Goal: Task Accomplishment & Management: Complete application form

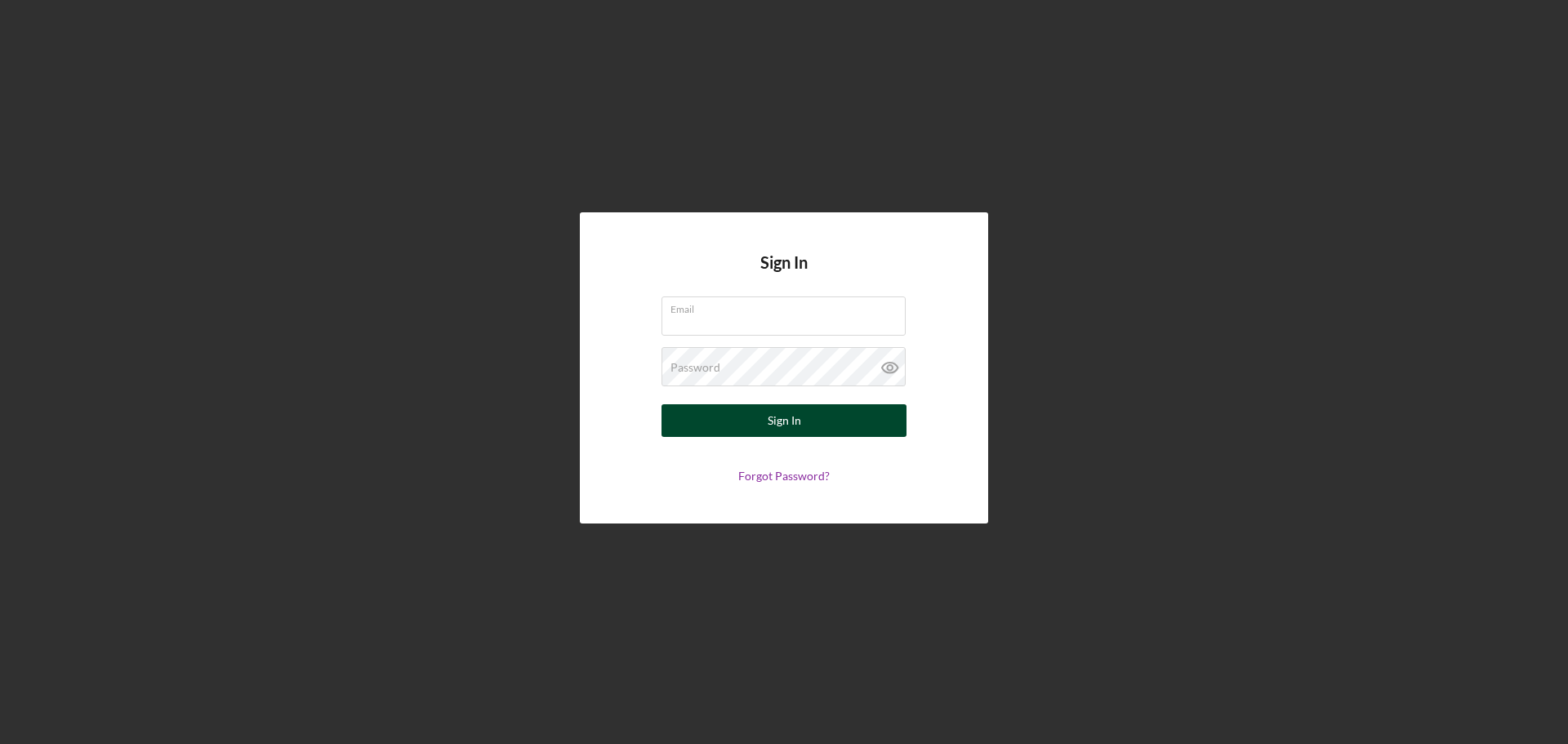
type input "[EMAIL_ADDRESS][DOMAIN_NAME]"
click at [781, 426] on div "Sign In" at bounding box center [784, 421] width 33 height 32
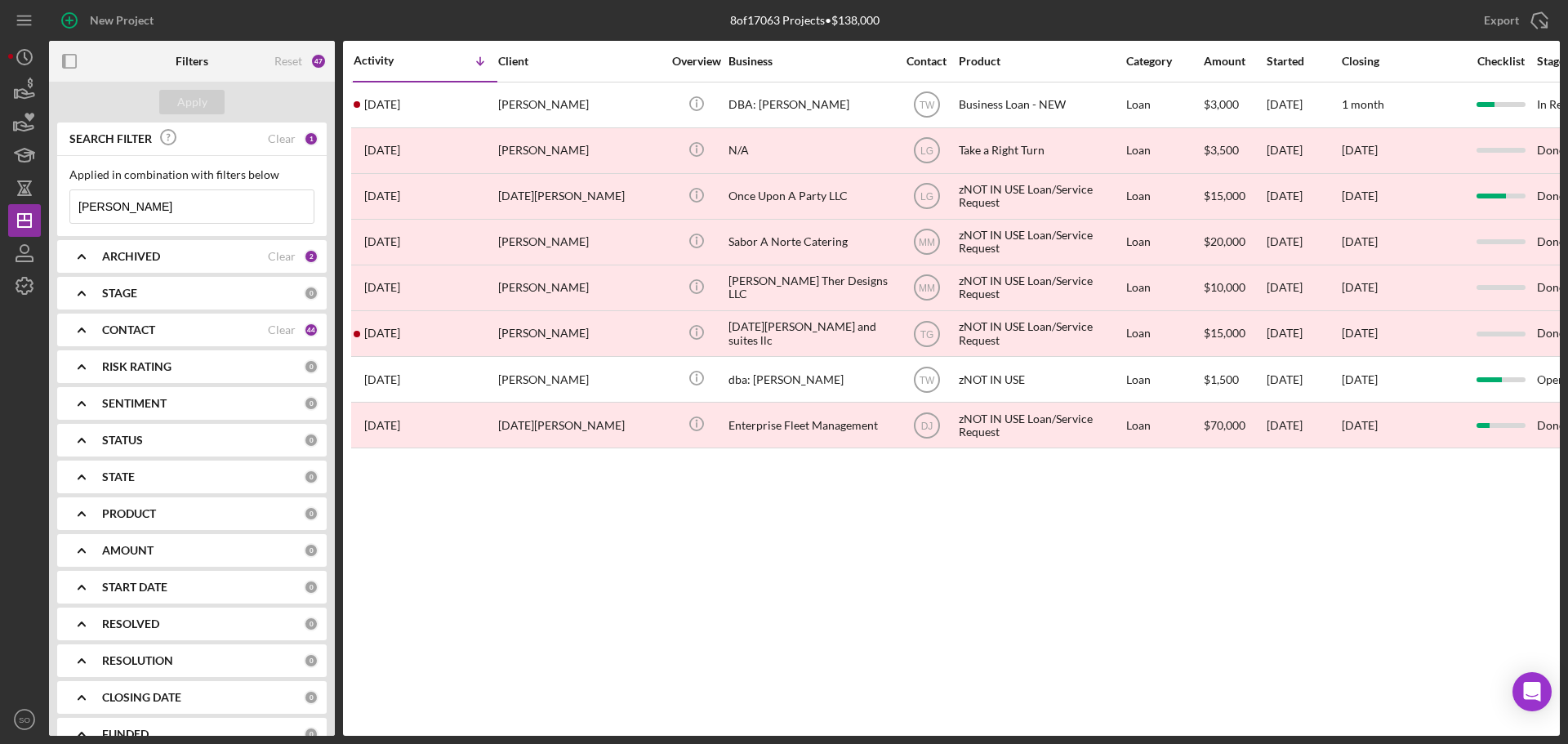
drag, startPoint x: 134, startPoint y: 204, endPoint x: 0, endPoint y: 182, distance: 135.8
click at [0, 176] on div "New Project 8 of 17063 Projects • $138,000 noe Export Icon/Export Filters Reset…" at bounding box center [784, 372] width 1568 height 744
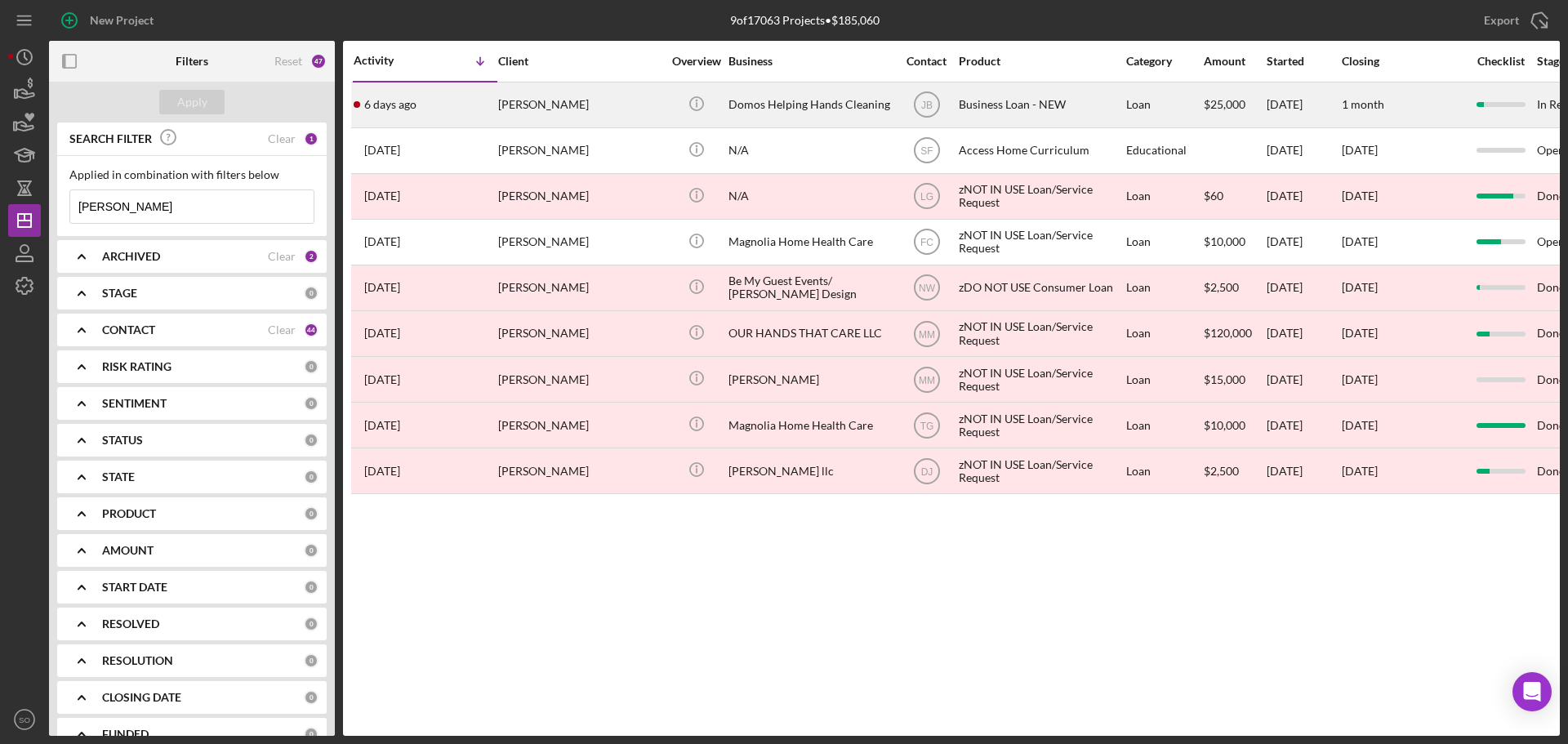
type input "joyce"
click at [448, 108] on div "6 days ago Joyce West" at bounding box center [424, 105] width 142 height 44
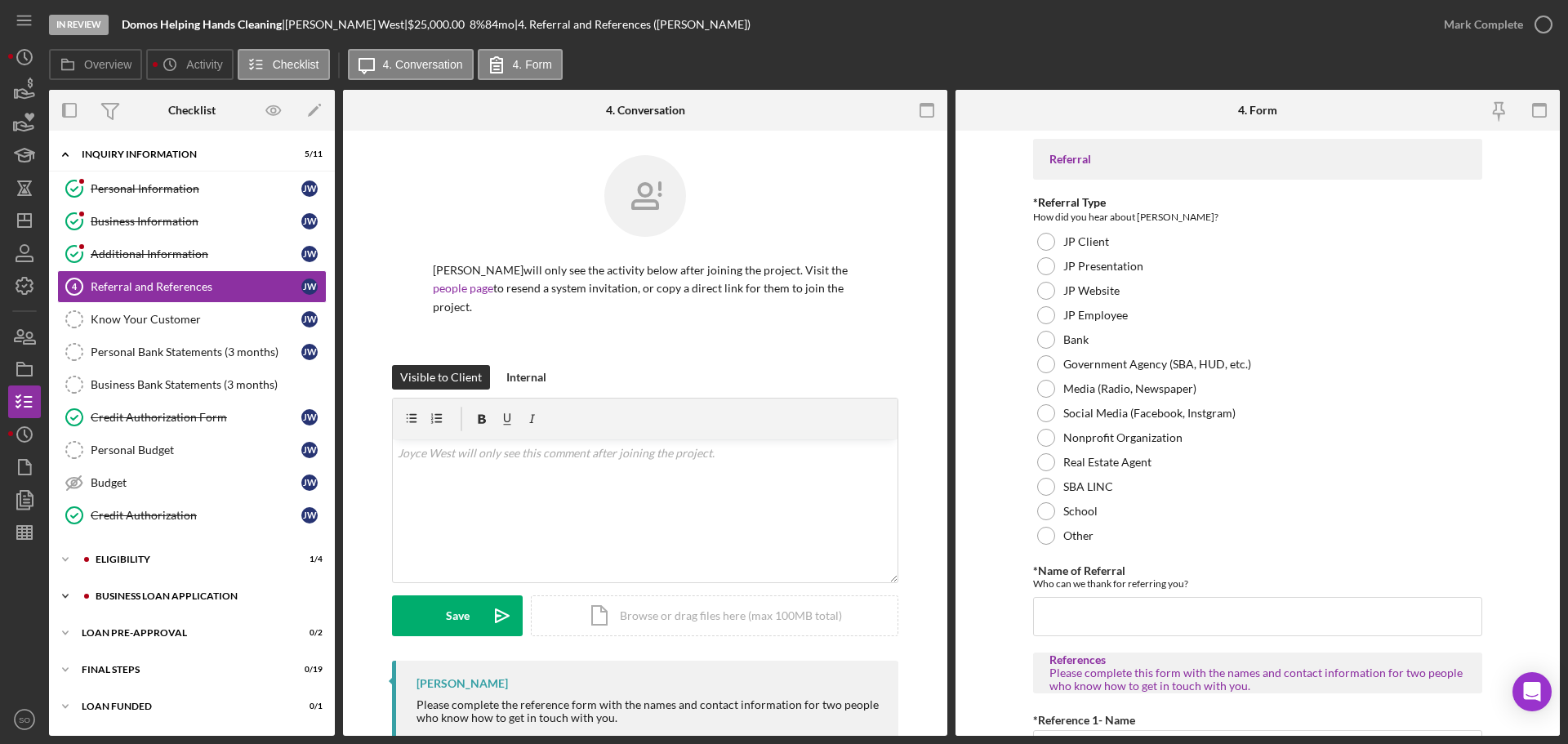
click at [201, 595] on div "BUSINESS LOAN APPLICATION" at bounding box center [205, 596] width 218 height 9
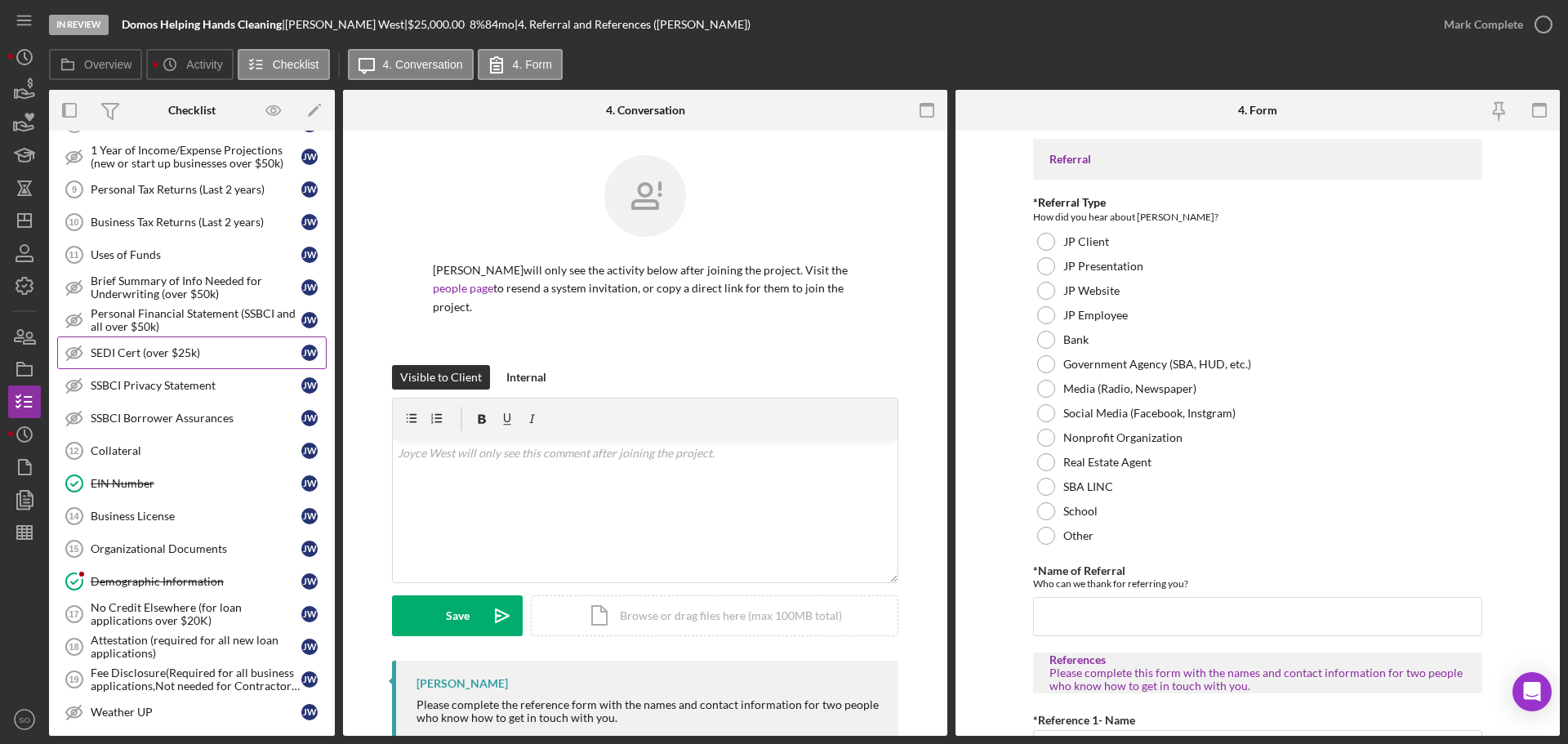
scroll to position [490, 0]
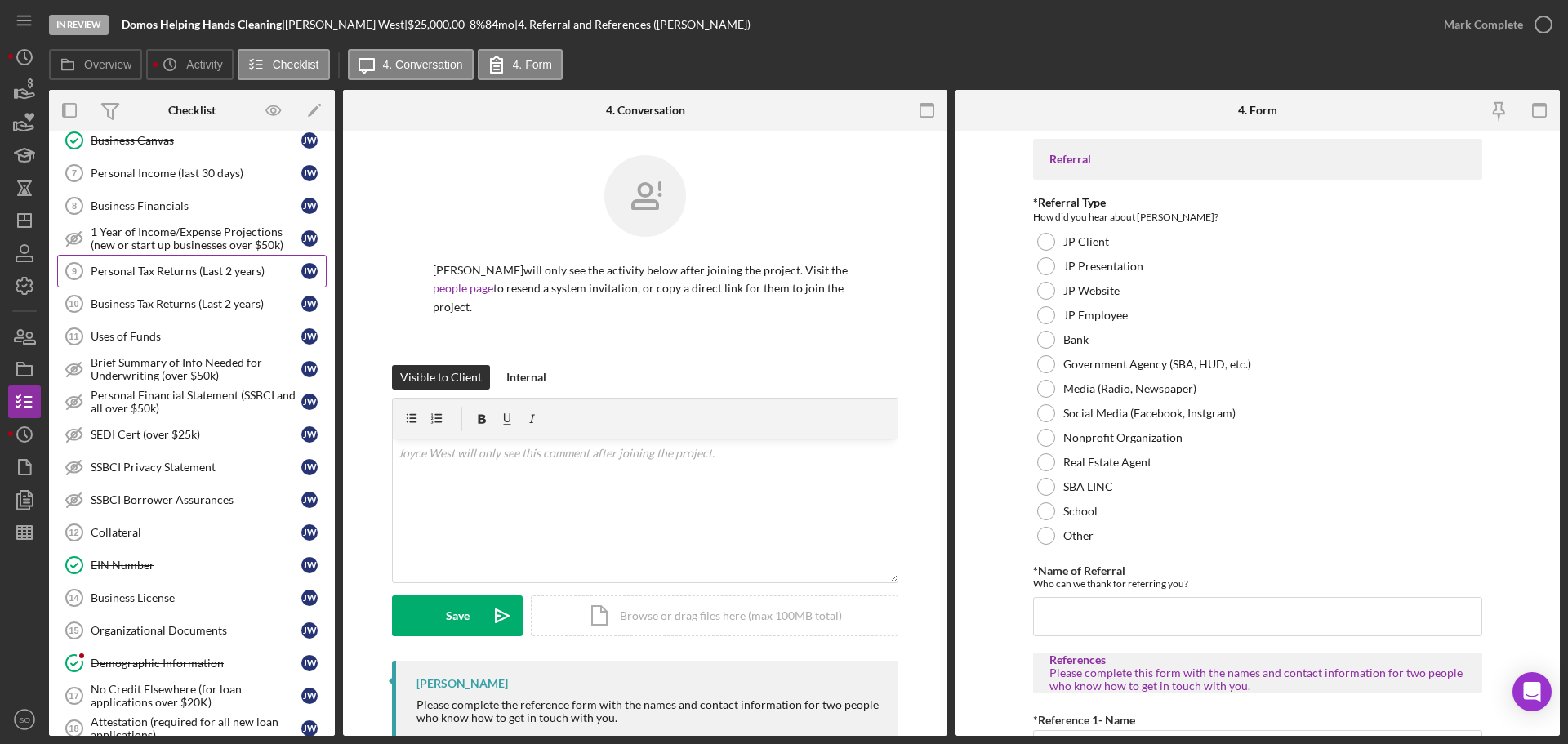
drag, startPoint x: 171, startPoint y: 264, endPoint x: 195, endPoint y: 280, distance: 28.8
click at [171, 264] on div "Personal Tax Returns (Last 2 years)" at bounding box center [195, 270] width 211 height 13
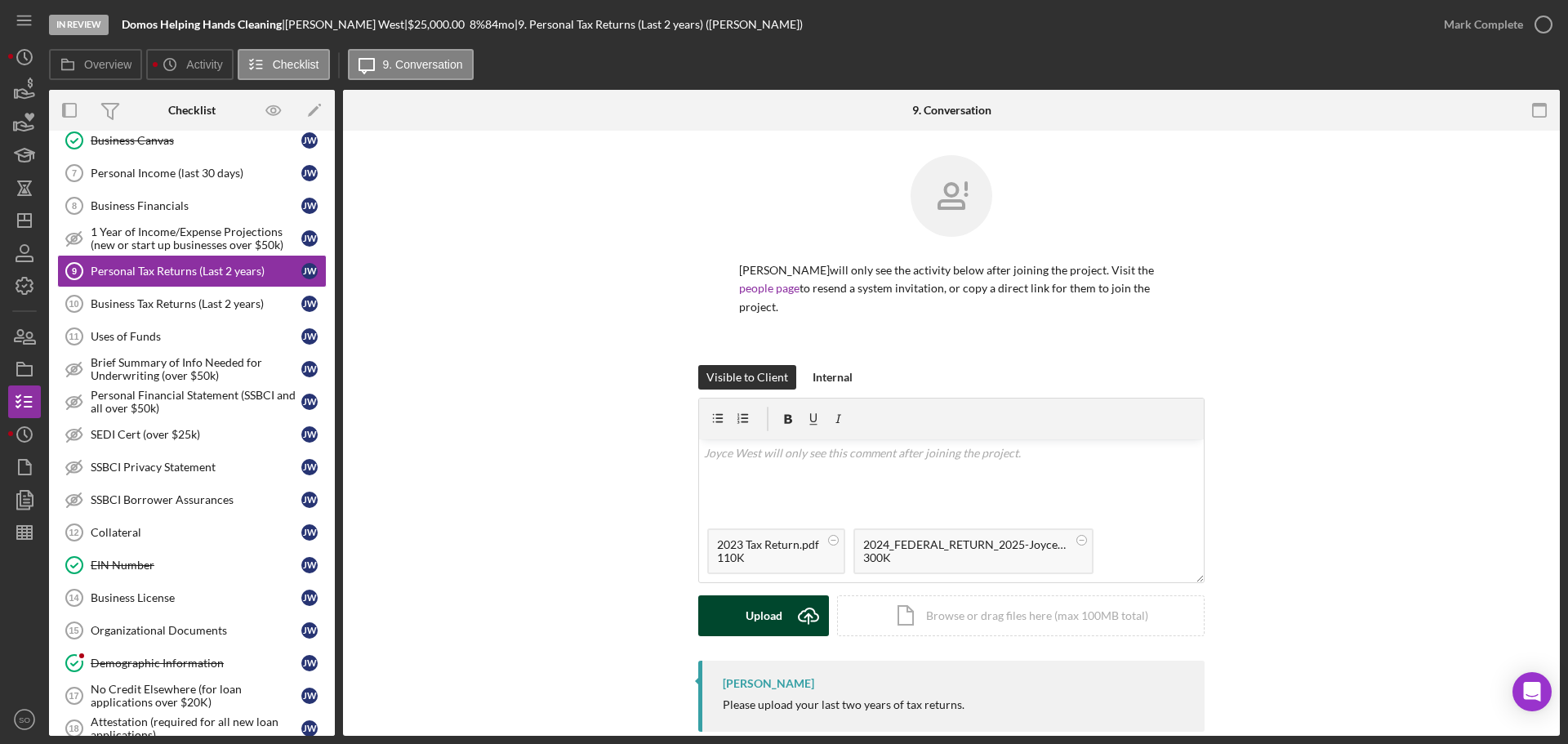
click at [760, 601] on div "Upload" at bounding box center [764, 616] width 37 height 41
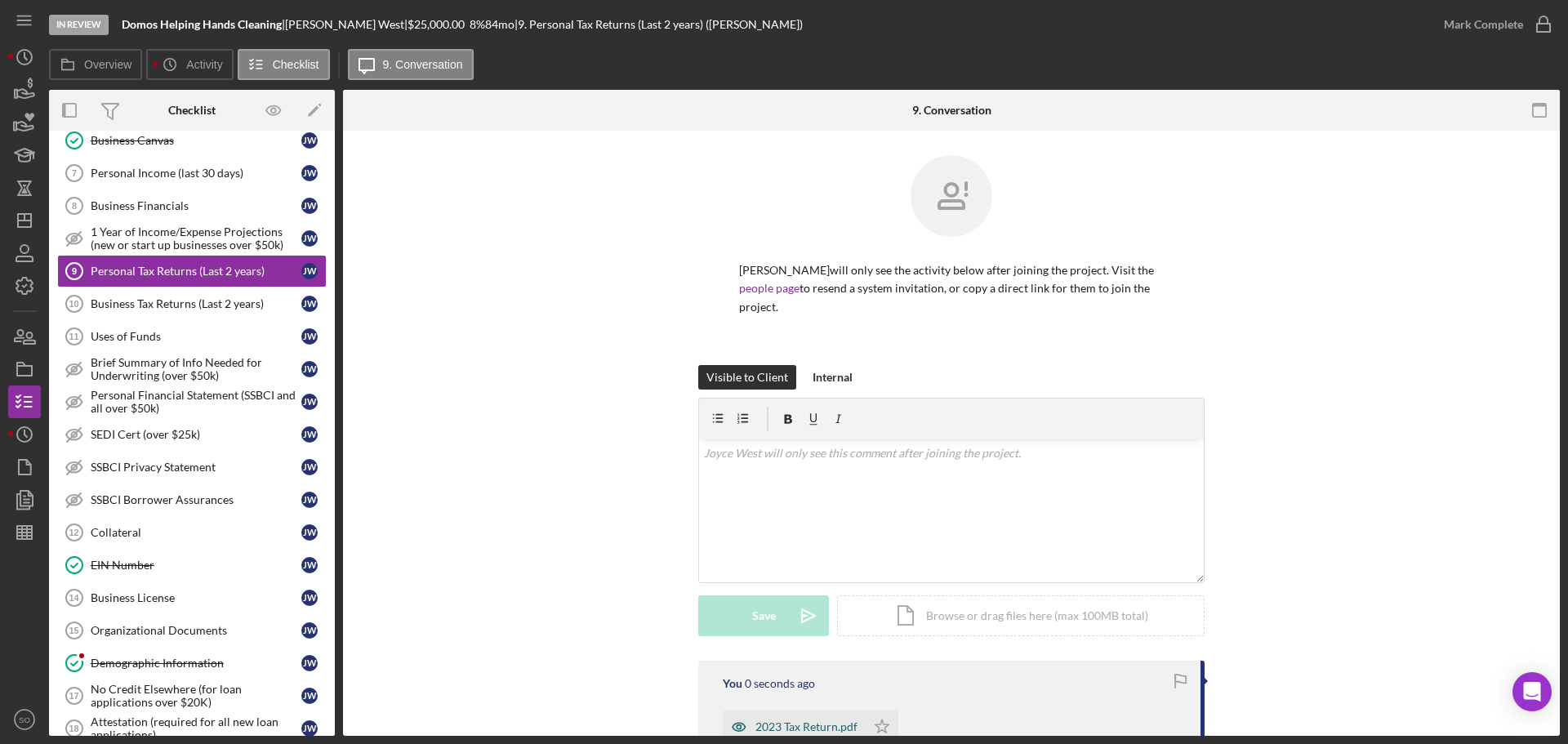
scroll to position [202, 0]
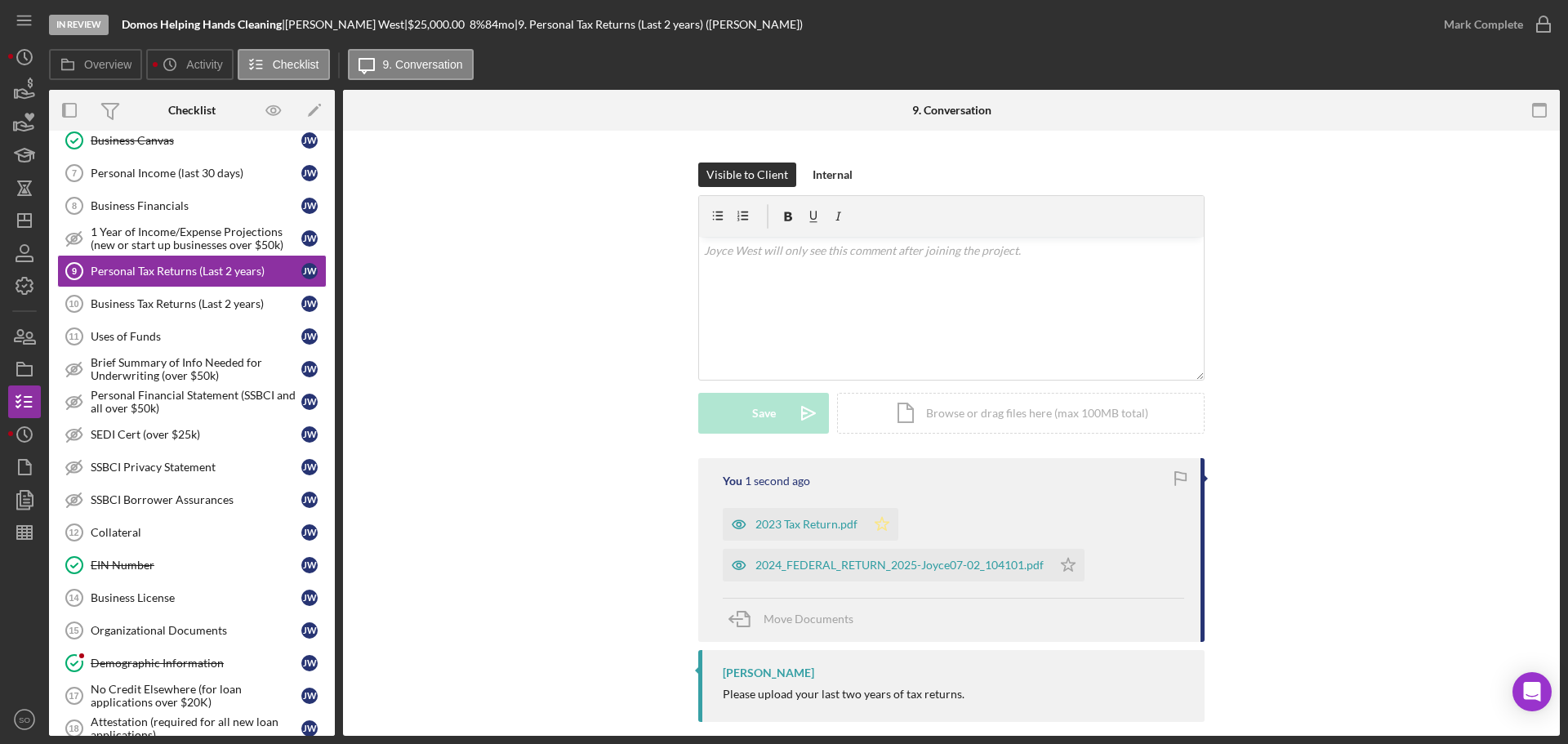
click at [879, 508] on icon "Icon/Star" at bounding box center [881, 524] width 32 height 32
click at [1078, 549] on icon "Icon/Star" at bounding box center [1068, 565] width 32 height 32
click at [1471, 37] on div "Mark Complete" at bounding box center [1483, 25] width 79 height 32
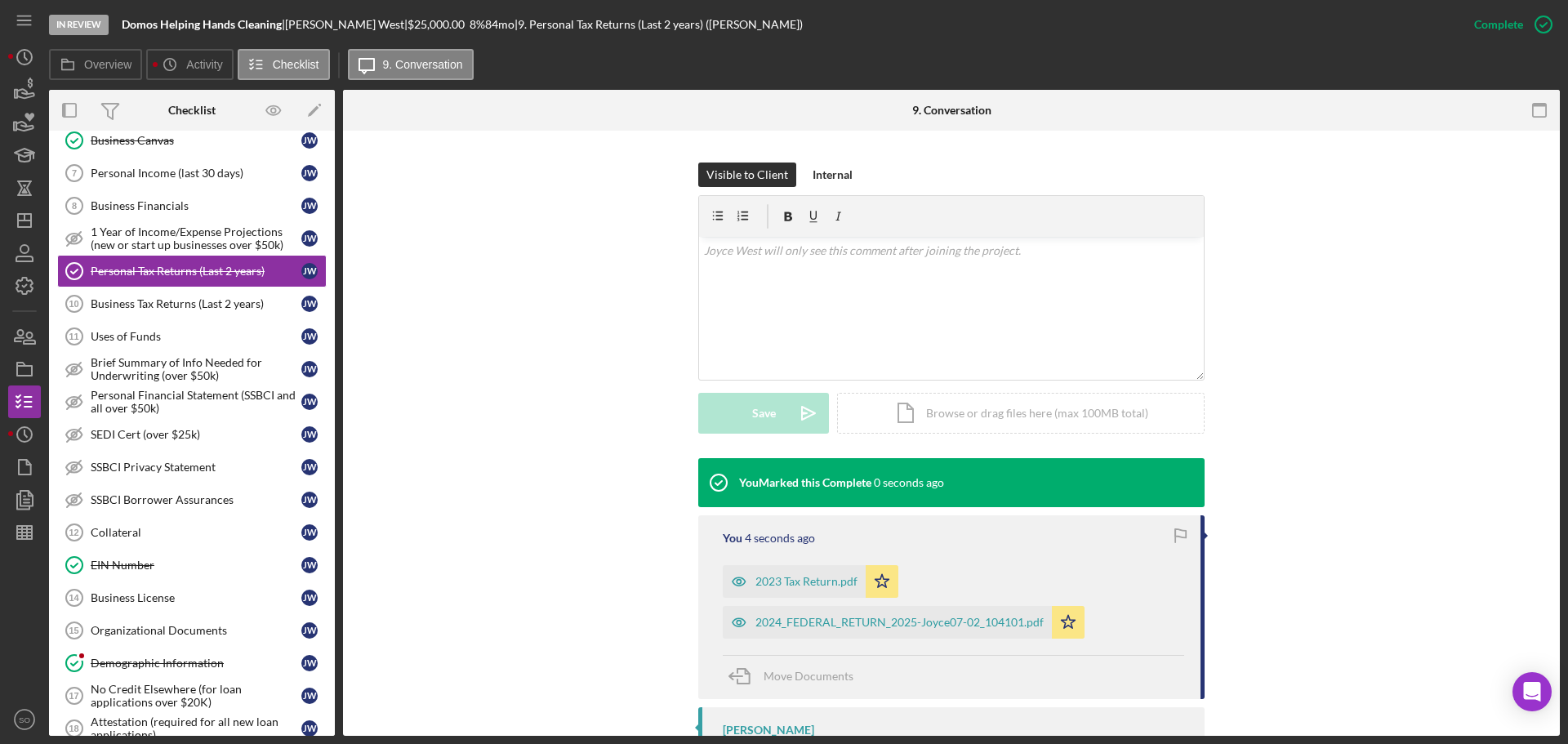
scroll to position [259, 0]
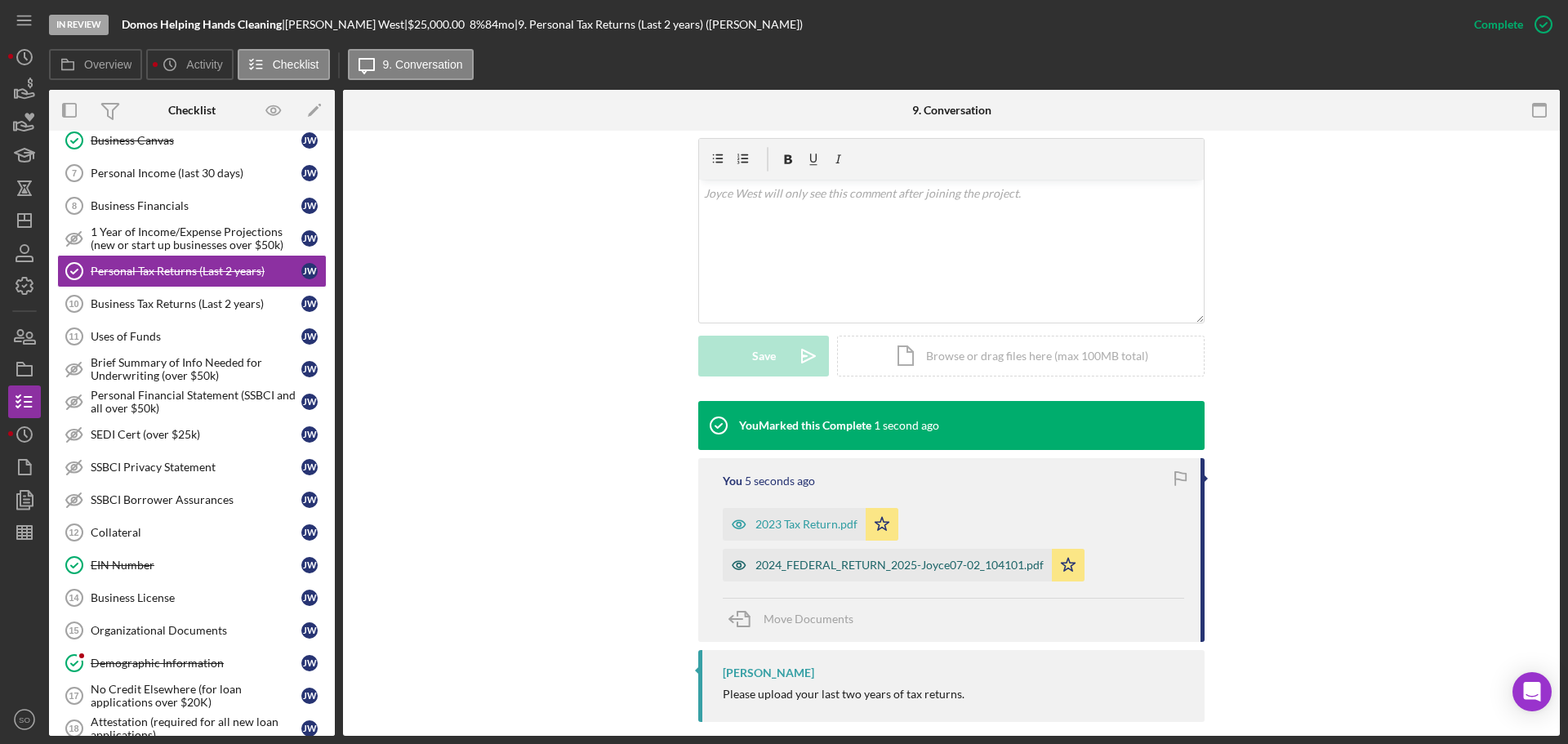
click at [886, 559] on div "2024_FEDERAL_RETURN_2025-Joyce07-02_104101.pdf" at bounding box center [899, 565] width 288 height 13
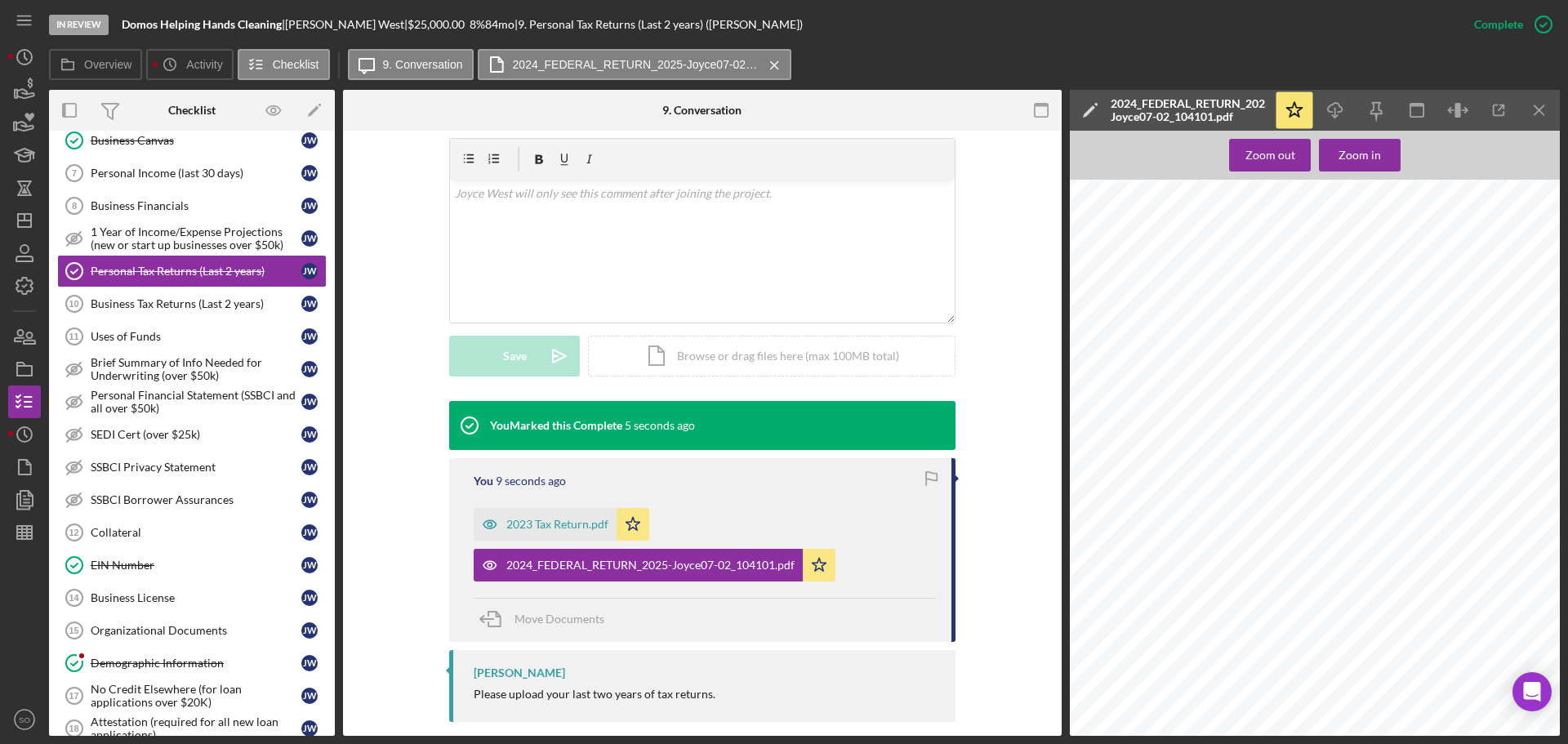
scroll to position [572, 0]
click at [549, 518] on div "2023 Tax Return.pdf" at bounding box center [557, 524] width 102 height 13
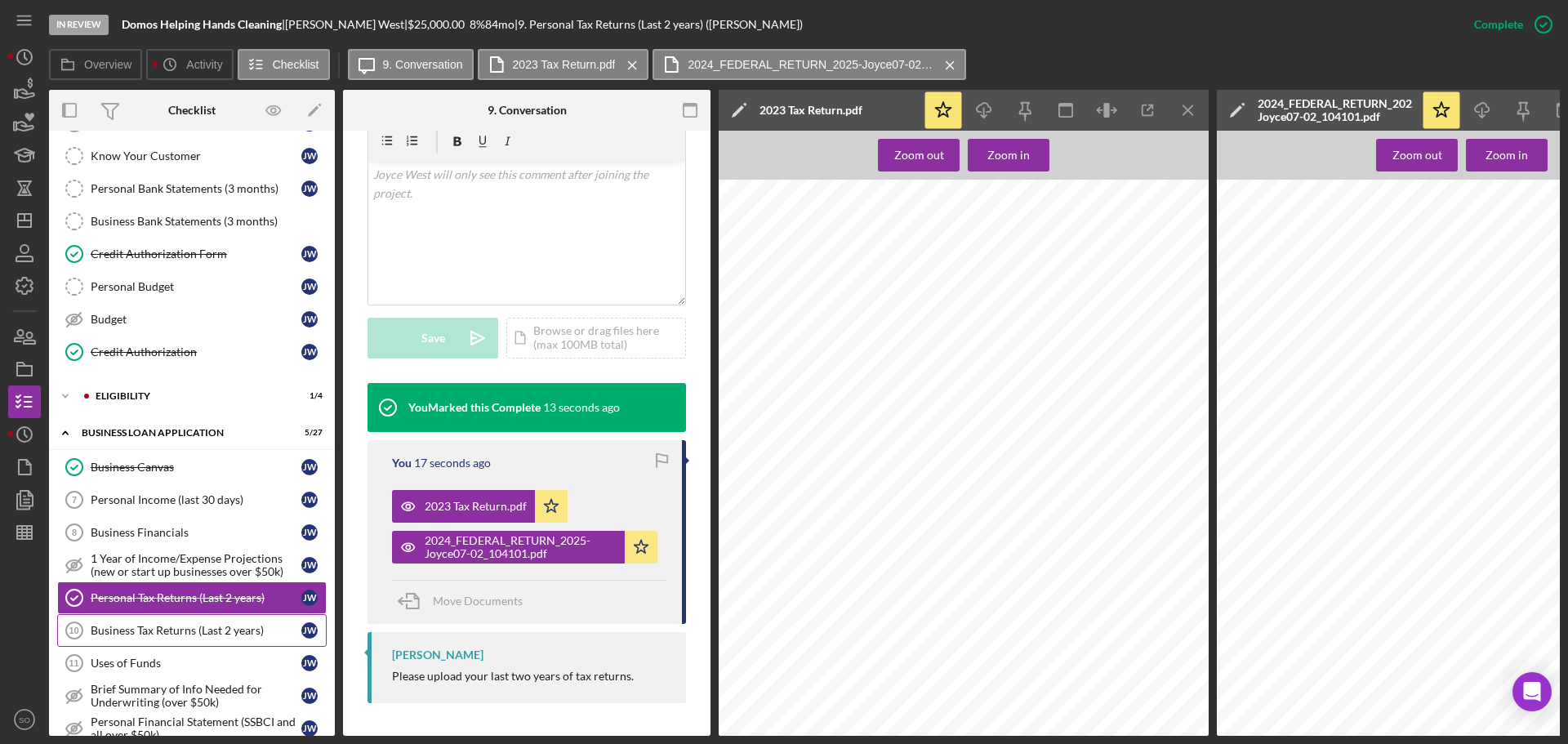
scroll to position [0, 0]
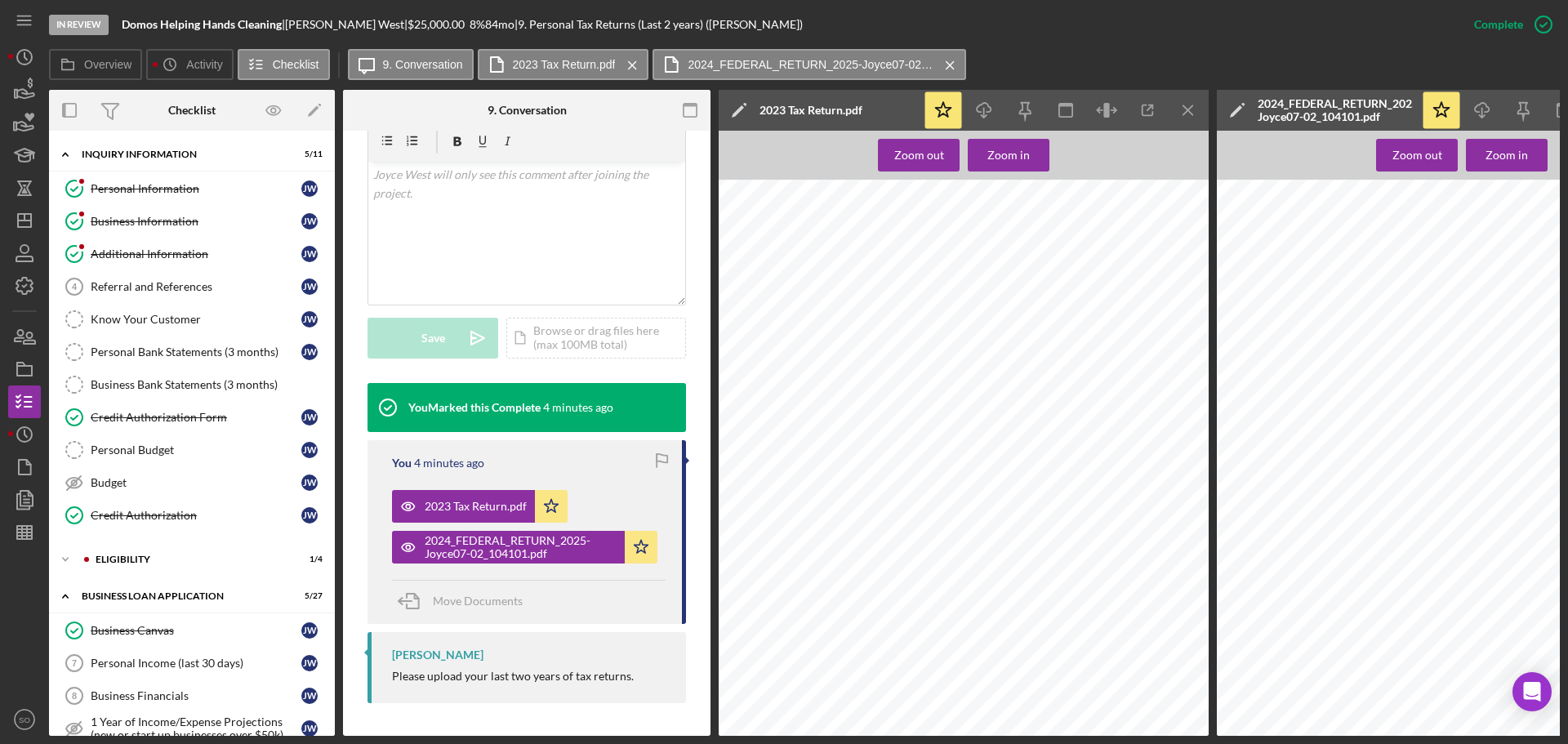
drag, startPoint x: 247, startPoint y: 348, endPoint x: 829, endPoint y: 408, distance: 585.1
click at [247, 348] on div "Personal Bank Statements (3 months)" at bounding box center [195, 352] width 211 height 13
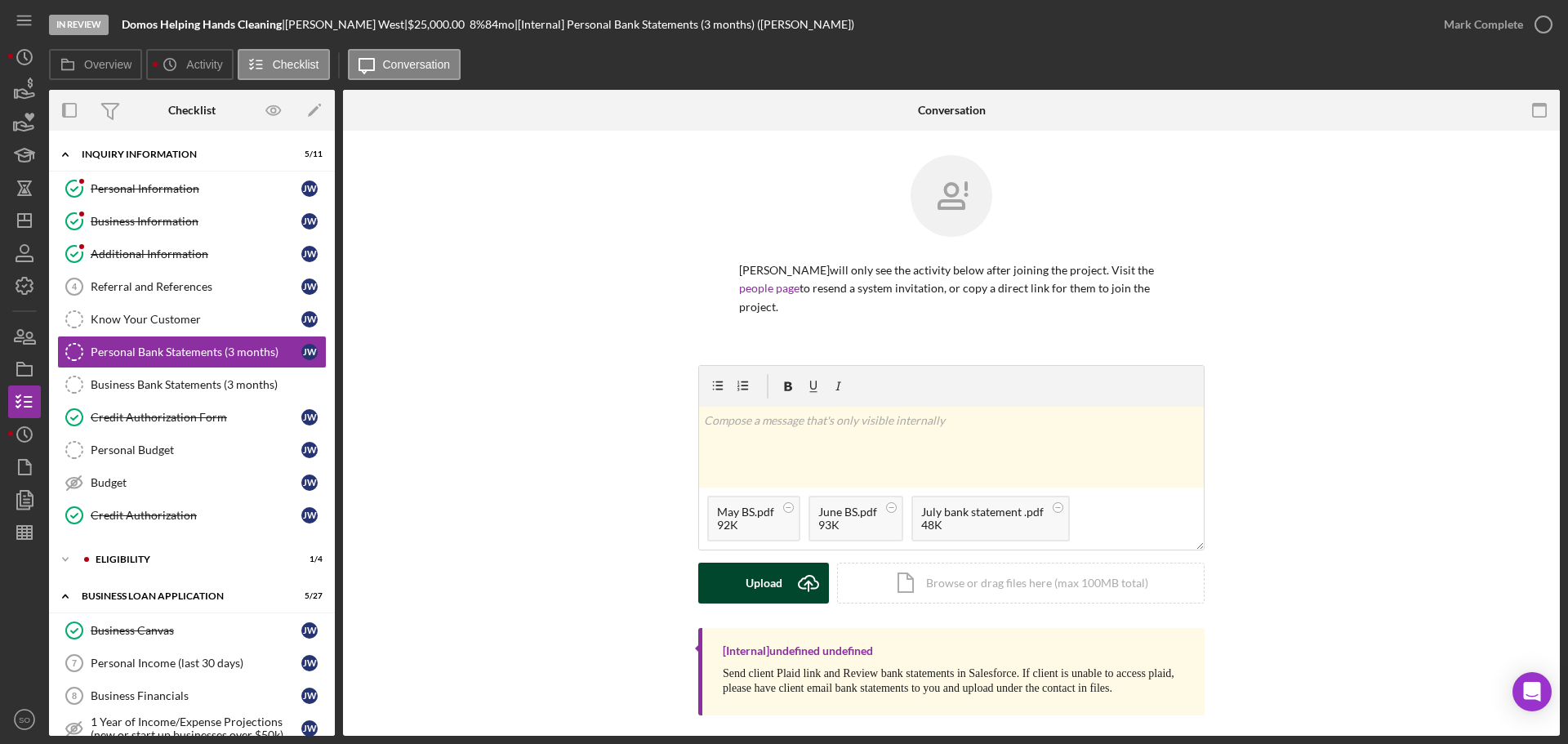
click at [764, 573] on div "Upload" at bounding box center [764, 583] width 37 height 41
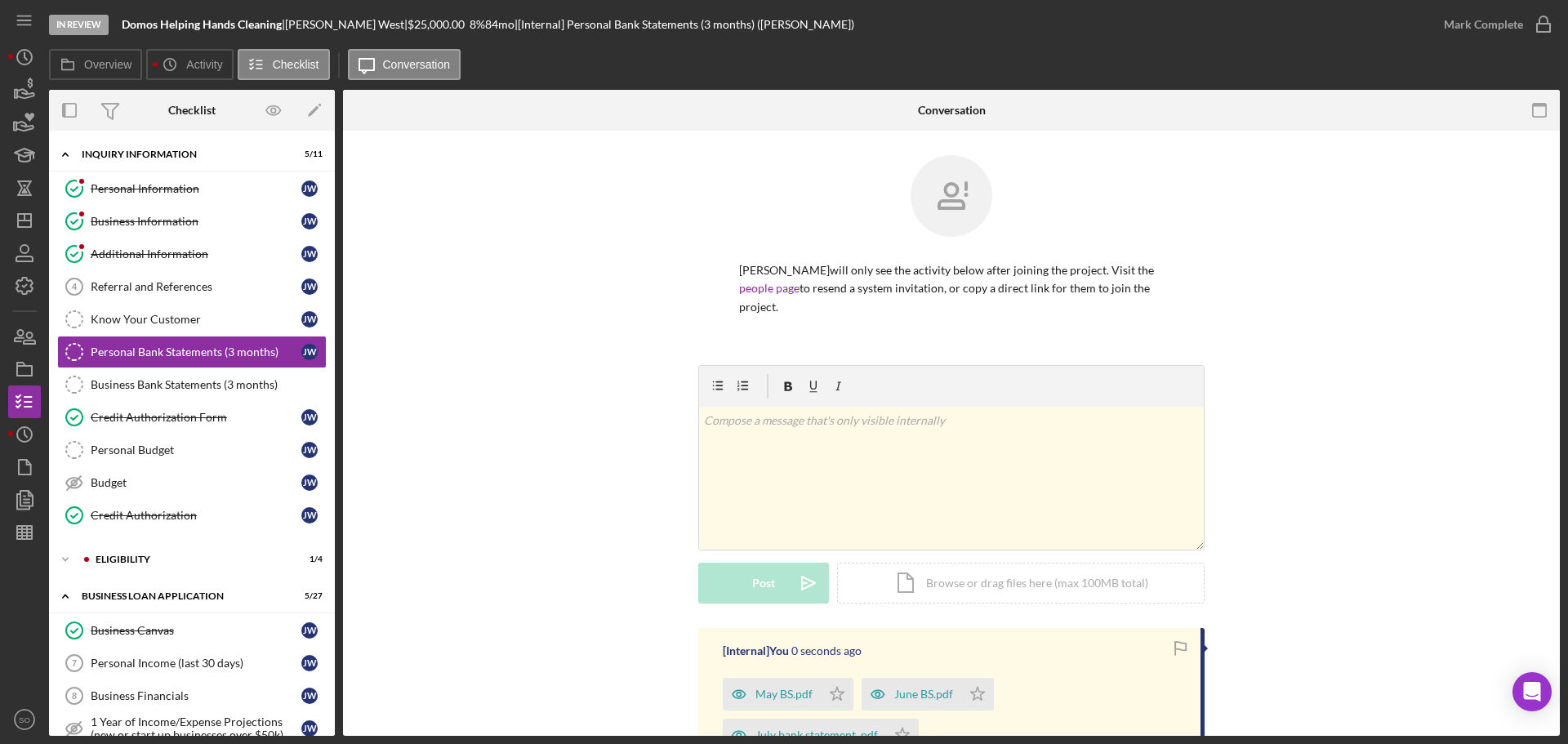
scroll to position [186, 0]
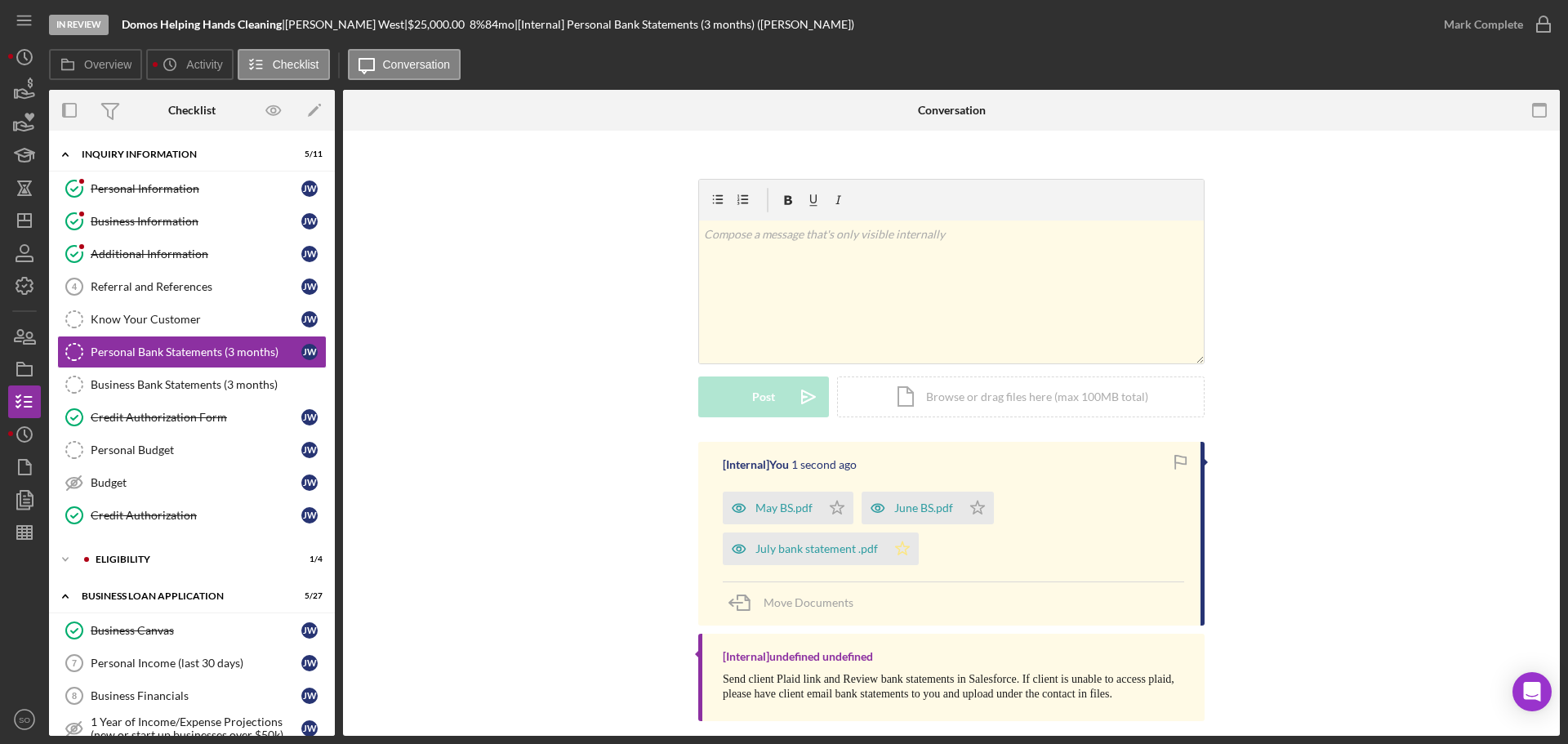
click at [903, 532] on icon "Icon/Star" at bounding box center [902, 549] width 32 height 32
click at [1472, 37] on div "Mark Complete" at bounding box center [1483, 25] width 79 height 32
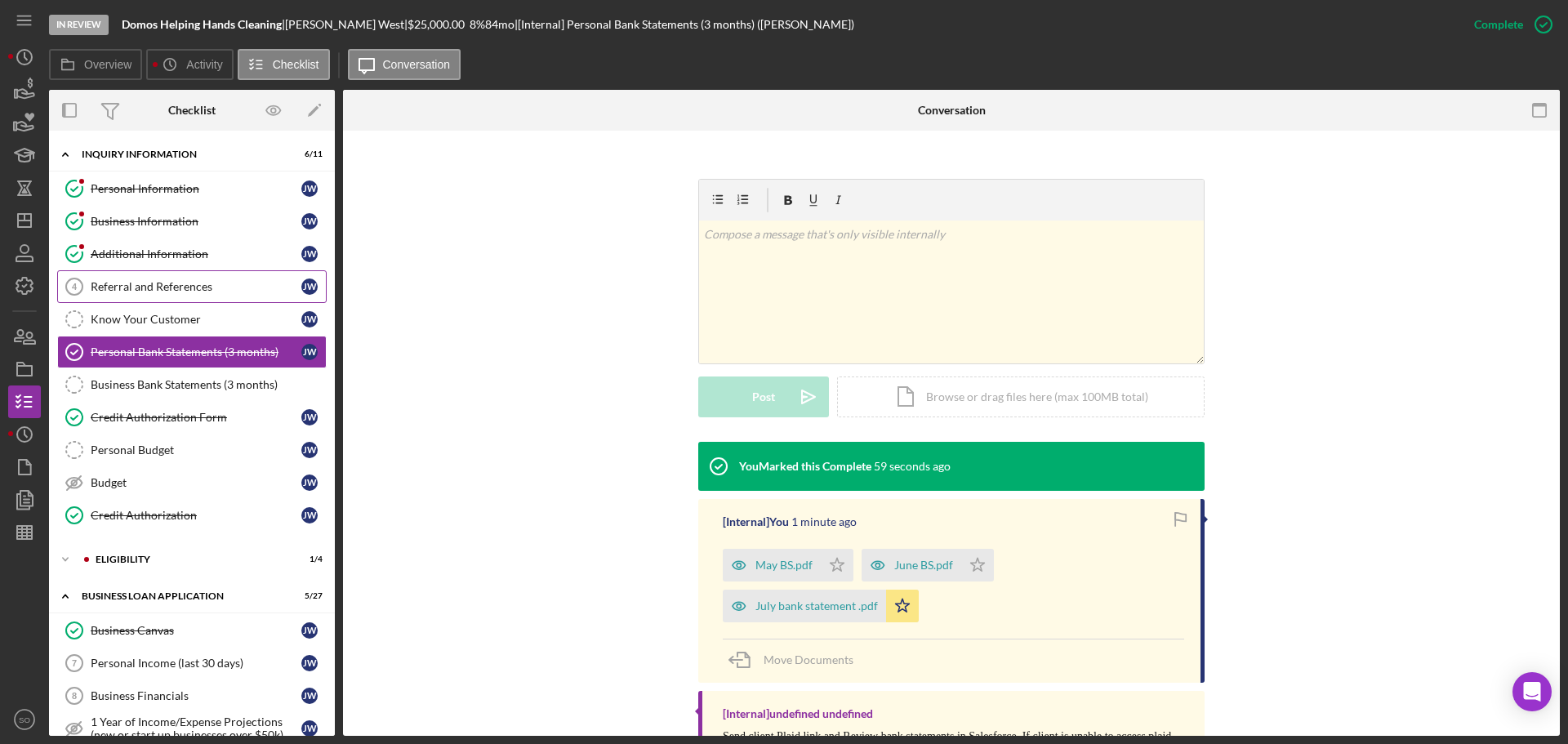
click at [191, 284] on div "Referral and References" at bounding box center [195, 286] width 211 height 13
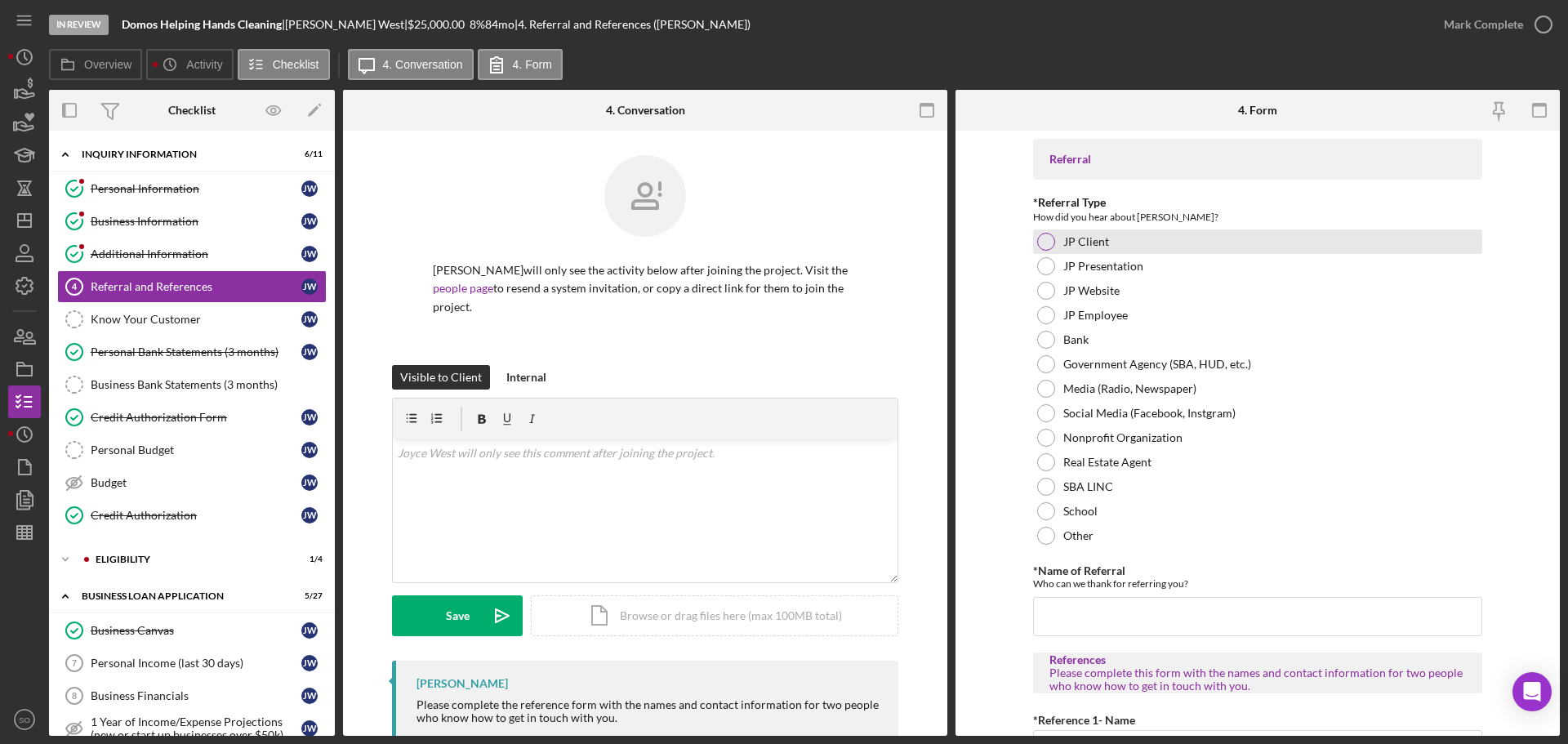
click at [1047, 245] on div at bounding box center [1045, 241] width 18 height 18
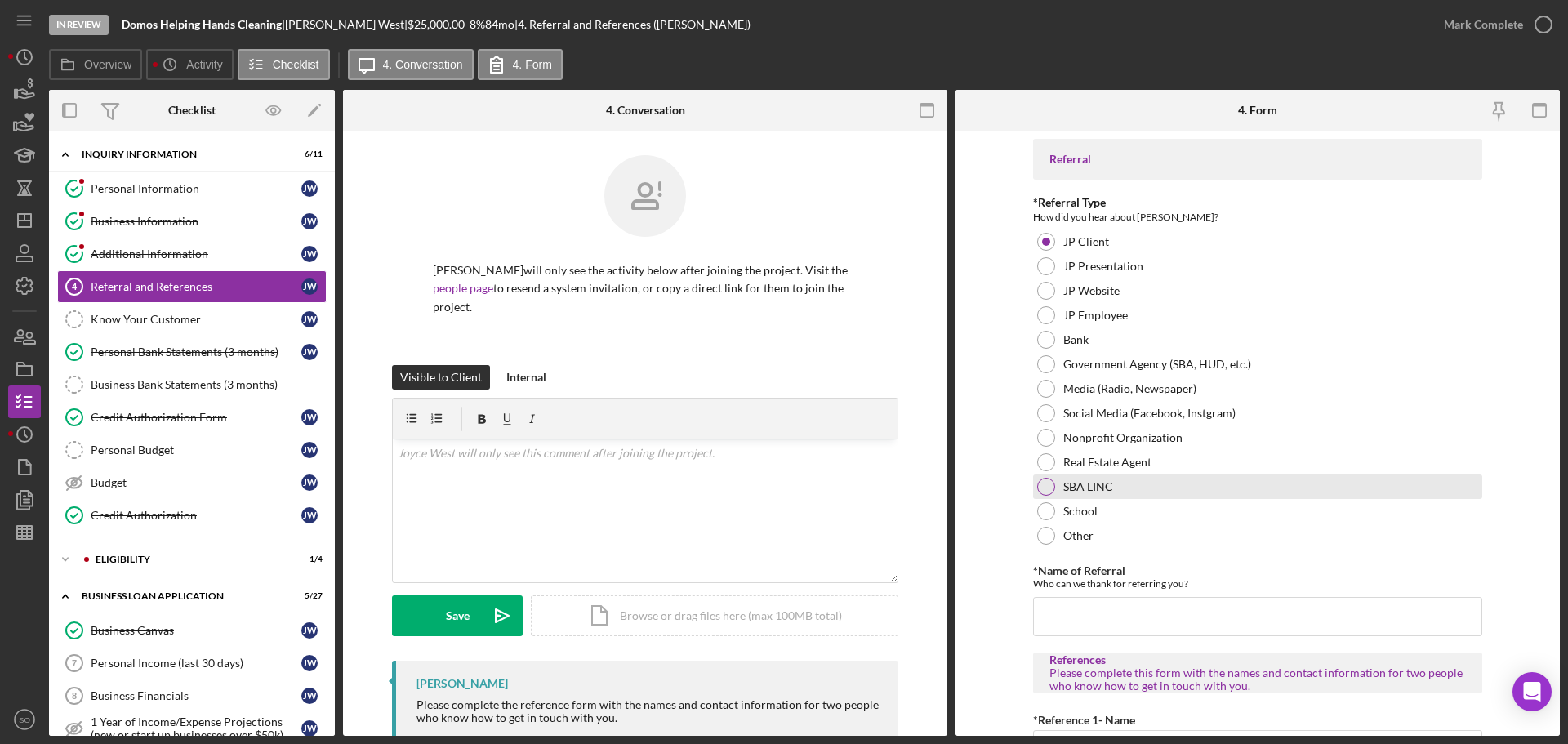
scroll to position [163, 0]
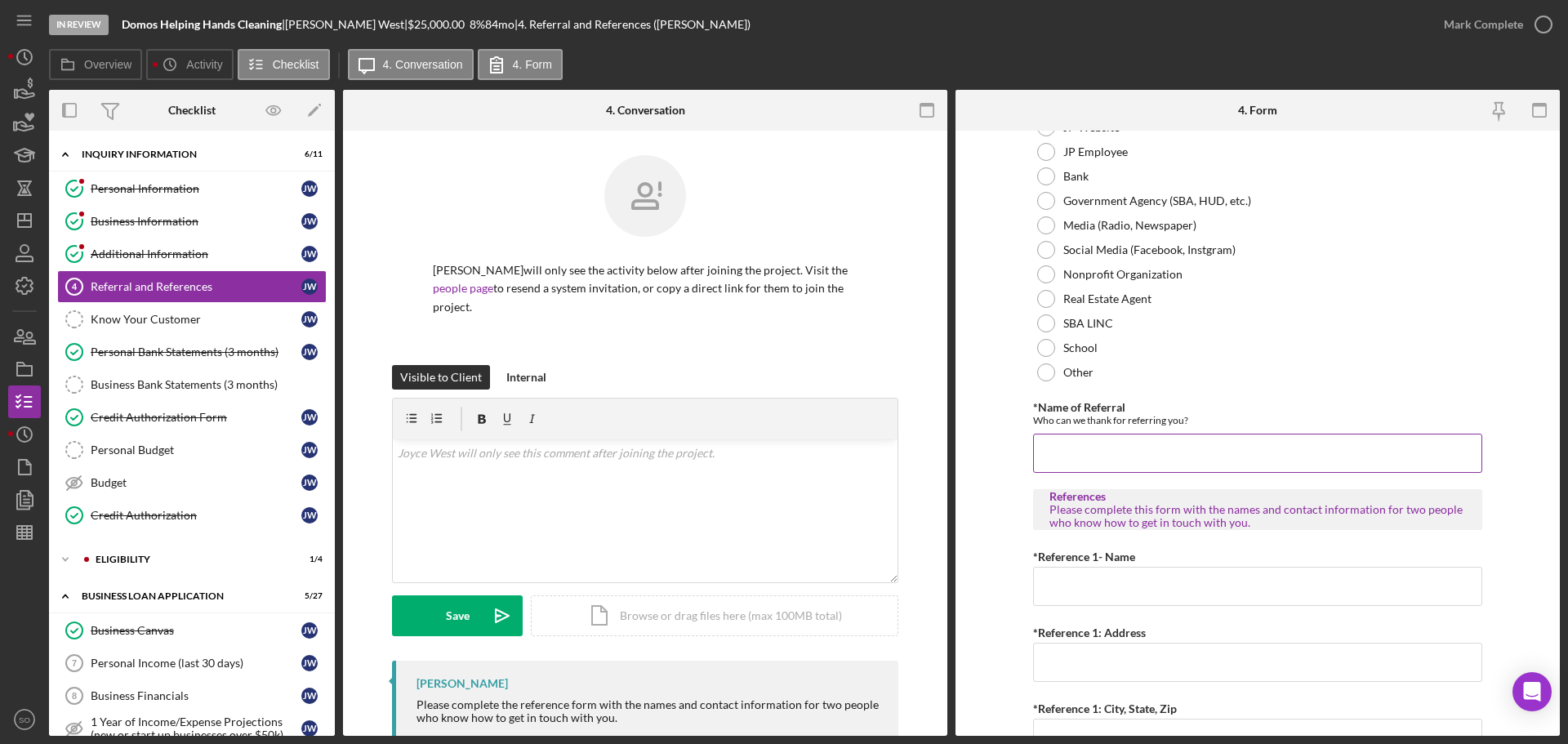
click at [1092, 450] on input "*Name of Referral" at bounding box center [1257, 453] width 449 height 39
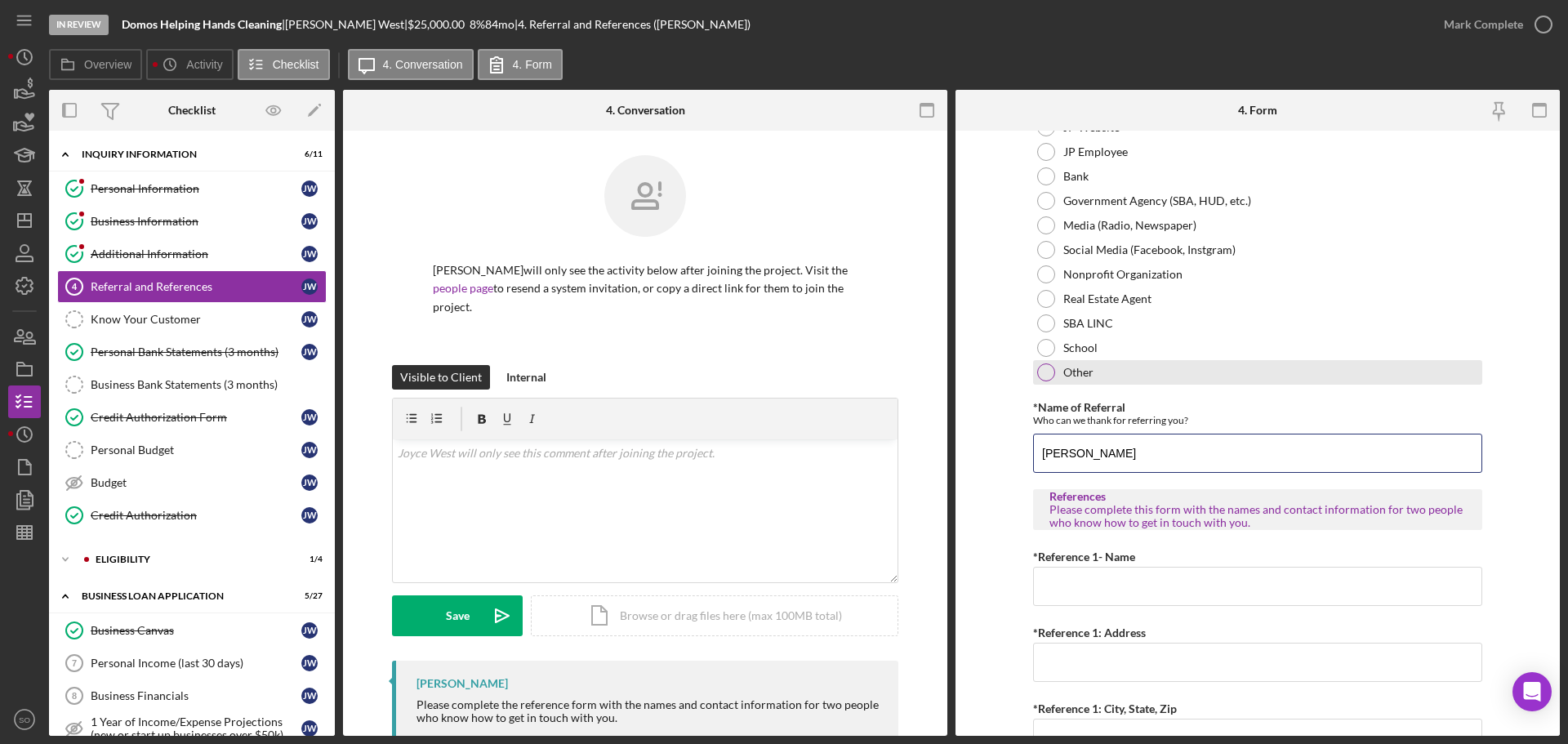
type input "Jennifer Mason"
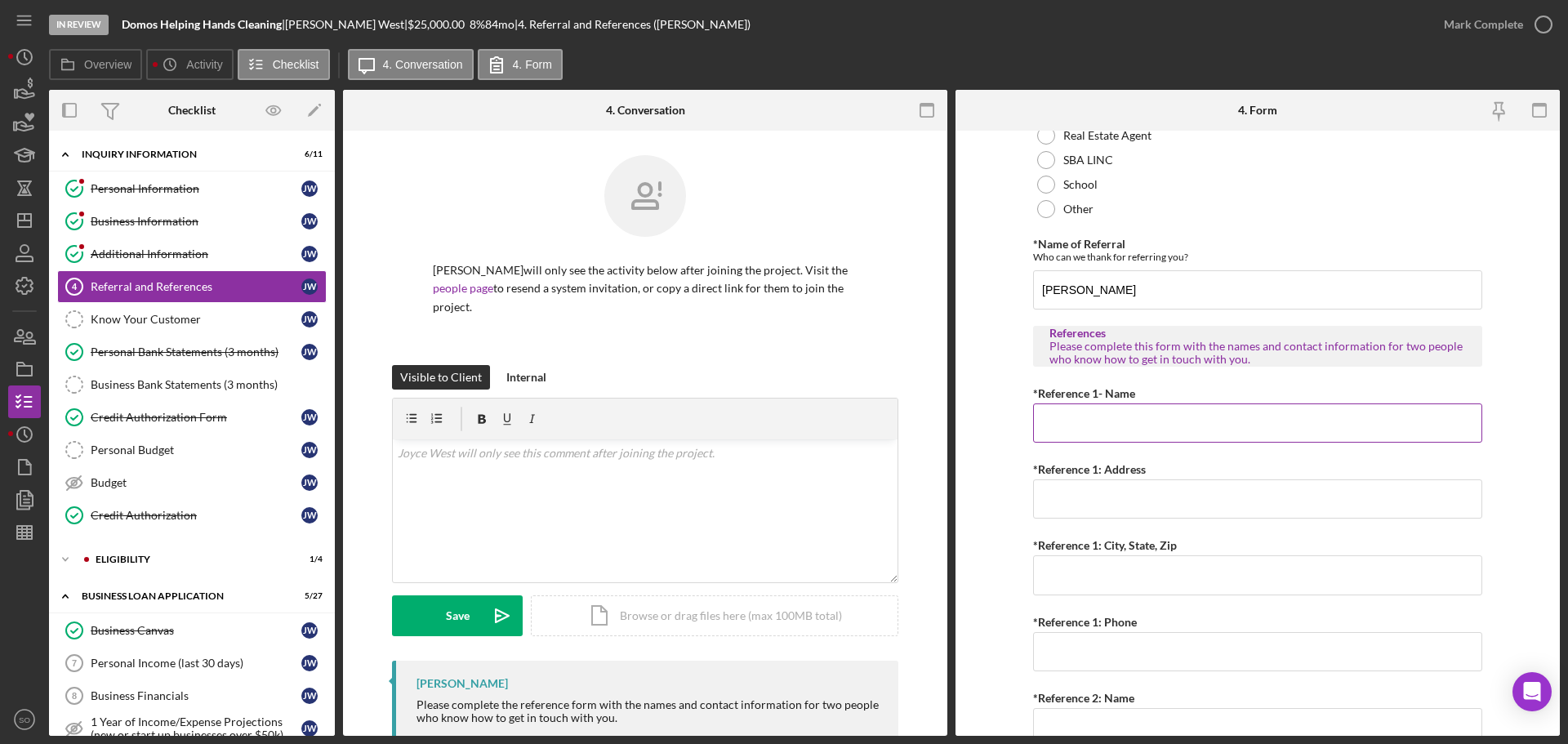
click at [1089, 427] on input "*Reference 1- Name" at bounding box center [1257, 423] width 449 height 39
paste input "Avery West"
type input "Avery West"
click at [1095, 500] on input "*Reference 1: Address" at bounding box center [1257, 499] width 449 height 39
paste input "1606 Chesley dr"
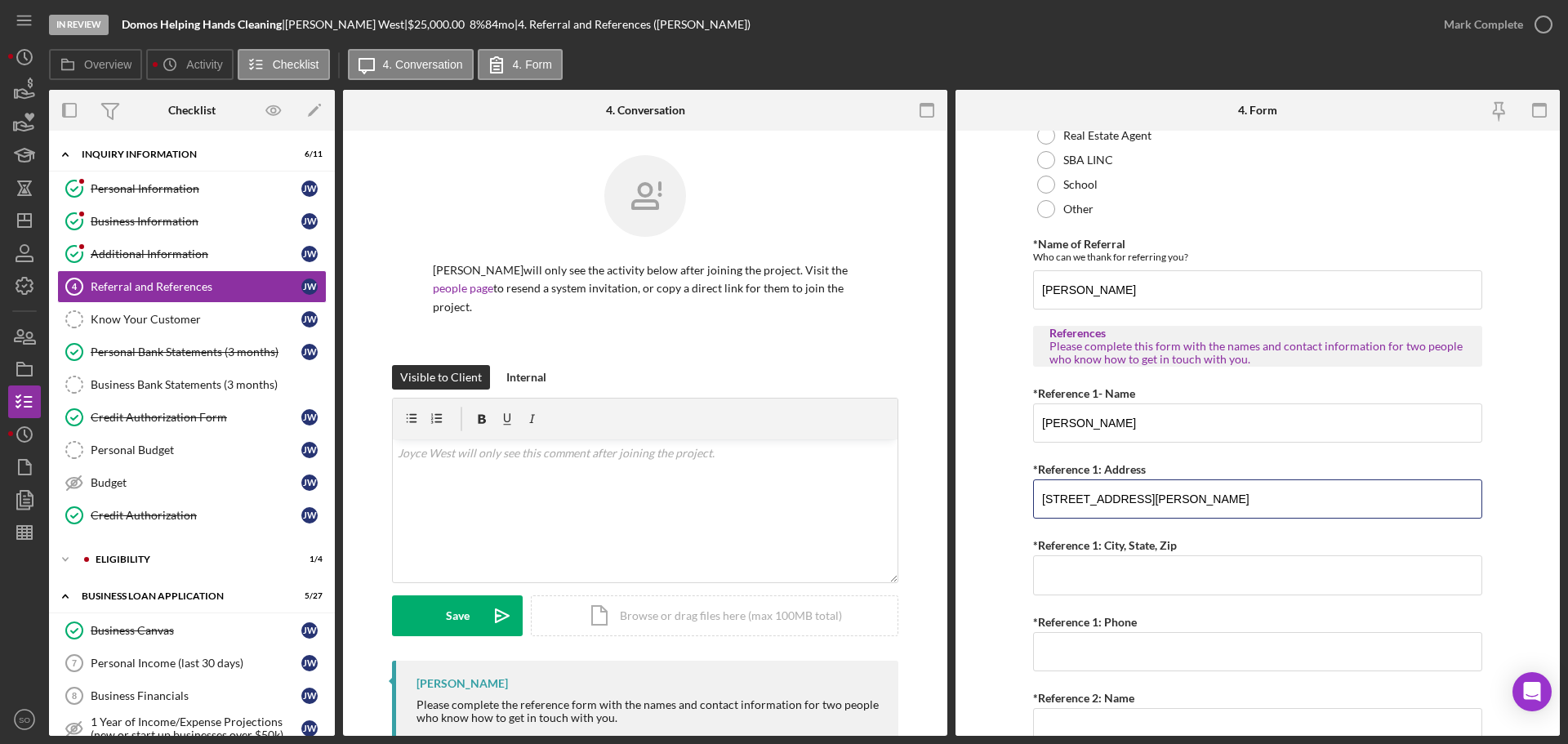
type input "1606 Chesley dr"
click at [1089, 575] on input "*Reference 1: City, State, Zip" at bounding box center [1257, 575] width 449 height 39
paste input "Saint Louis Mo 63136"
type input "Saint Louis Mo 63136"
click at [1098, 621] on label "*Reference 1: Phone" at bounding box center [1085, 622] width 104 height 14
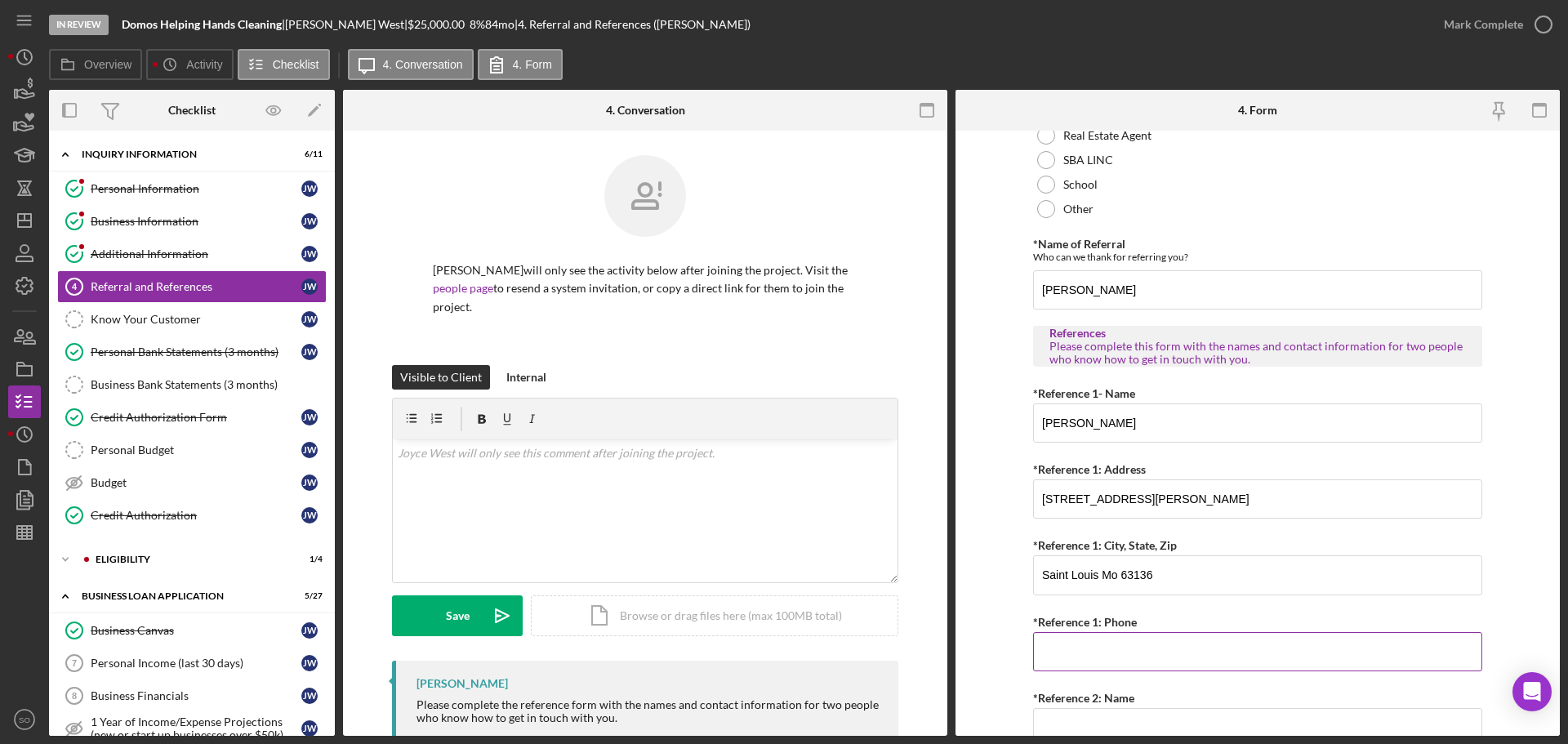
click at [1098, 632] on input "*Reference 1: Phone" at bounding box center [1257, 652] width 449 height 39
click at [1100, 639] on input "*Reference 1: Phone" at bounding box center [1257, 652] width 449 height 39
paste input "(314) 616-8567"
type input "(314) 616-8567"
click at [1013, 625] on form "Referral *Referral Type How did you hear about Justine PETERSEN? JP Client JP P…" at bounding box center [1257, 433] width 604 height 605
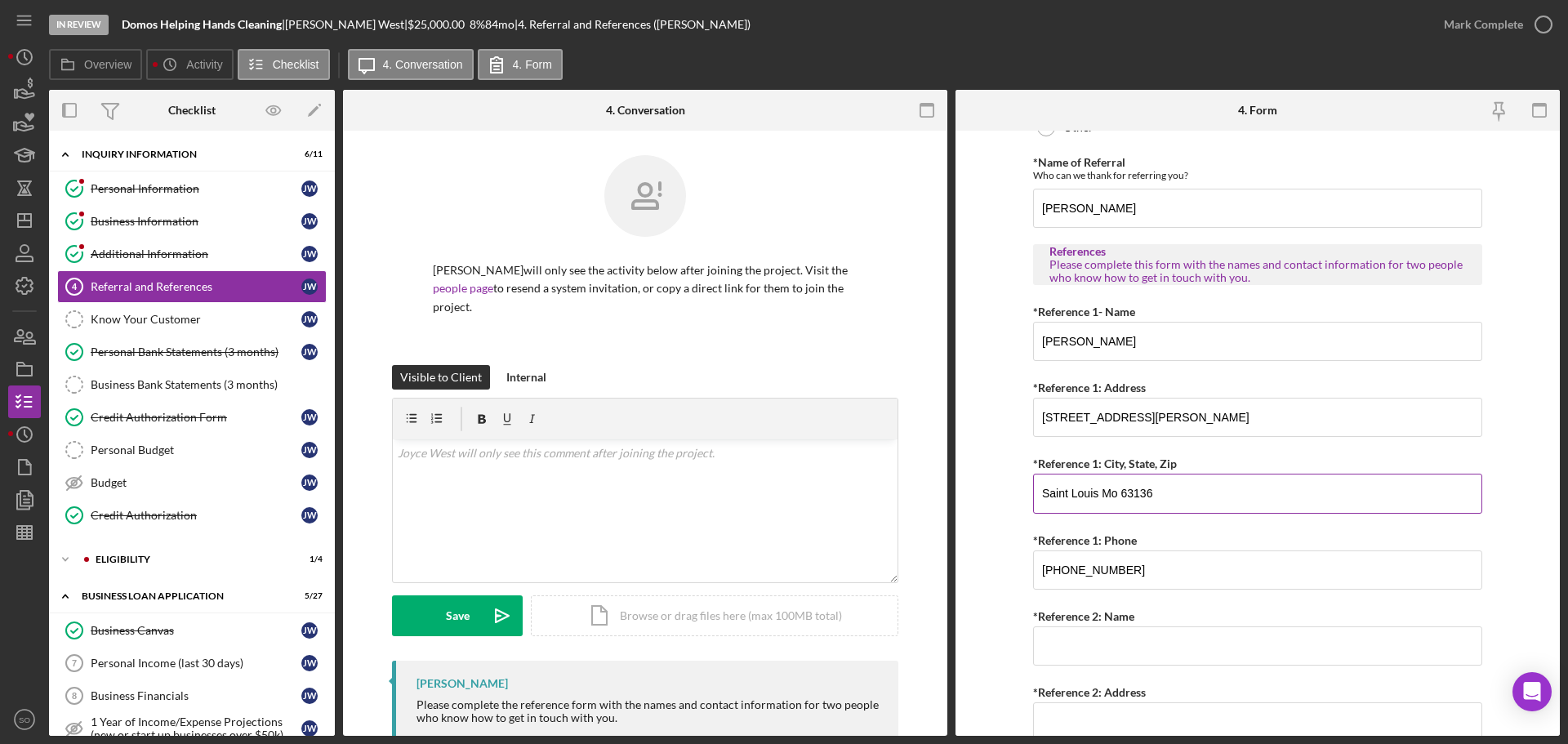
scroll to position [625, 0]
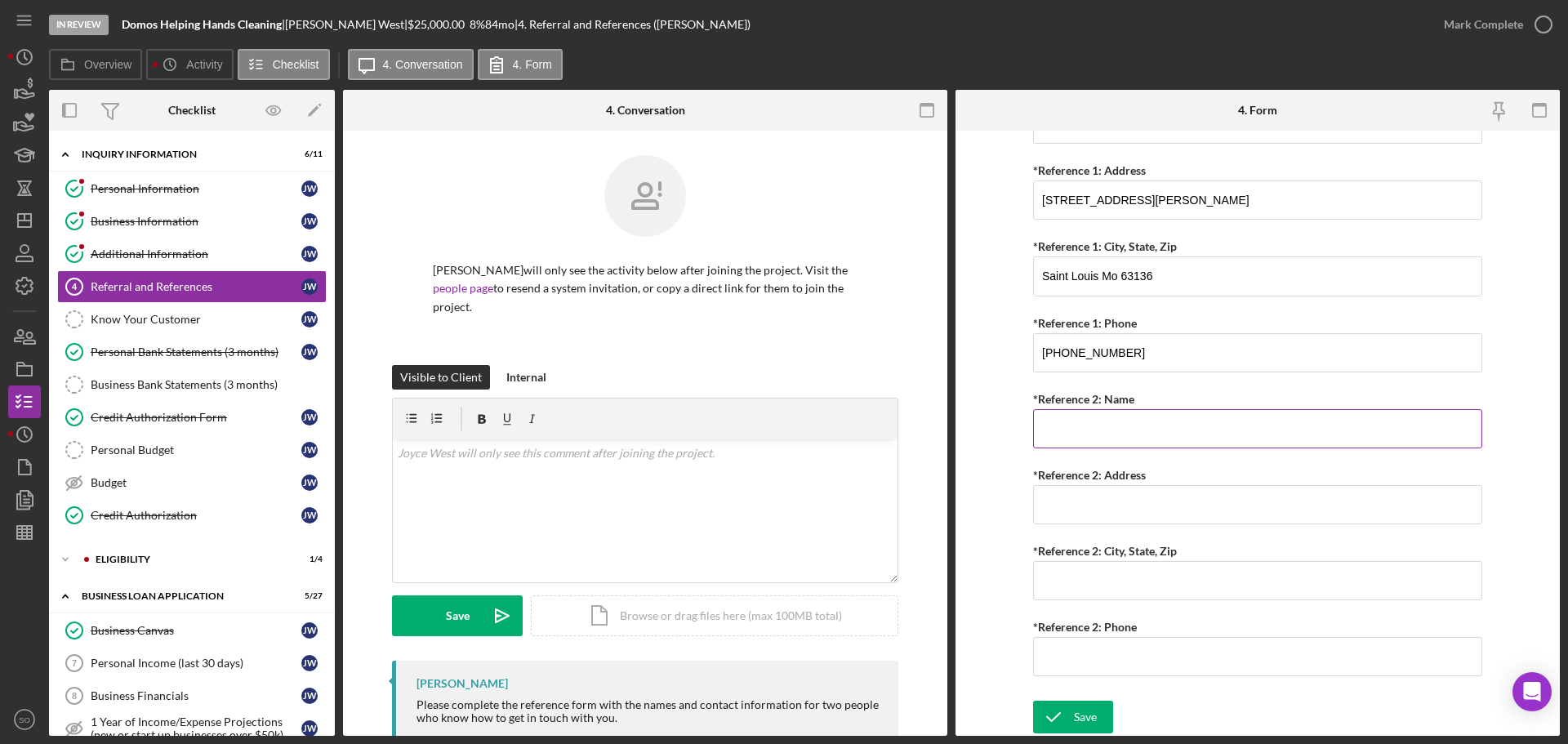
drag, startPoint x: 1155, startPoint y: 413, endPoint x: 1182, endPoint y: 445, distance: 41.9
click at [1155, 413] on input "*Reference 2: Name" at bounding box center [1257, 428] width 449 height 39
paste input "Shawn Jackson"
type input "Shawn Jackson"
click at [1173, 505] on input "*Reference 2: Address" at bounding box center [1257, 504] width 449 height 39
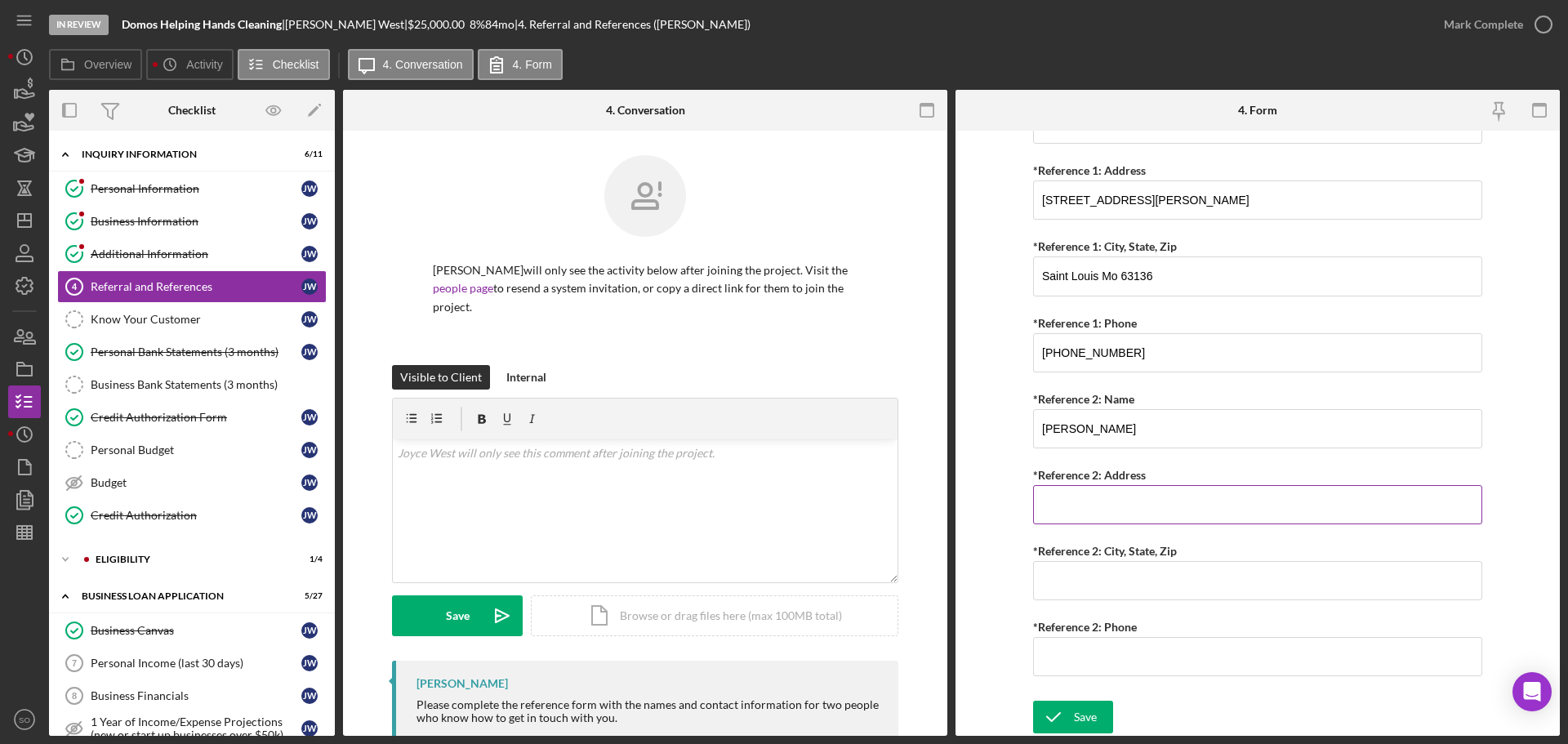
paste input "5342 Brainridge"
type input "5342 Brainridge"
click at [1085, 586] on input "*Reference 2: City, State, Zip" at bounding box center [1257, 580] width 449 height 39
paste input "Florissant Mo 63033"
type input "Florissant Mo 63033"
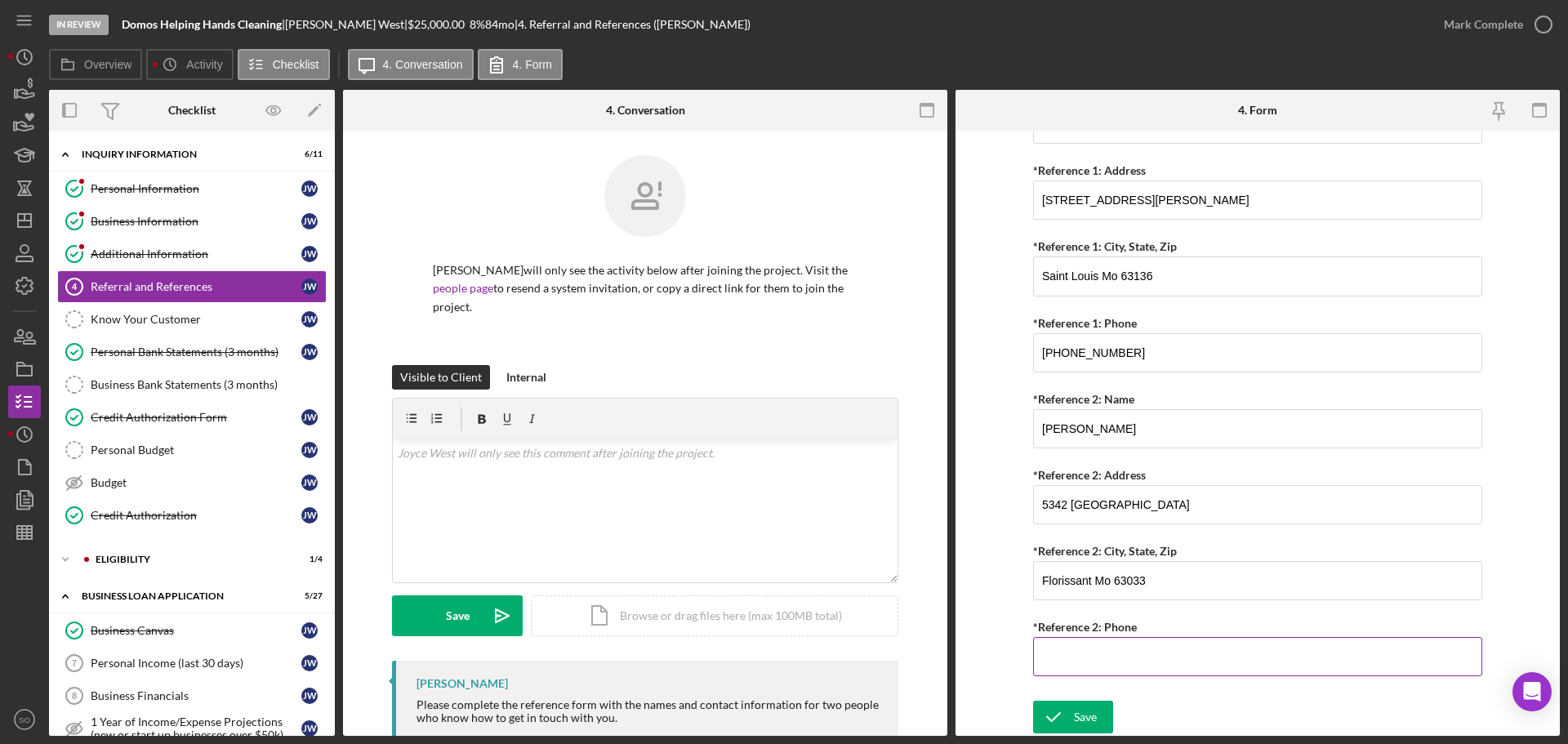
click at [1068, 662] on input "*Reference 2: Phone" at bounding box center [1257, 656] width 449 height 39
paste input "(314) 915-8381"
type input "(314) 915-8381"
click at [981, 636] on form "Referral *Referral Type How did you hear about Justine PETERSEN? JP Client JP P…" at bounding box center [1257, 433] width 604 height 605
click at [1083, 708] on div "Save" at bounding box center [1085, 717] width 23 height 32
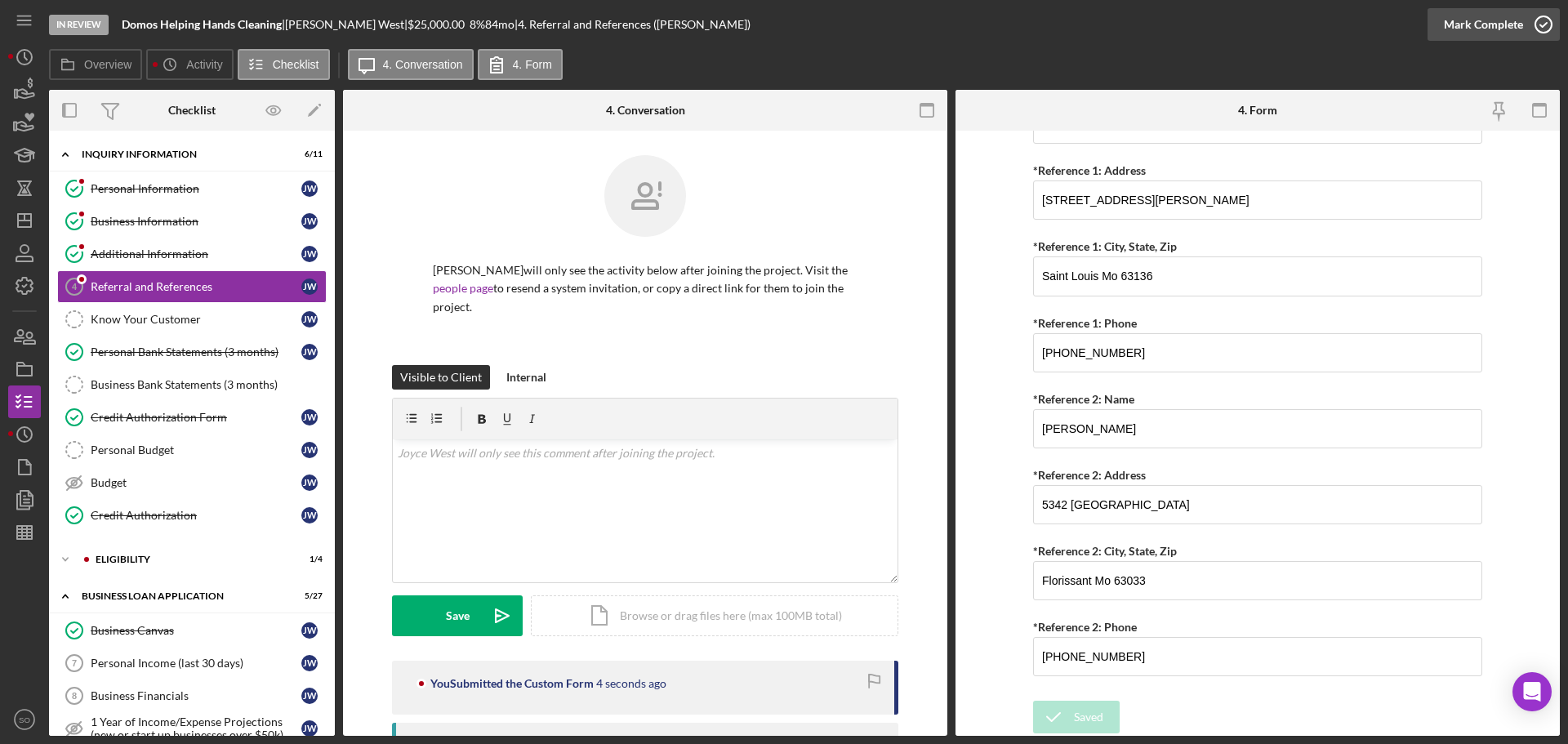
click at [1472, 23] on div "Mark Complete" at bounding box center [1483, 25] width 79 height 32
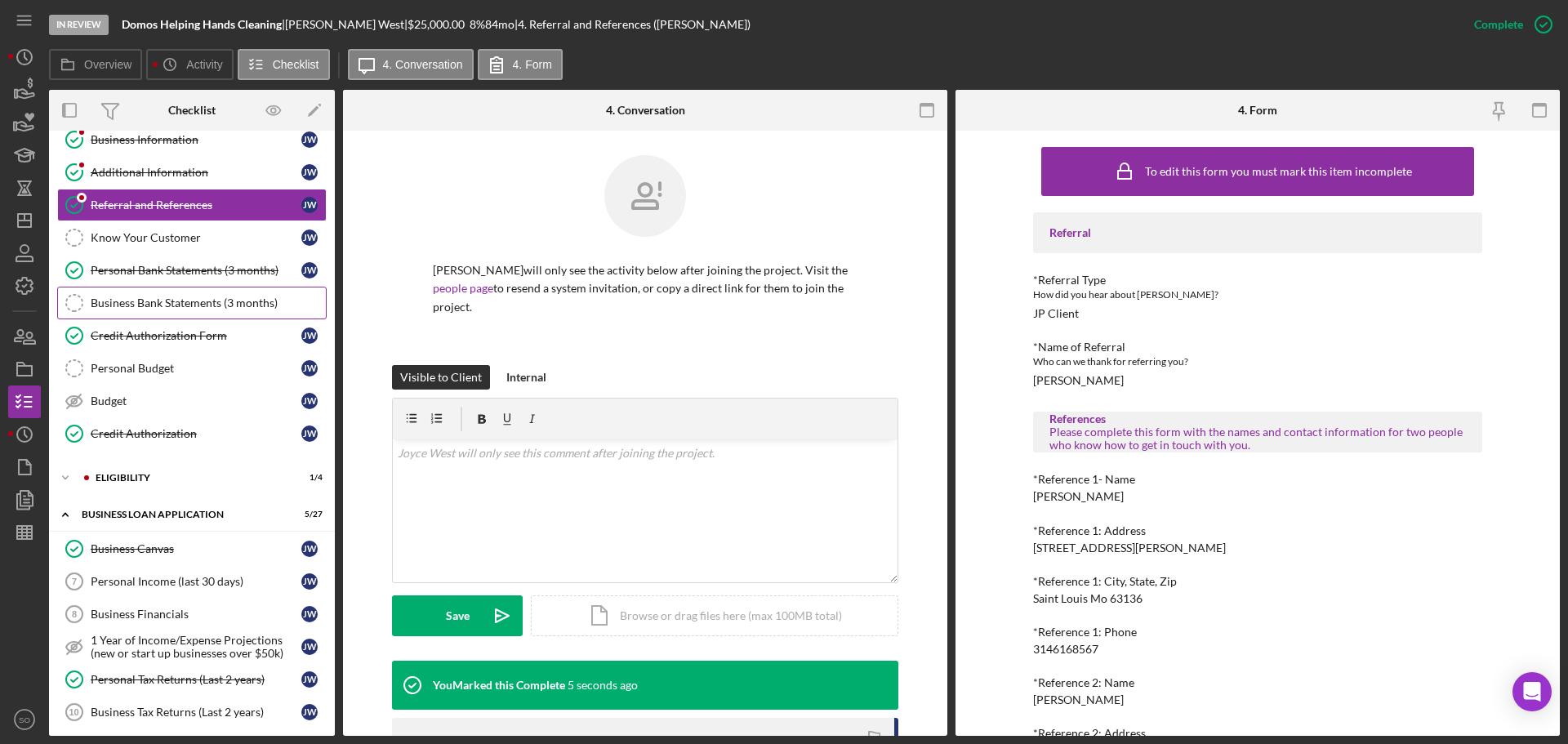
scroll to position [245, 0]
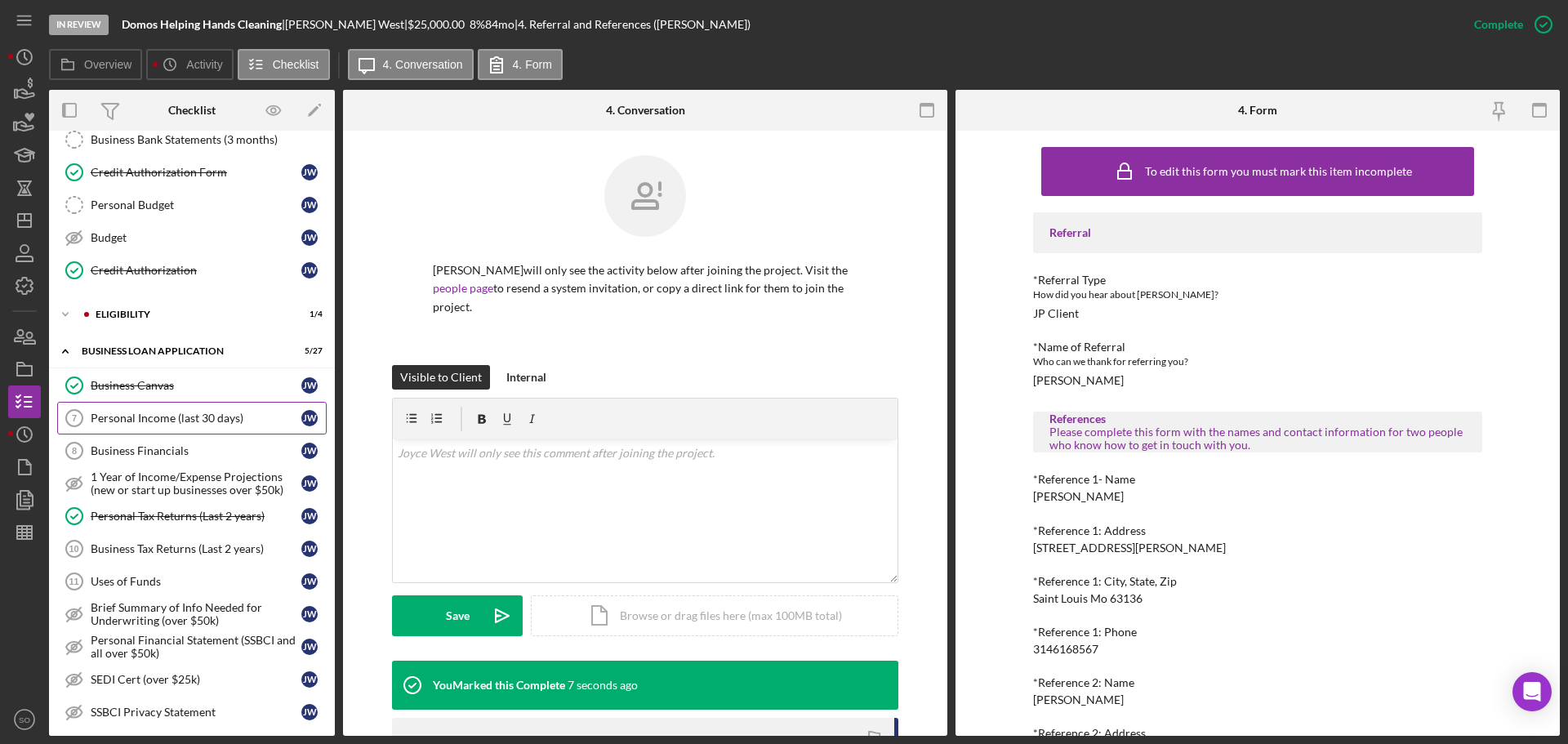
click at [214, 426] on link "Personal Income (last 30 days) 7 Personal Income (last 30 days) J W" at bounding box center [192, 418] width 270 height 32
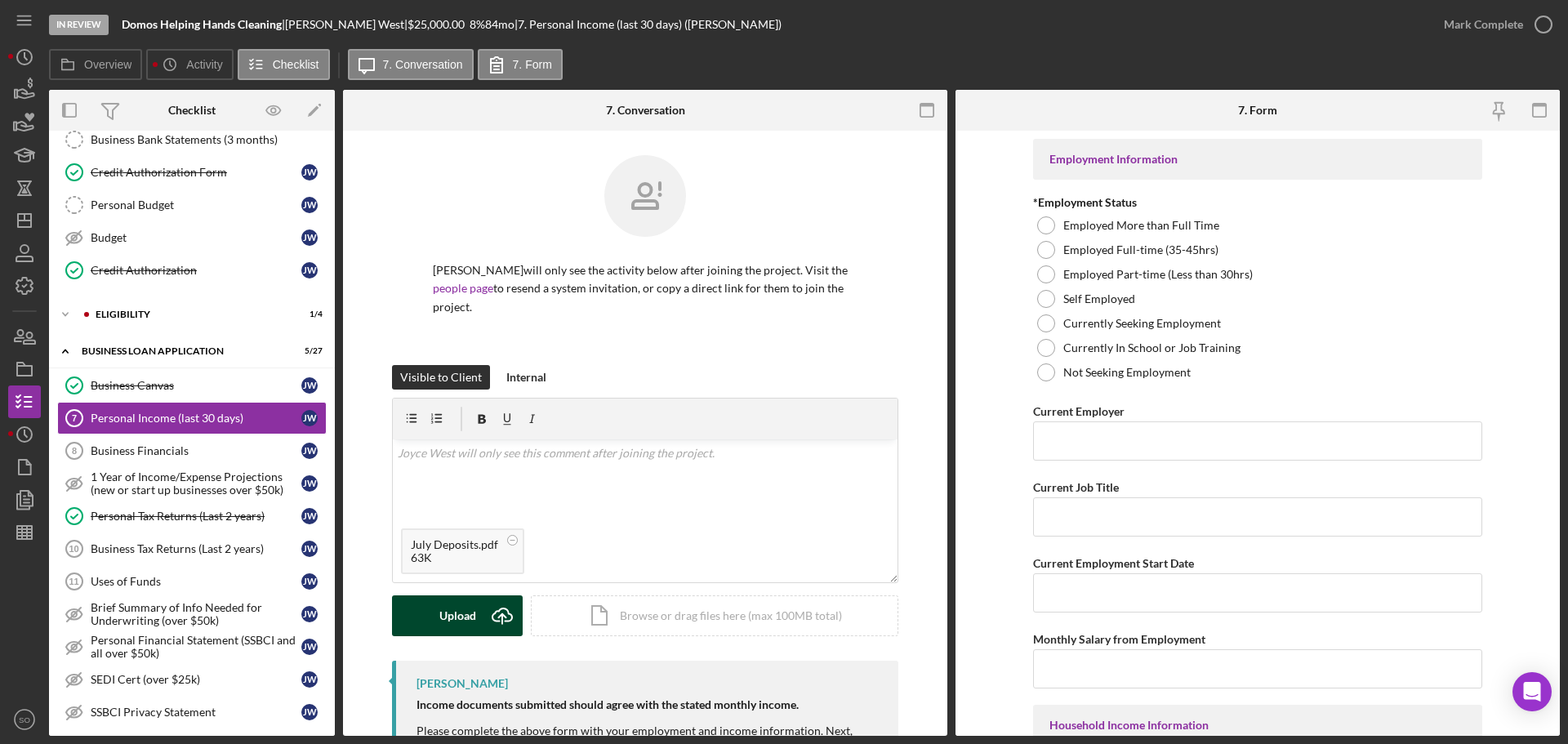
click at [458, 596] on div "Upload" at bounding box center [457, 616] width 37 height 41
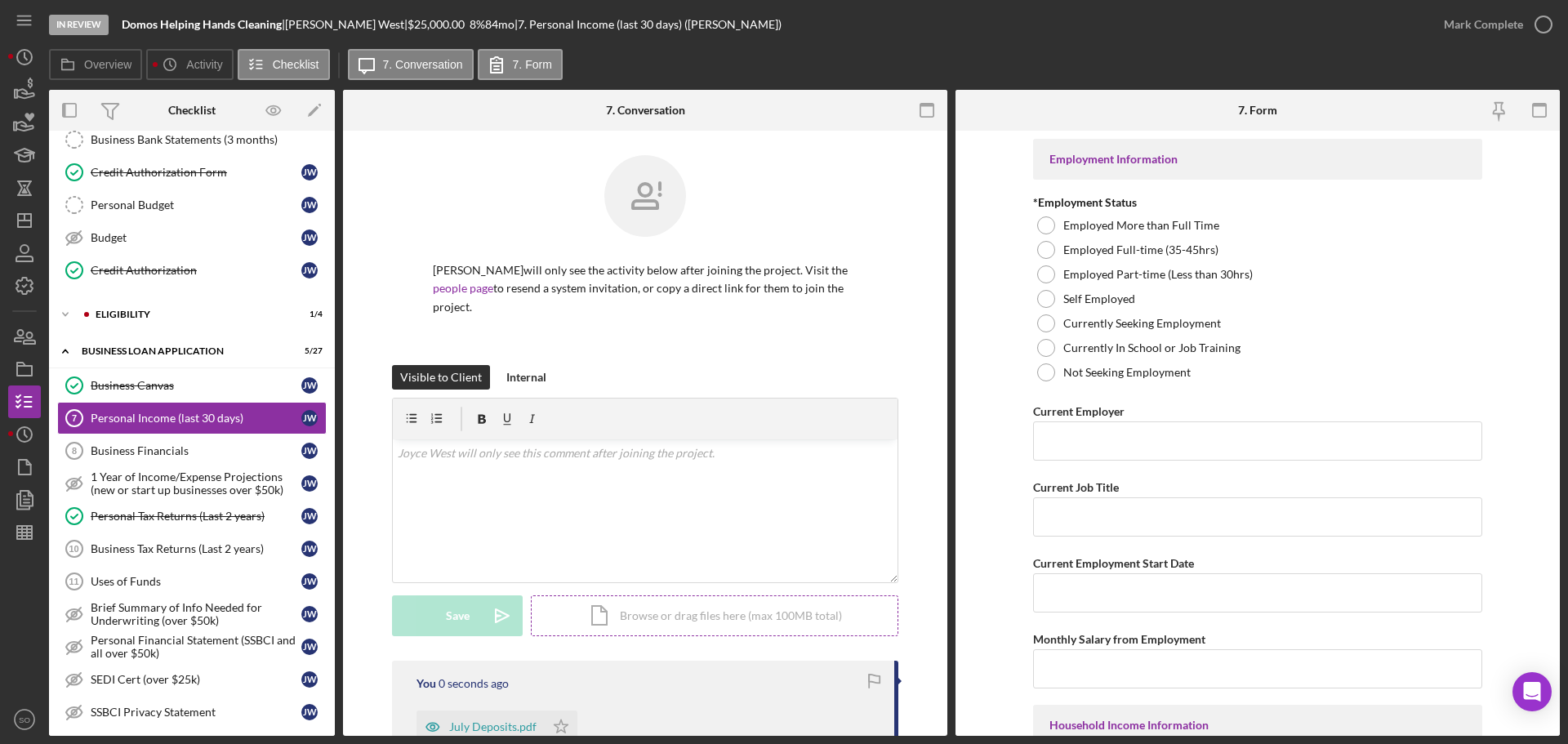
scroll to position [245, 0]
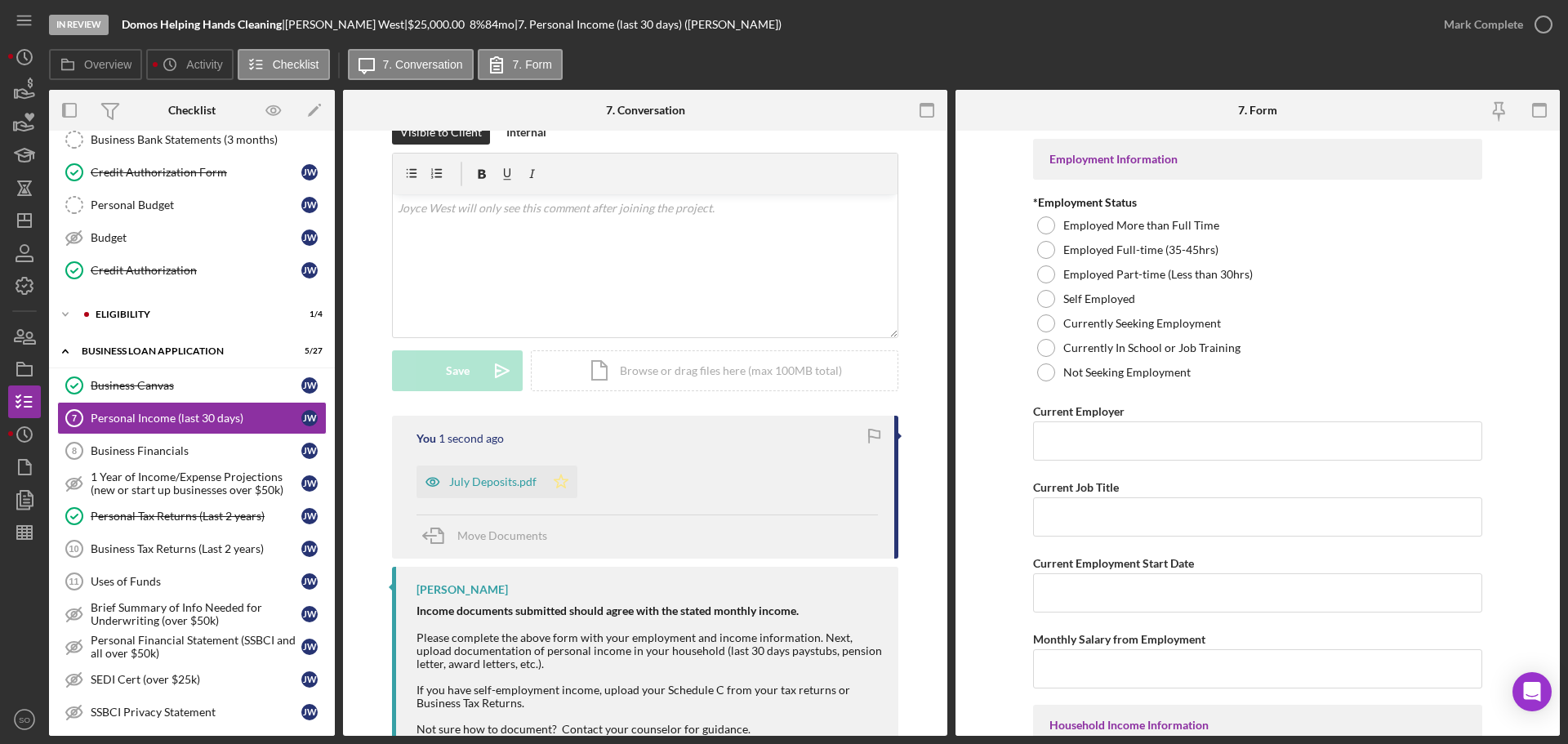
click at [569, 466] on icon "Icon/Star" at bounding box center [560, 482] width 32 height 32
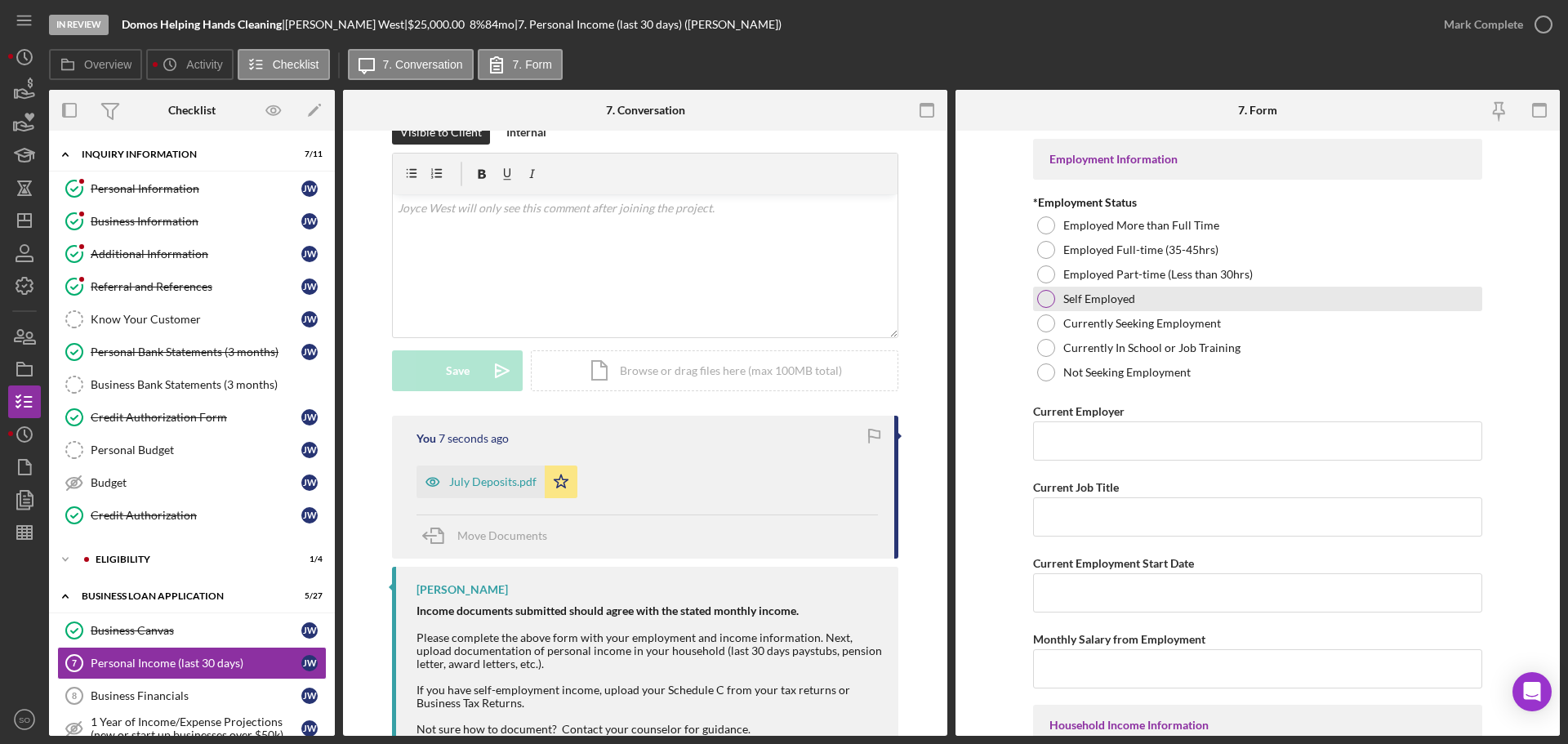
click at [1047, 299] on div at bounding box center [1045, 299] width 18 height 18
click at [1115, 440] on input "Current Employer" at bounding box center [1257, 441] width 449 height 39
paste input "Domos Helping Hands Cleaning"
type input "Domos Helping Hands Cleaning"
click at [1077, 514] on input "Current Job Title" at bounding box center [1257, 517] width 449 height 39
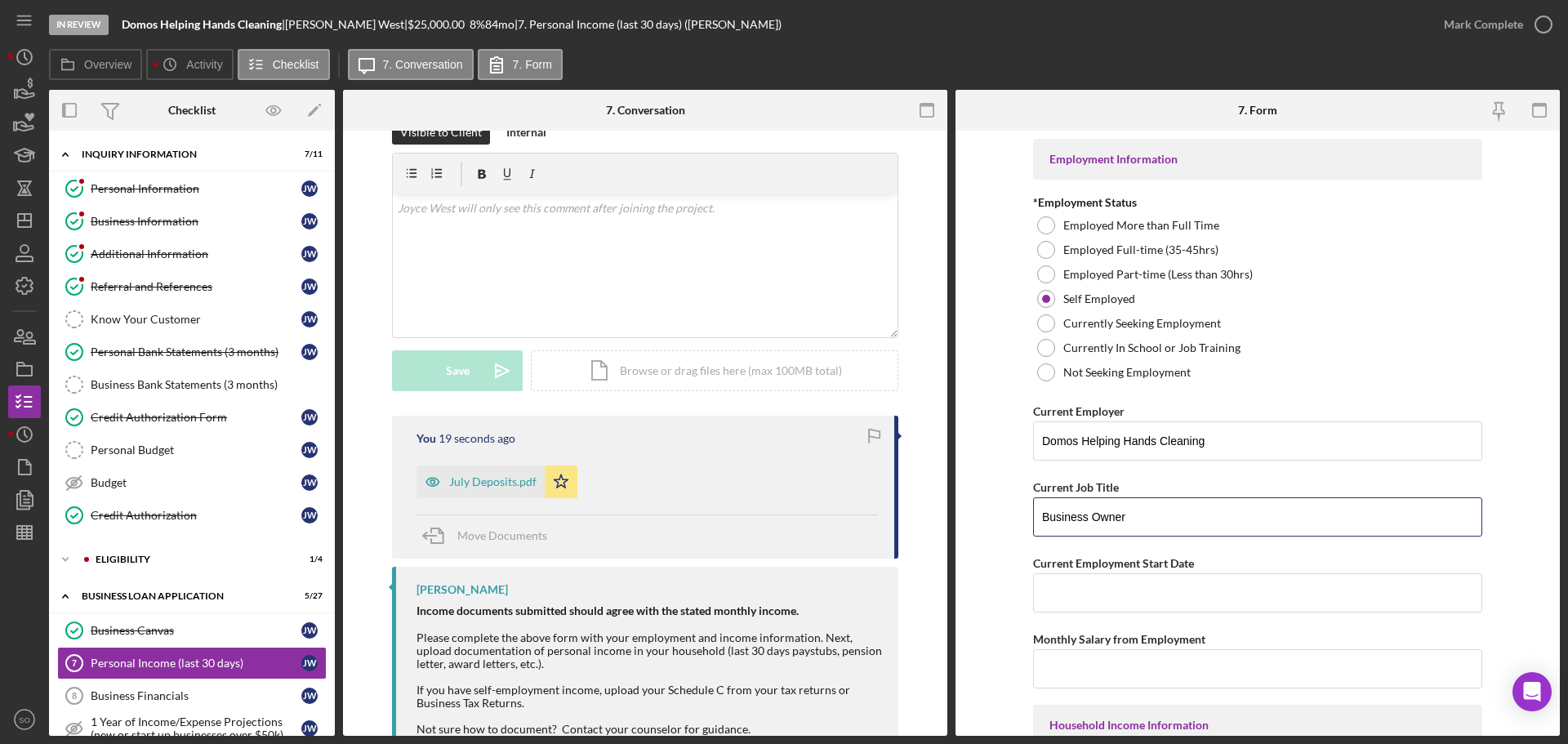
type input "Business Owner"
drag, startPoint x: 1135, startPoint y: 580, endPoint x: 1130, endPoint y: 595, distance: 15.8
click at [1135, 580] on input "Current Employment Start Date" at bounding box center [1257, 593] width 449 height 39
paste input "12/13/2023"
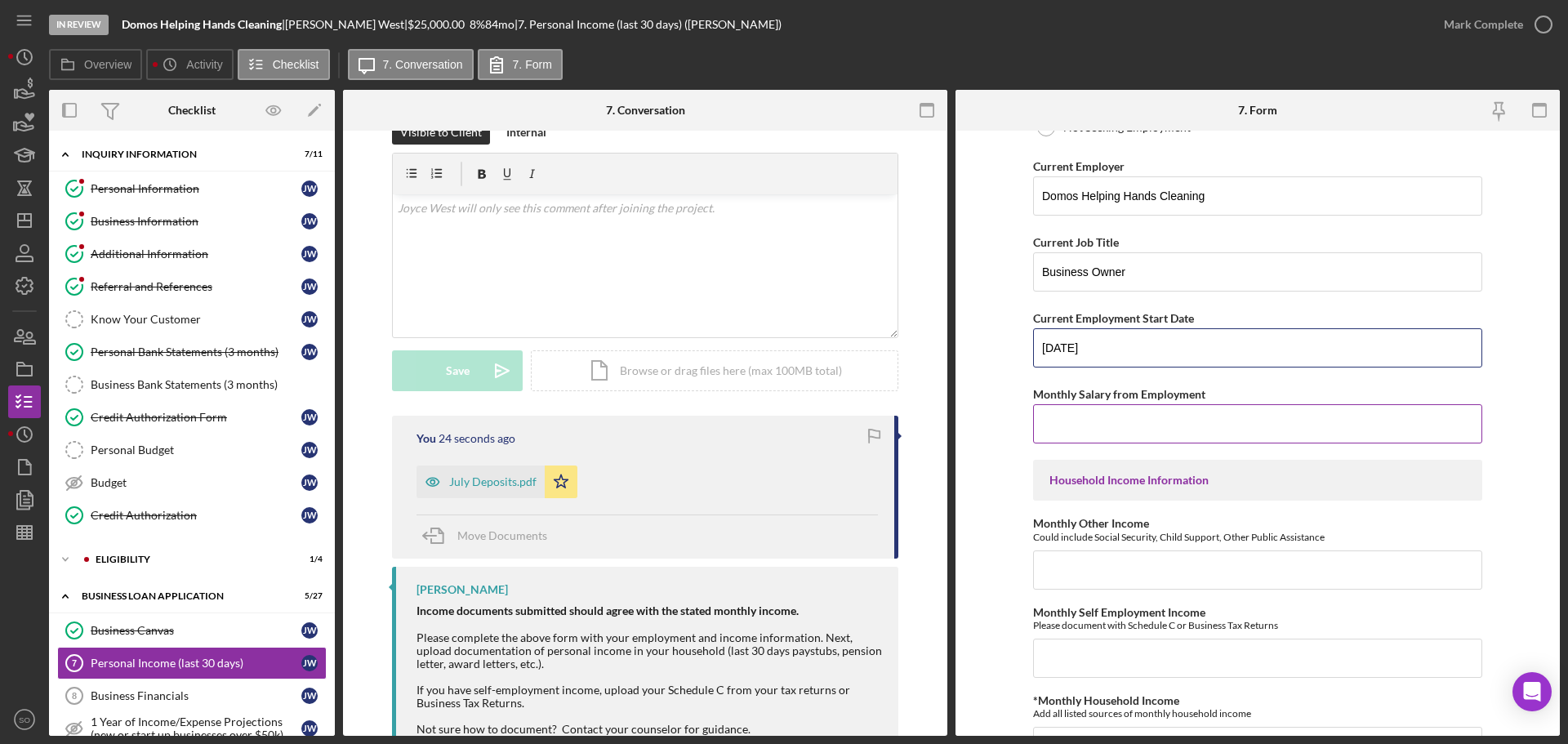
type input "12/13/2023"
click at [1198, 425] on input "Monthly Salary from Employment" at bounding box center [1257, 424] width 449 height 39
type input "$2,500"
click at [1161, 550] on input "Monthly Other Income" at bounding box center [1257, 570] width 449 height 39
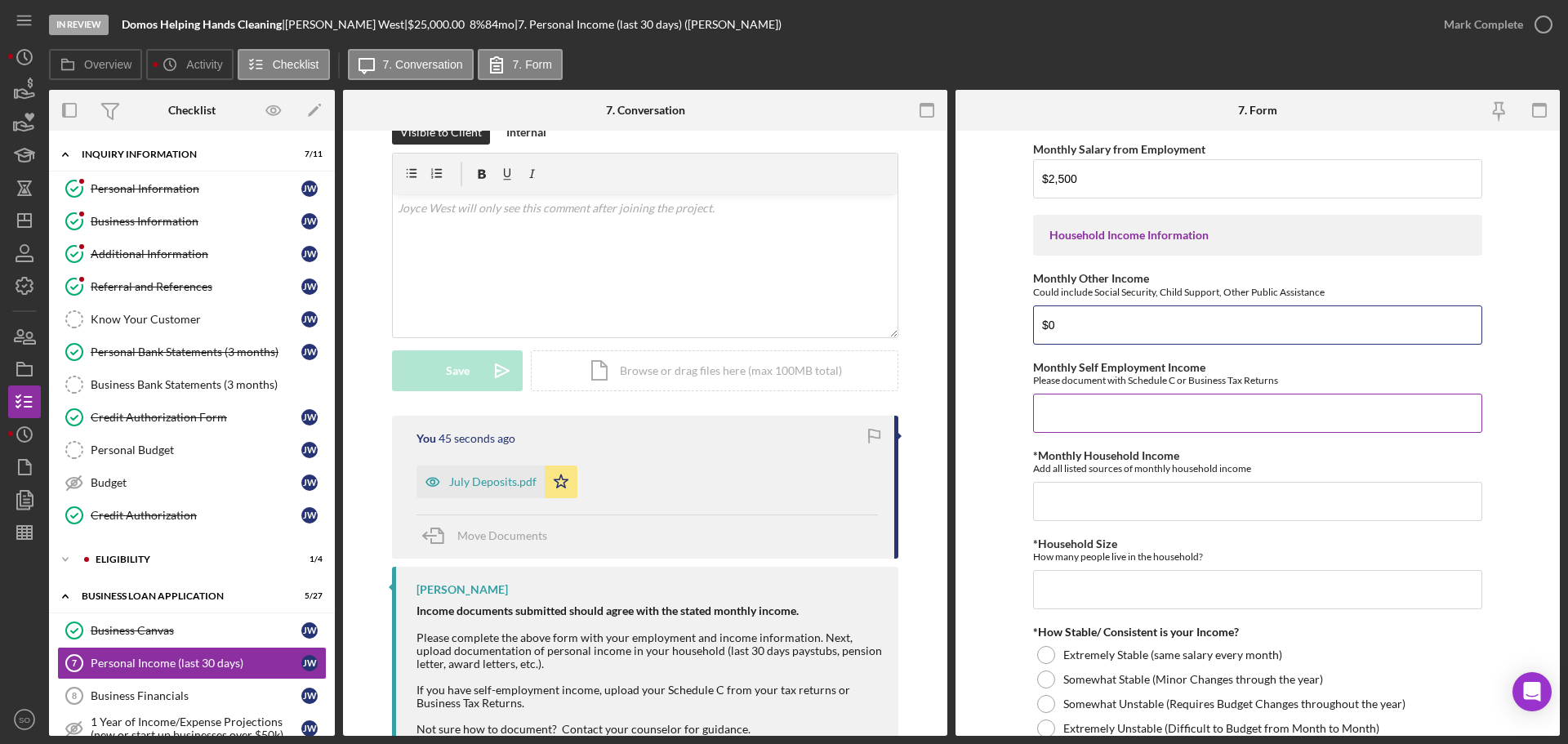
type input "$0"
click at [1104, 413] on input "Monthly Self Employment Income" at bounding box center [1257, 413] width 449 height 39
type input "$2,500"
click at [1131, 492] on input "*Monthly Household Income" at bounding box center [1257, 502] width 449 height 39
type input "$2,500"
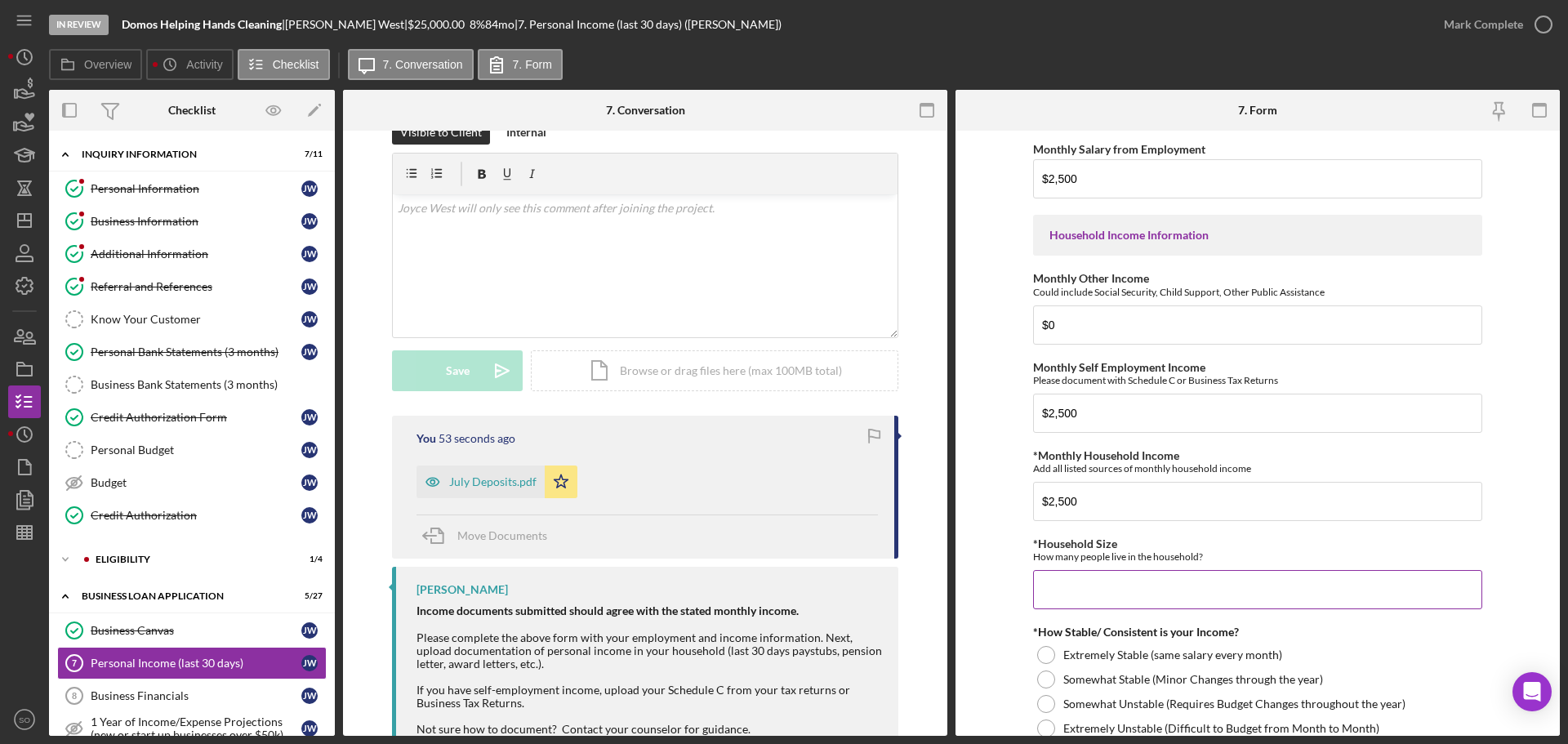
click at [1160, 590] on input "*Household Size" at bounding box center [1257, 590] width 449 height 39
type input "2"
click at [993, 632] on form "Employment Information *Employment Status Employed More than Full Time Employed…" at bounding box center [1257, 433] width 604 height 605
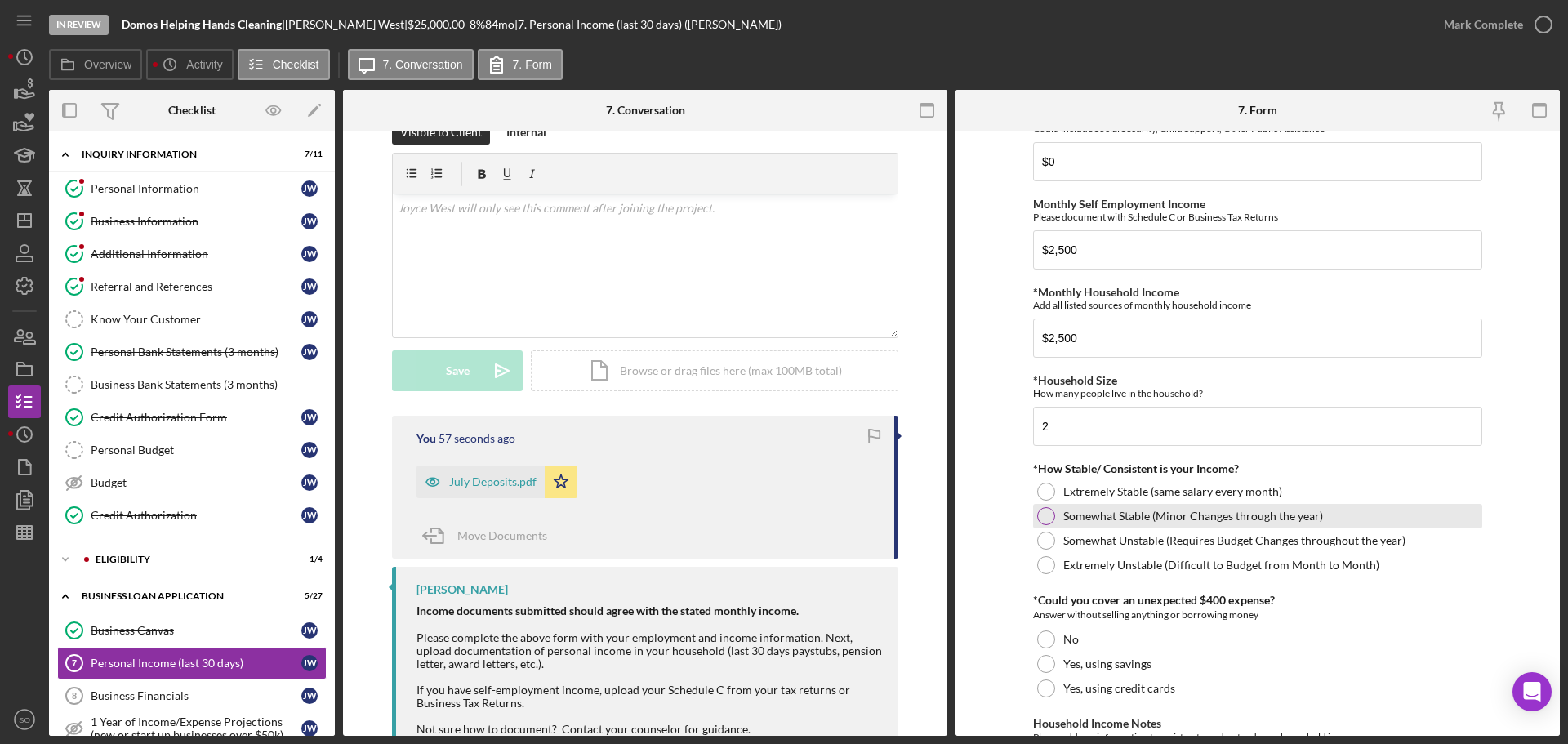
click at [1042, 521] on div at bounding box center [1045, 515] width 18 height 18
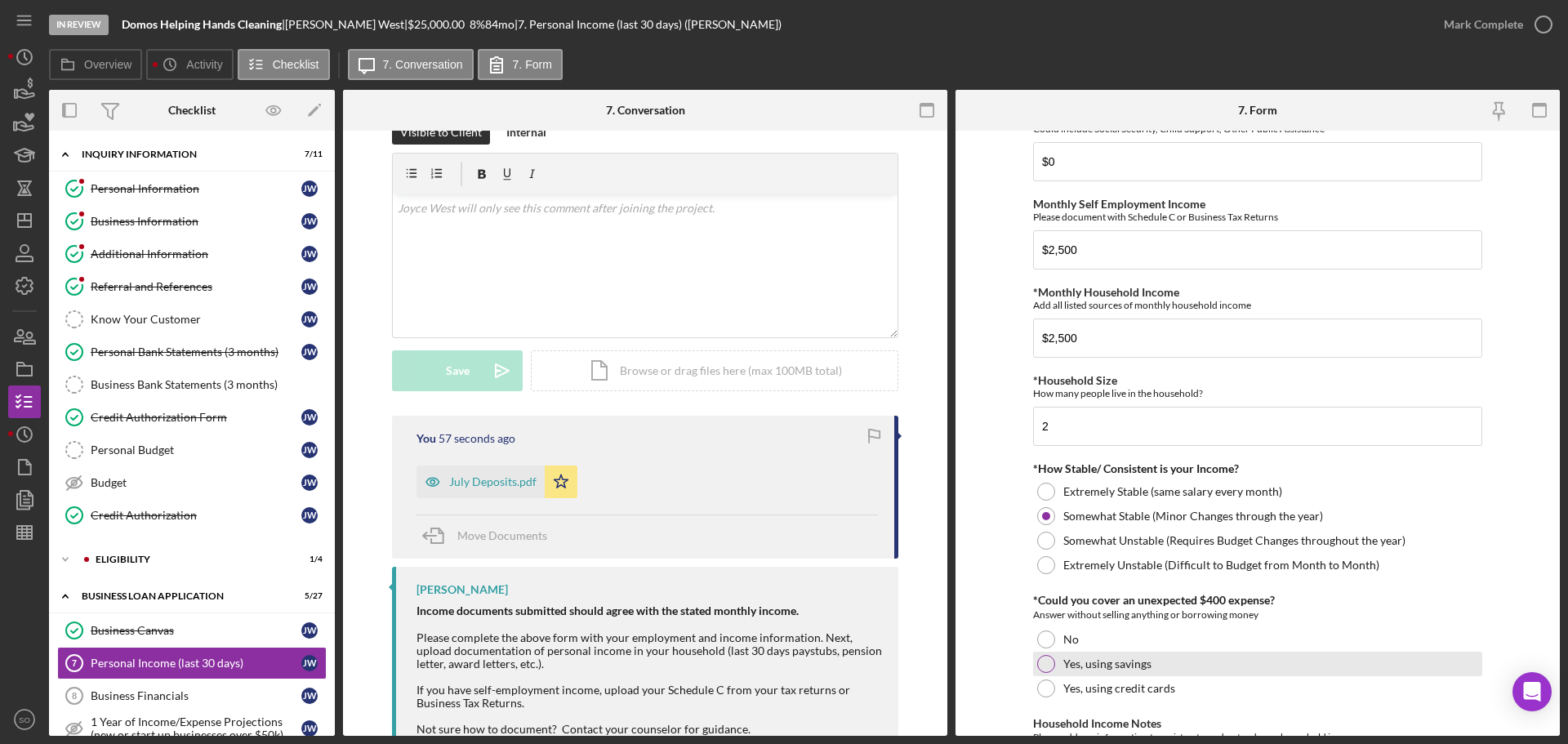
click at [1050, 662] on div at bounding box center [1045, 664] width 18 height 18
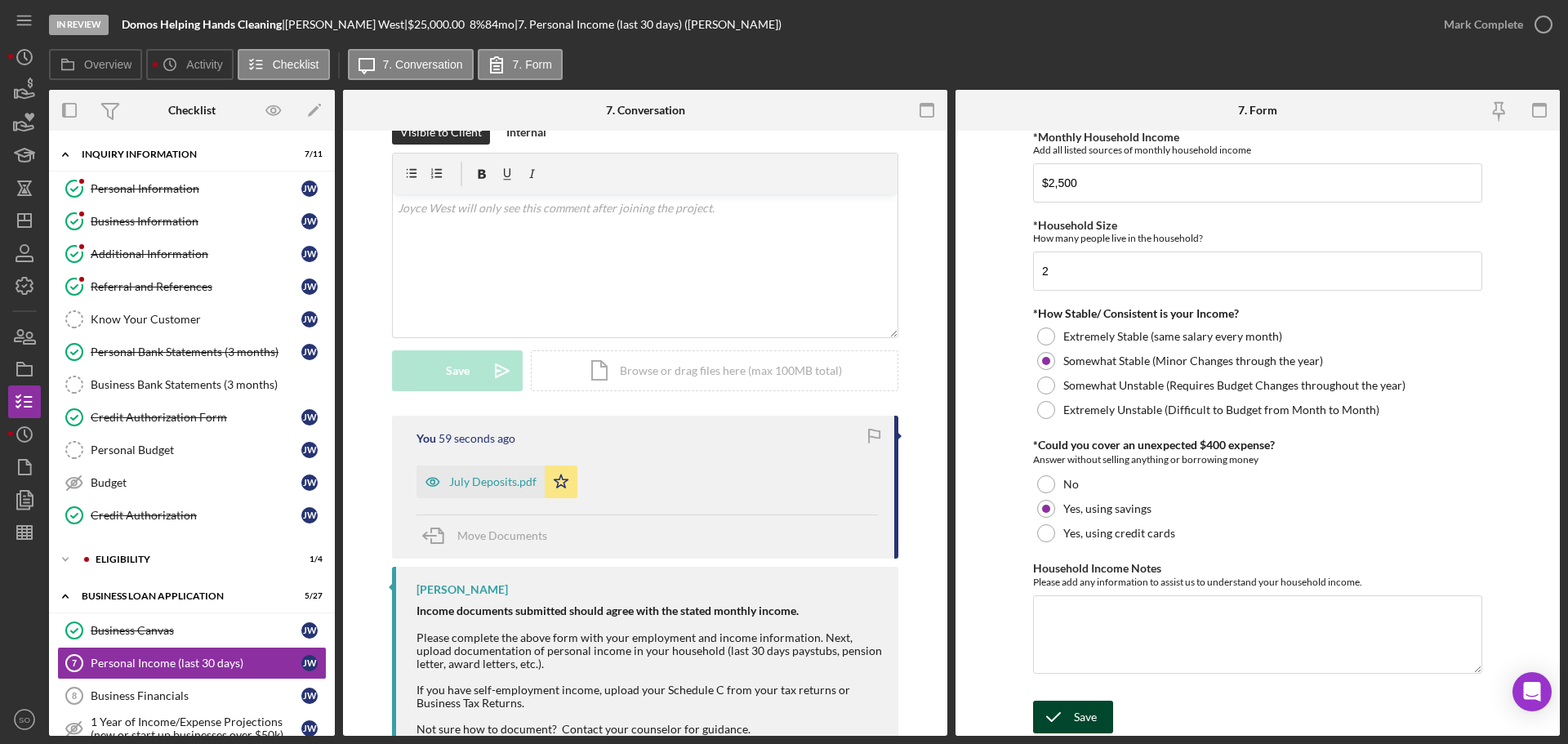
click at [1091, 722] on div "Save" at bounding box center [1085, 717] width 23 height 32
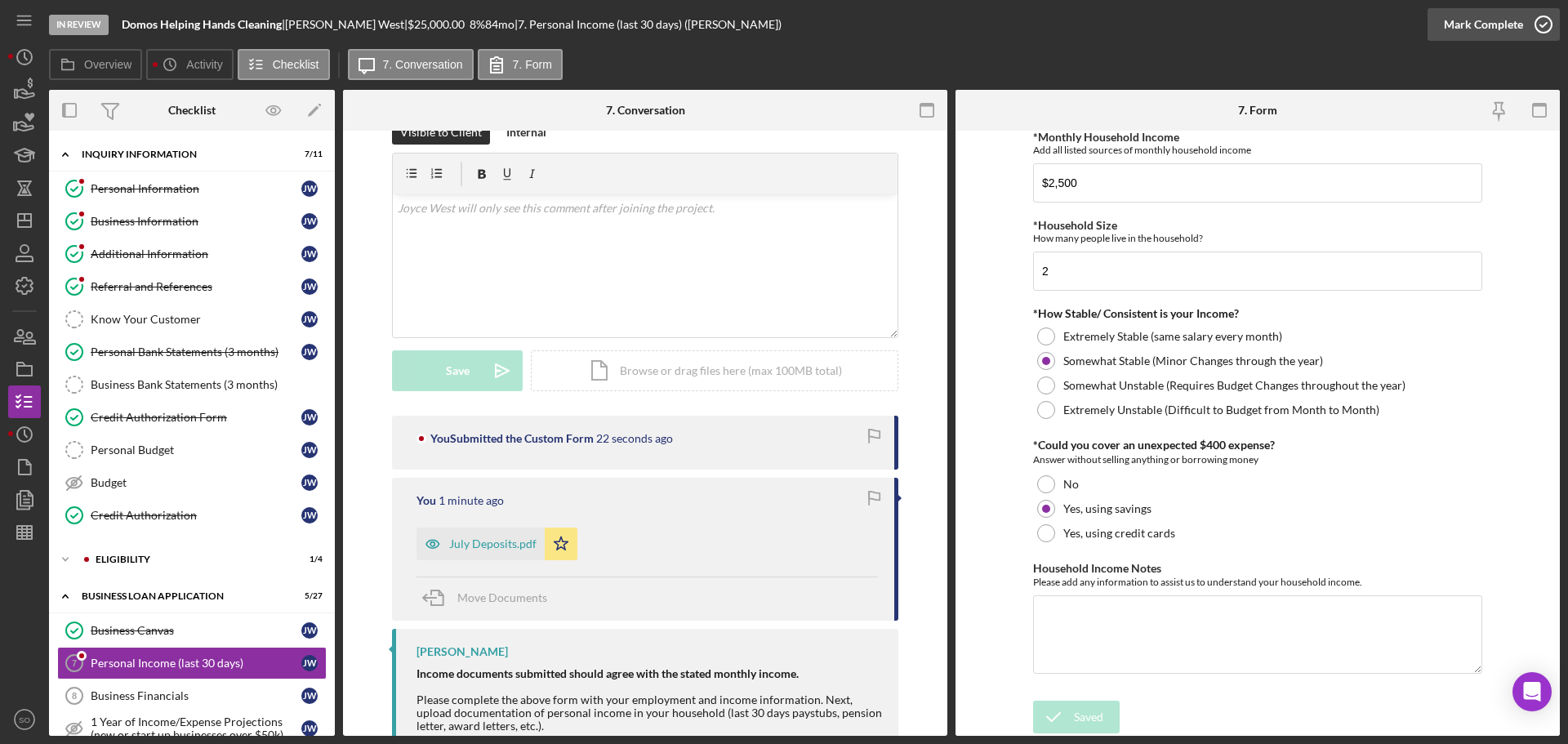
click at [1495, 36] on div "Mark Complete" at bounding box center [1483, 25] width 79 height 32
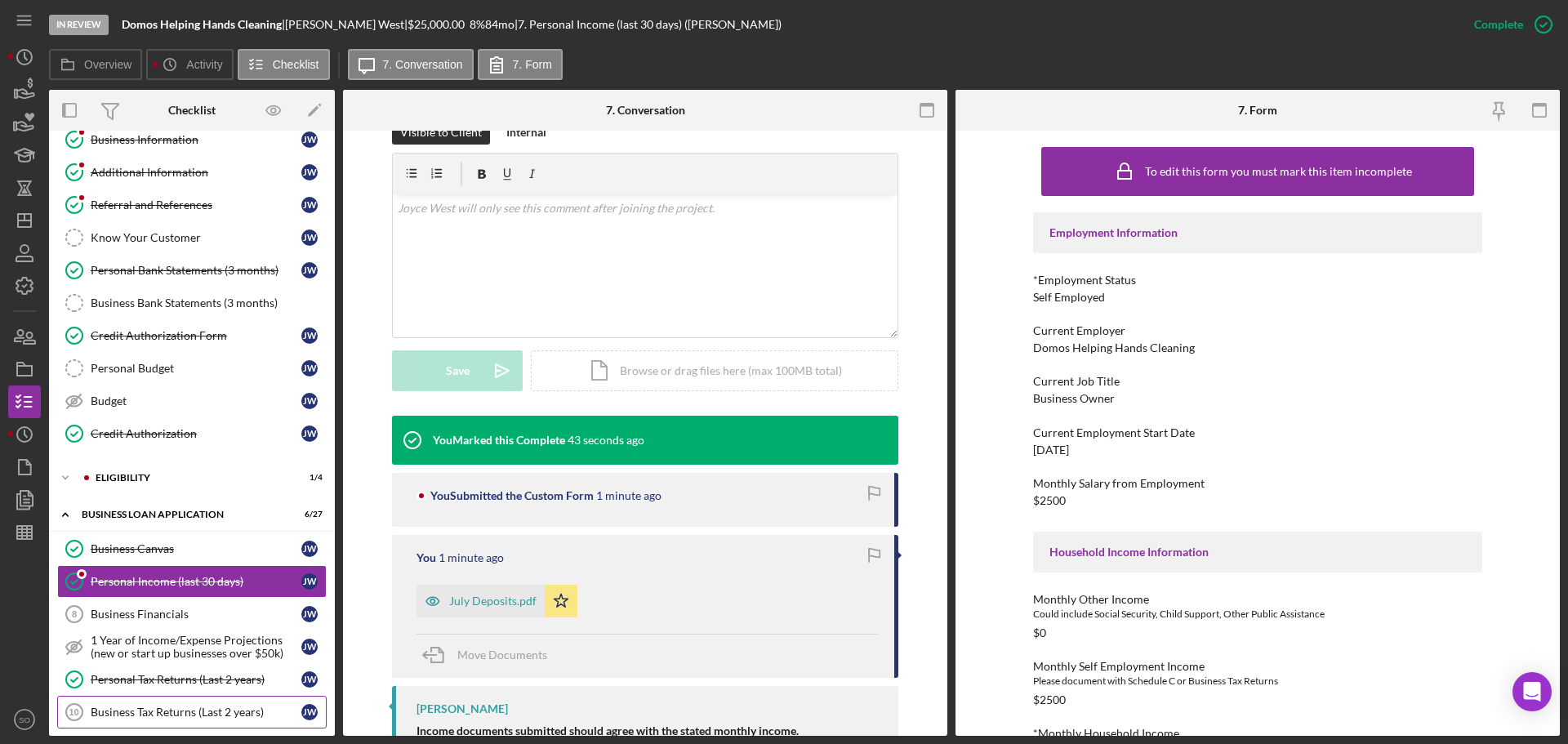
scroll to position [0, 0]
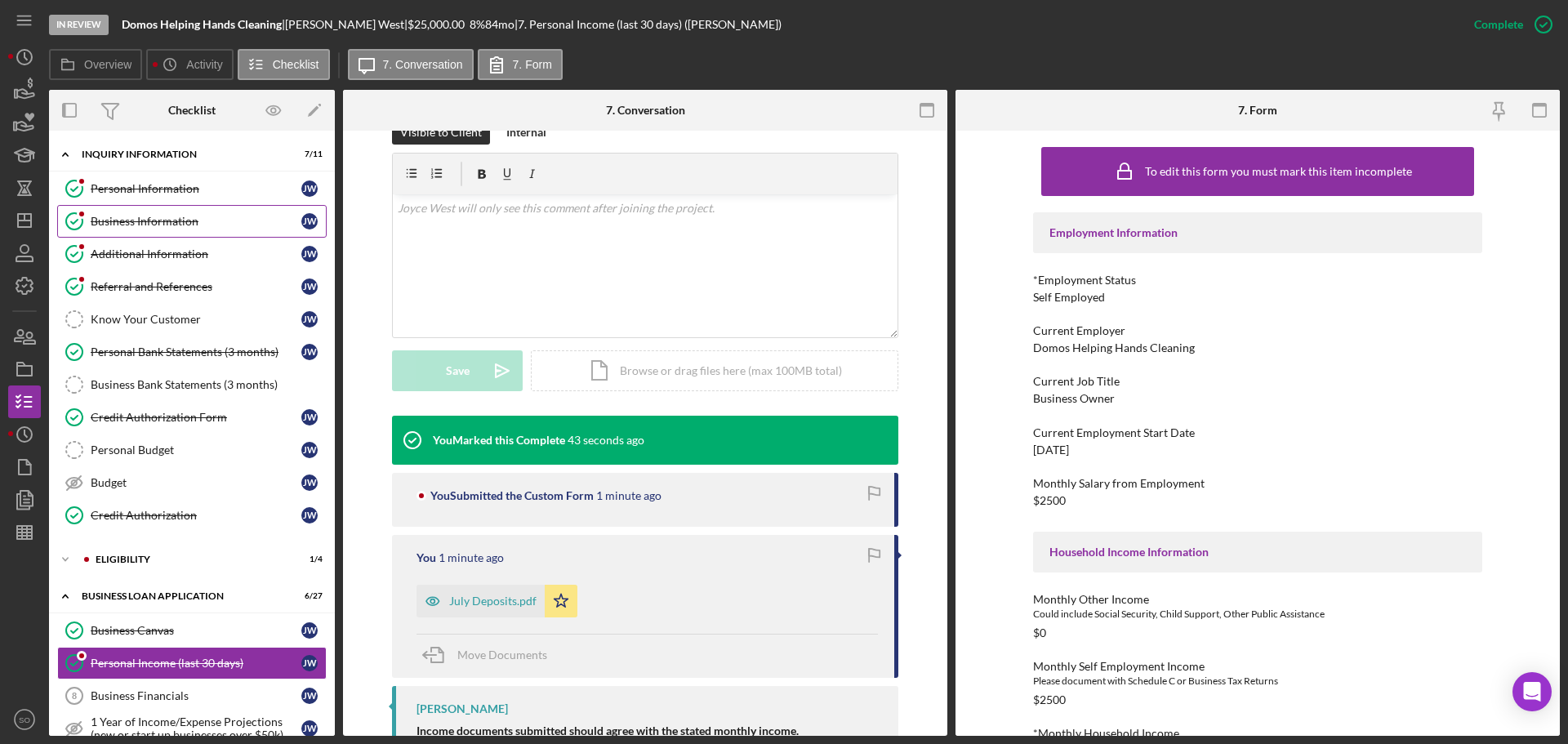
click at [124, 208] on link "Business Information Business Information J W" at bounding box center [192, 221] width 270 height 32
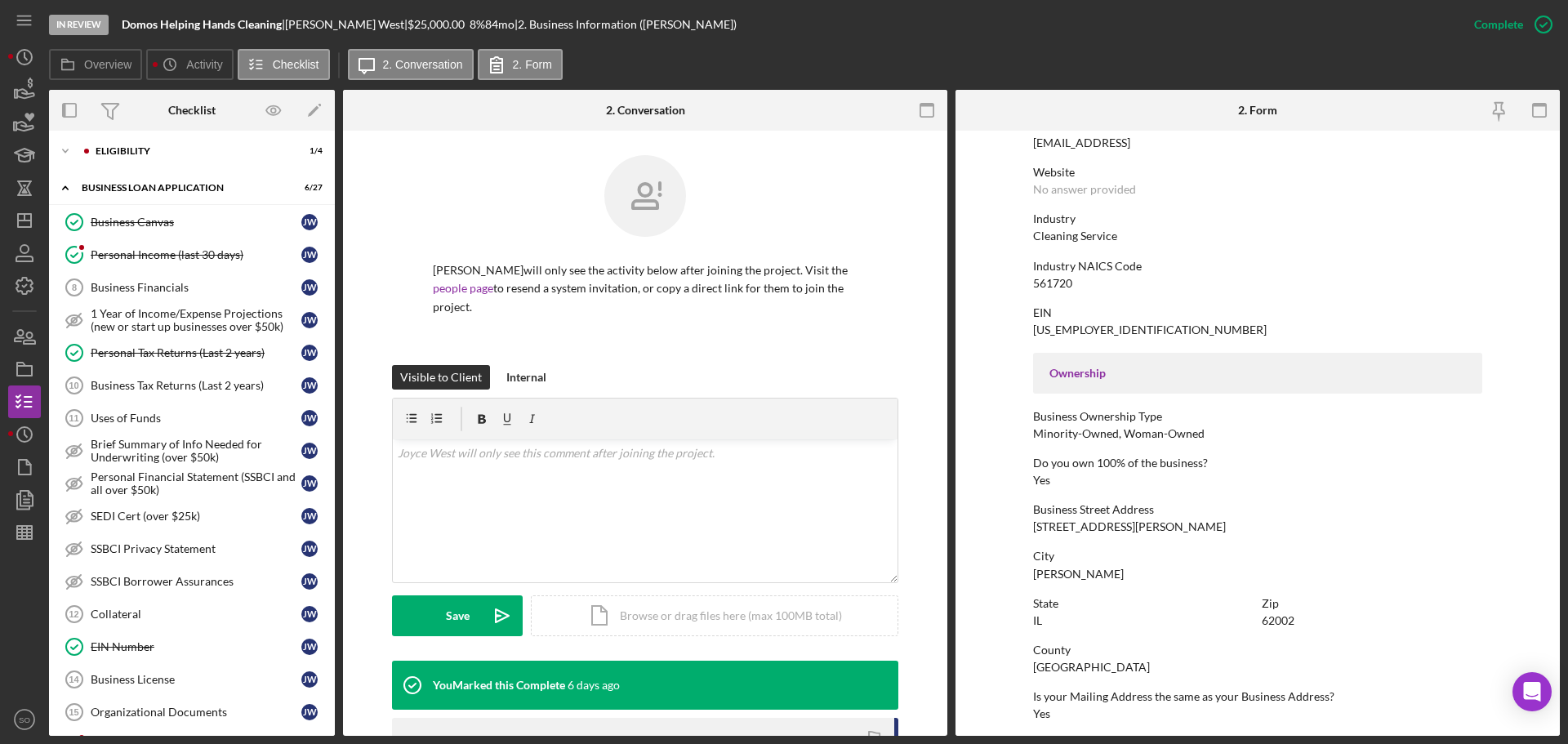
scroll to position [572, 0]
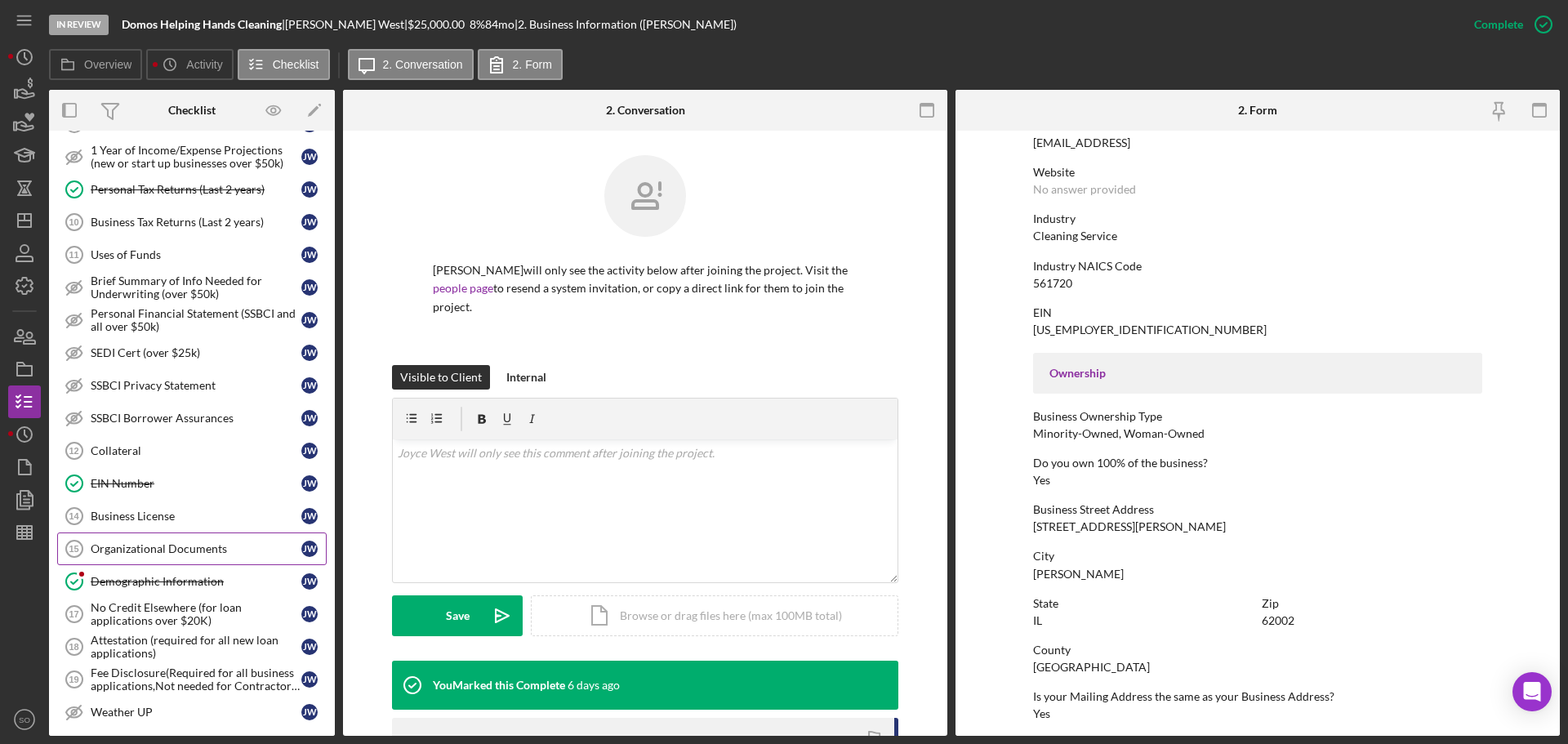
click at [213, 533] on link "Organizational Documents 15 Organizational Documents J W" at bounding box center [192, 549] width 270 height 32
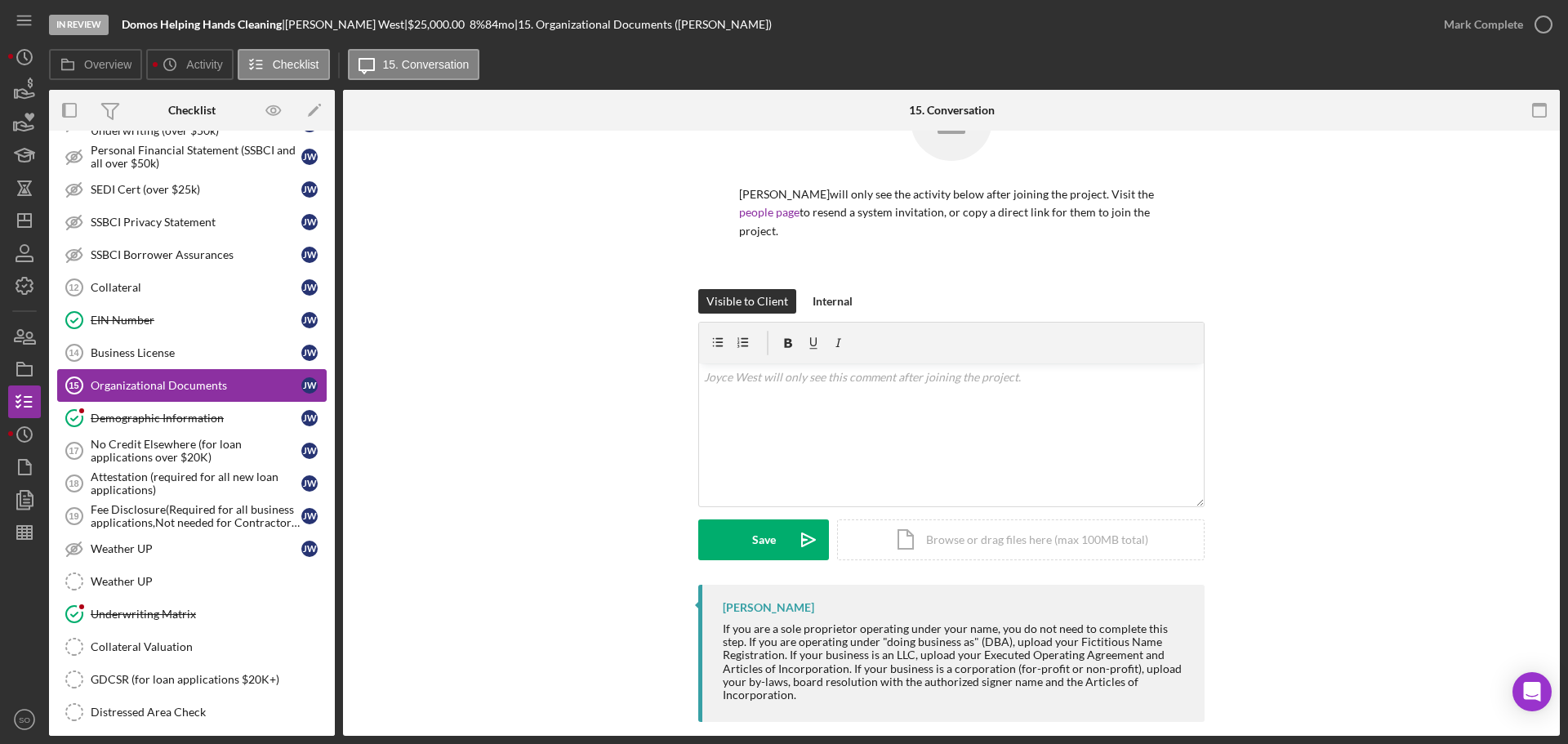
scroll to position [886, 0]
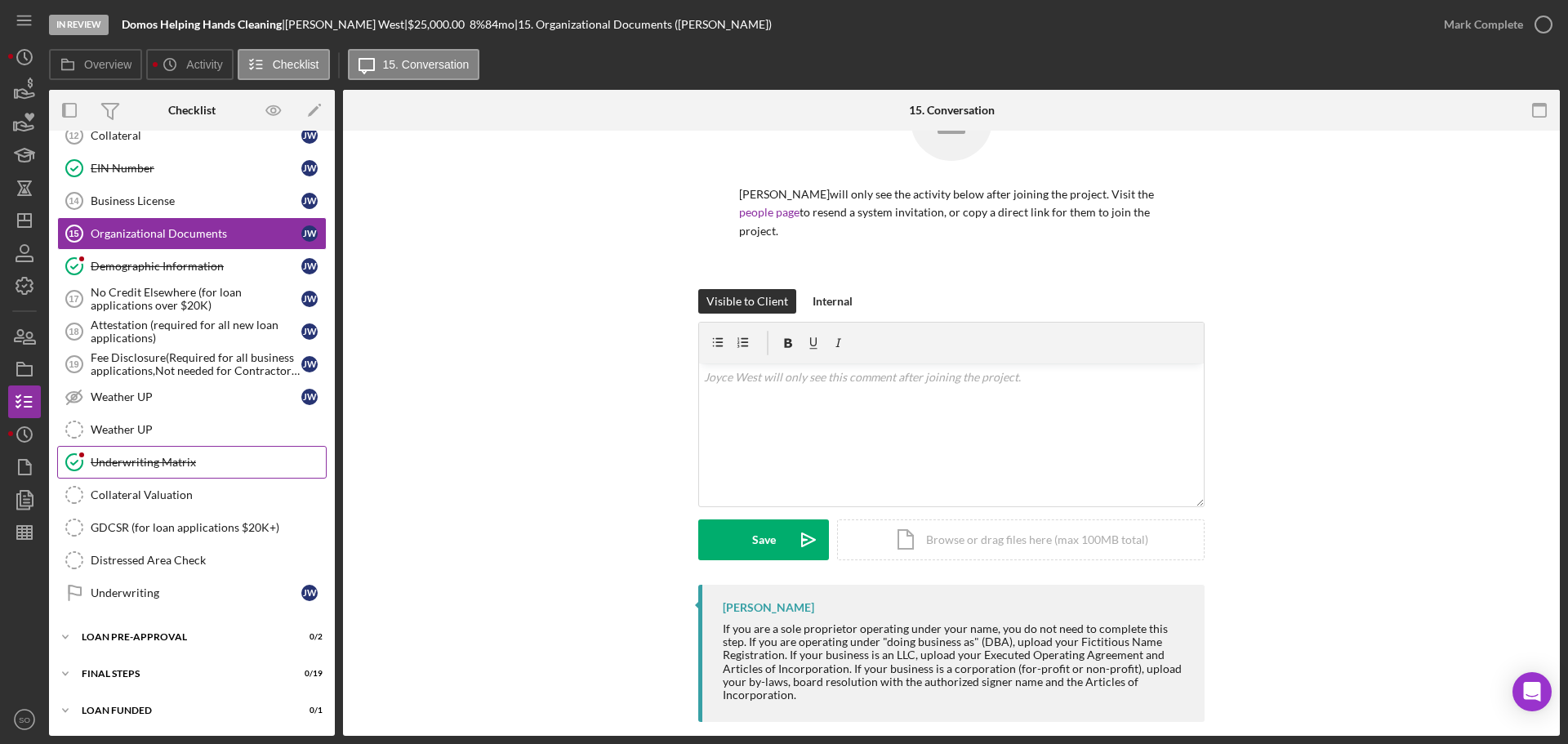
drag, startPoint x: 129, startPoint y: 459, endPoint x: 147, endPoint y: 469, distance: 20.6
click at [129, 459] on div "Underwriting Matrix" at bounding box center [208, 462] width 235 height 13
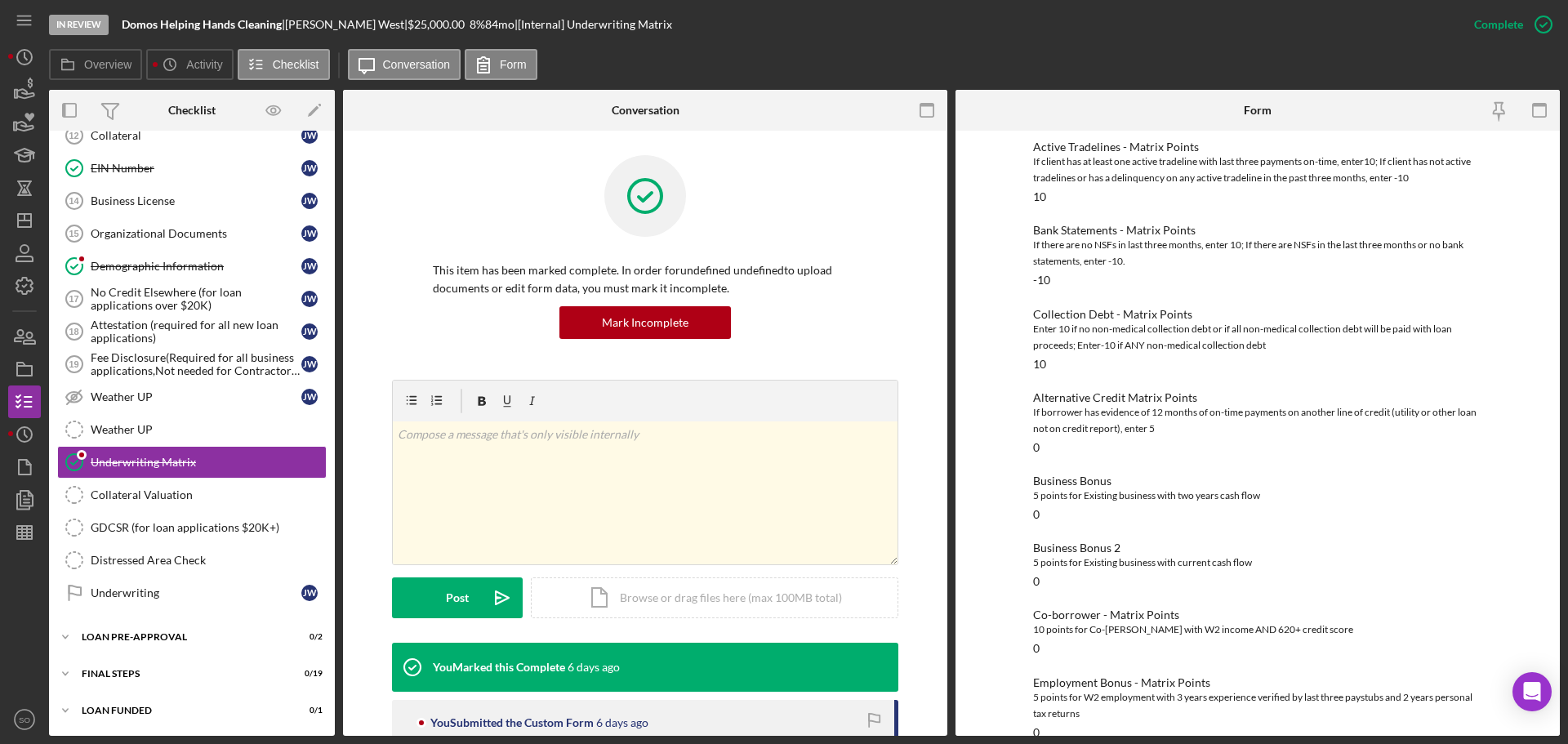
scroll to position [73, 0]
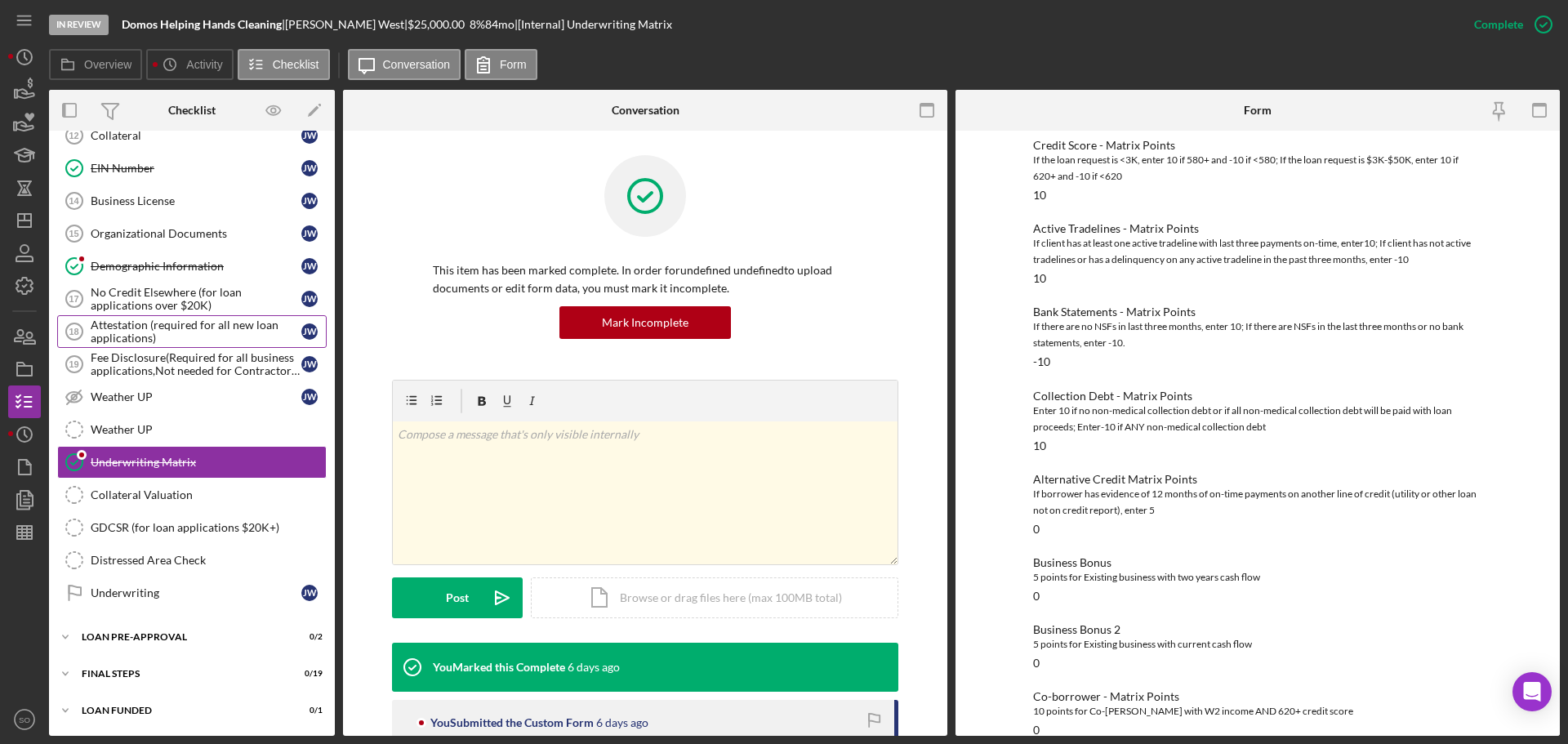
click at [142, 333] on div "Attestation (required for all new loan applications)" at bounding box center [195, 331] width 211 height 26
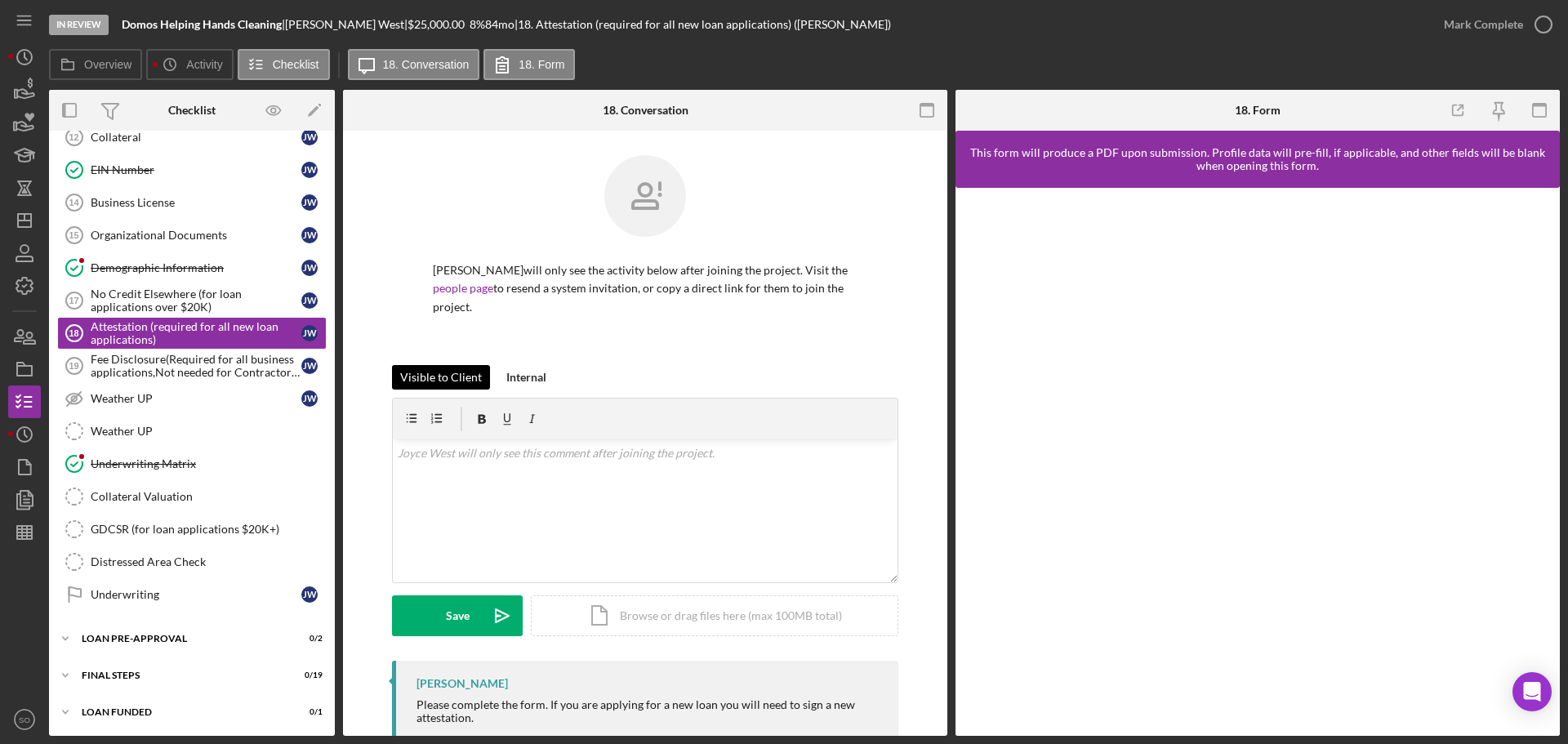
scroll to position [886, 0]
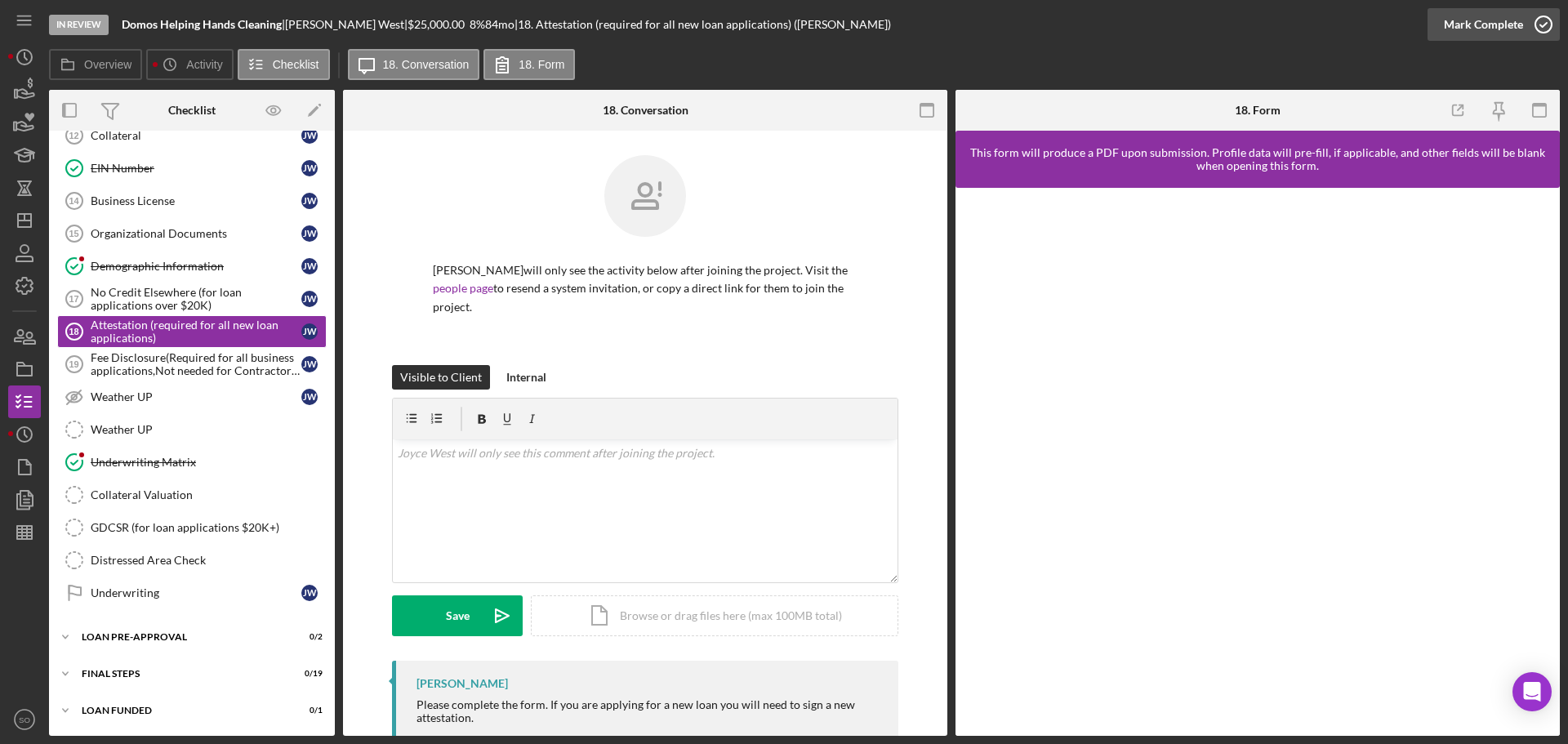
click at [1485, 35] on div "Mark Complete" at bounding box center [1483, 25] width 79 height 32
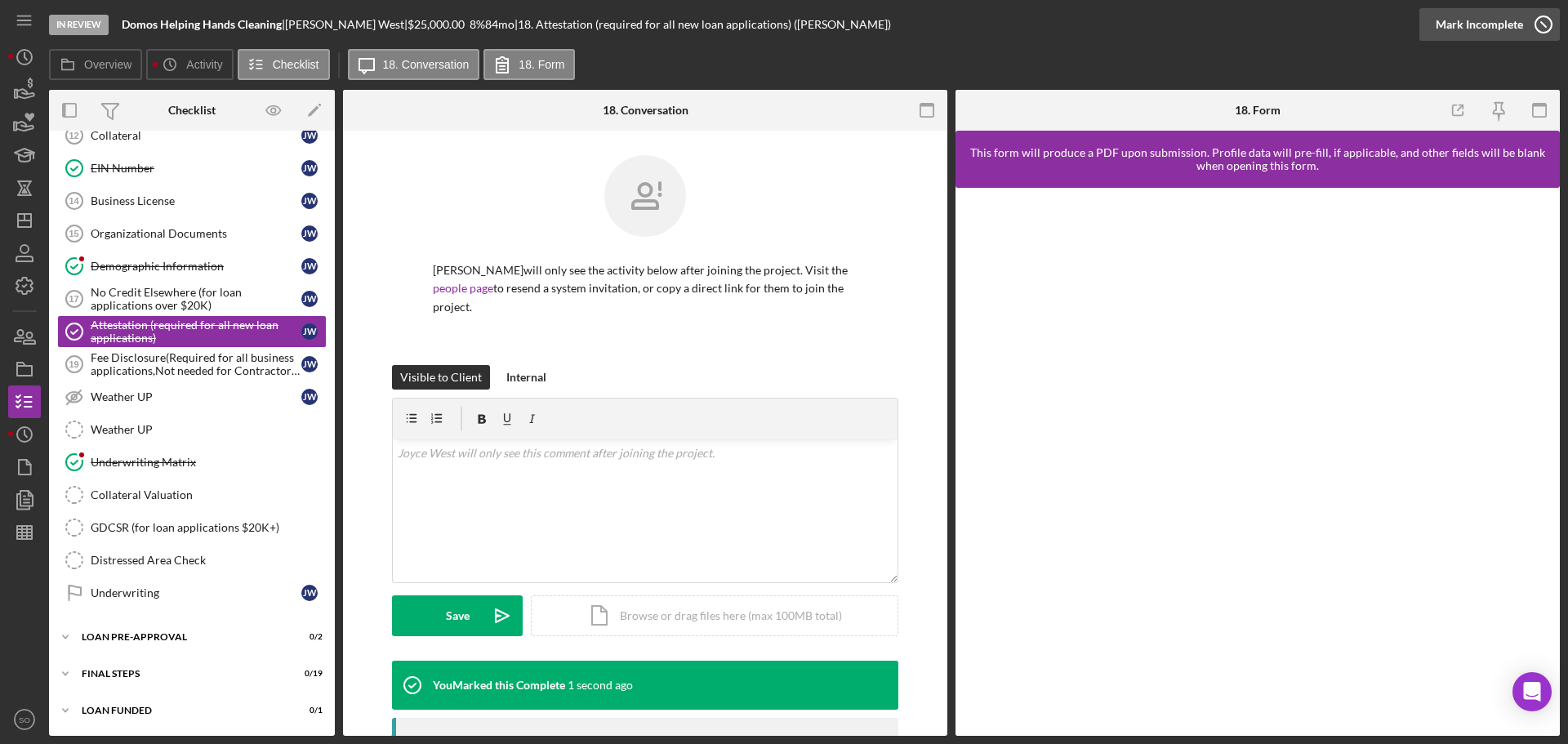
click at [1477, 26] on div "Mark Incomplete" at bounding box center [1478, 25] width 87 height 32
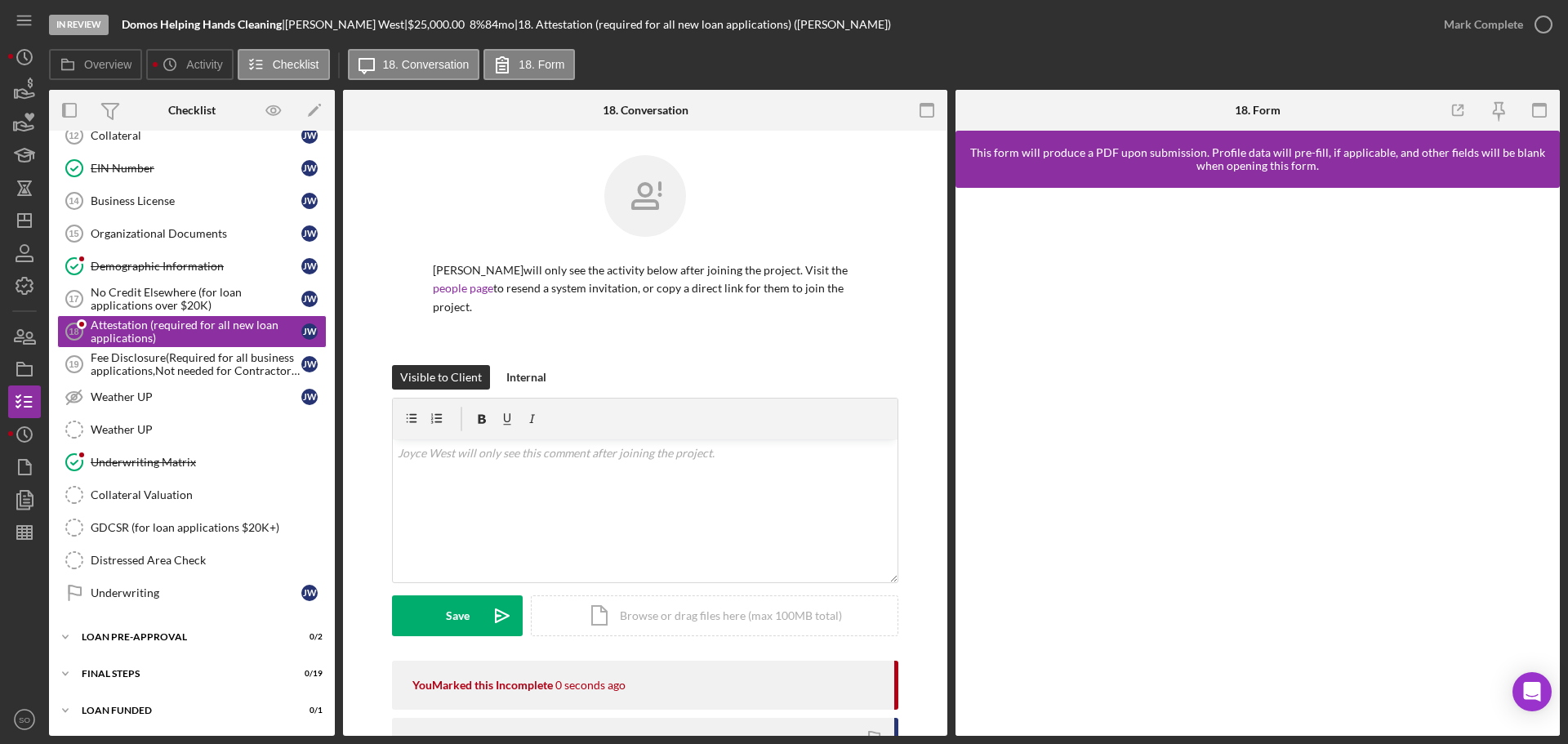
scroll to position [289, 0]
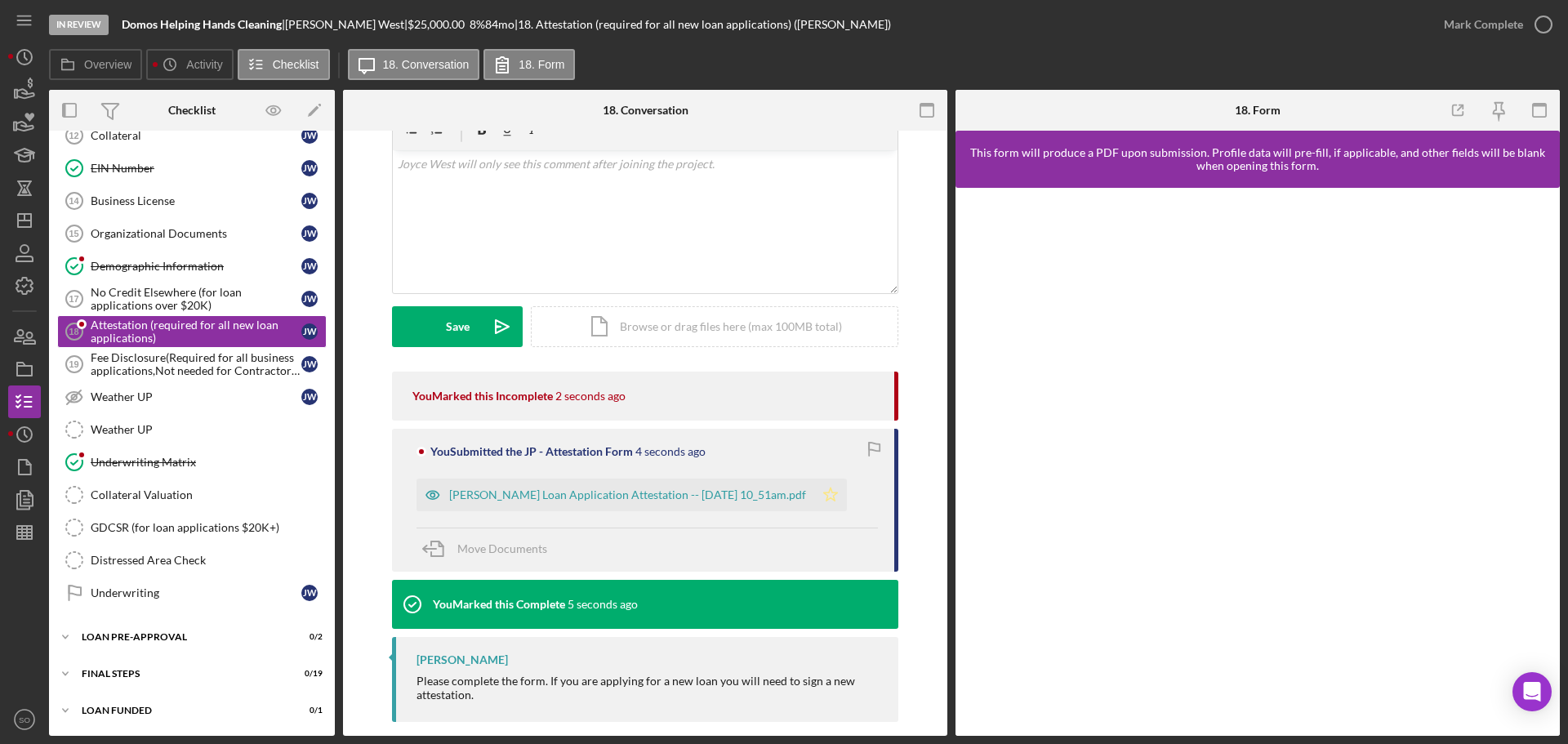
click at [846, 479] on icon "Icon/Star" at bounding box center [830, 495] width 32 height 32
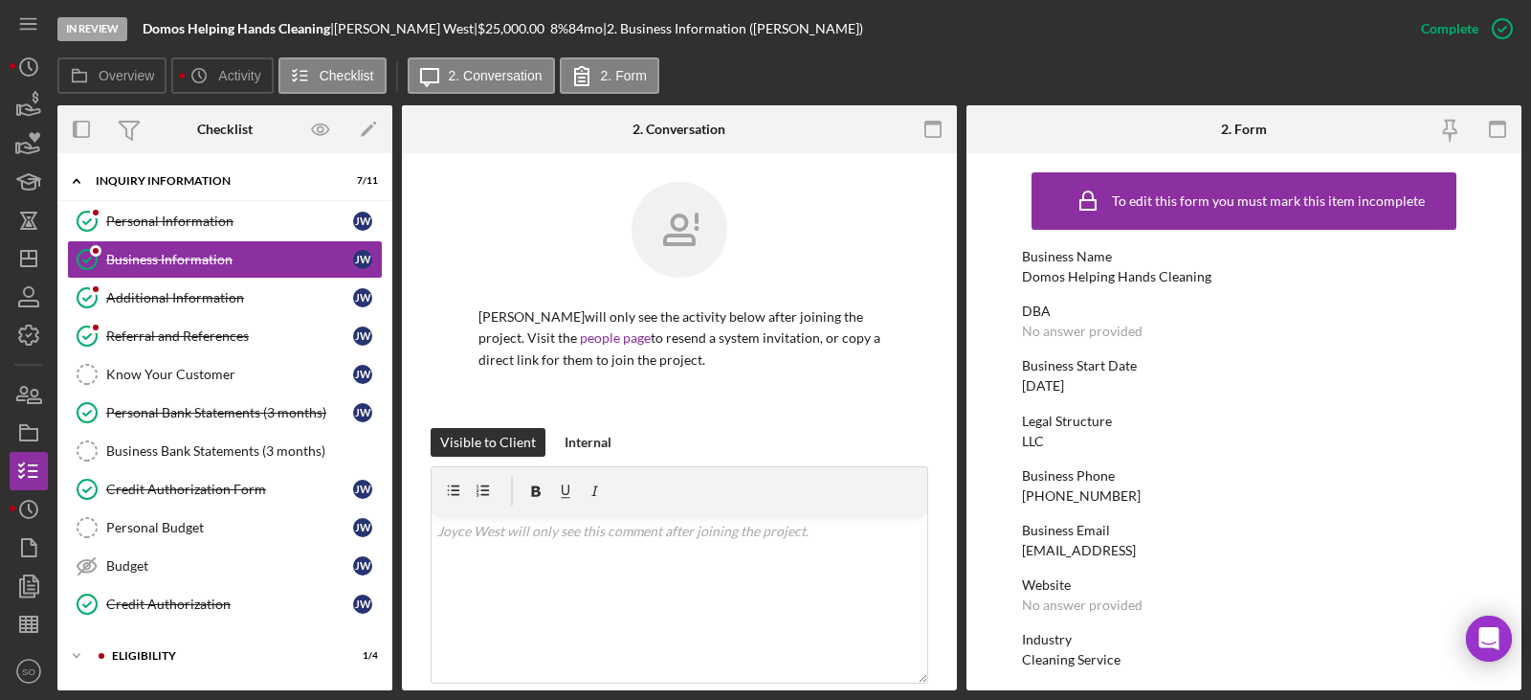
click at [1147, 275] on div "Domos Helping Hands Cleaning" at bounding box center [1116, 276] width 189 height 15
copy div "Domos Helping Hands Cleaning"
click at [1055, 381] on div "12/13/2023" at bounding box center [1043, 385] width 42 height 15
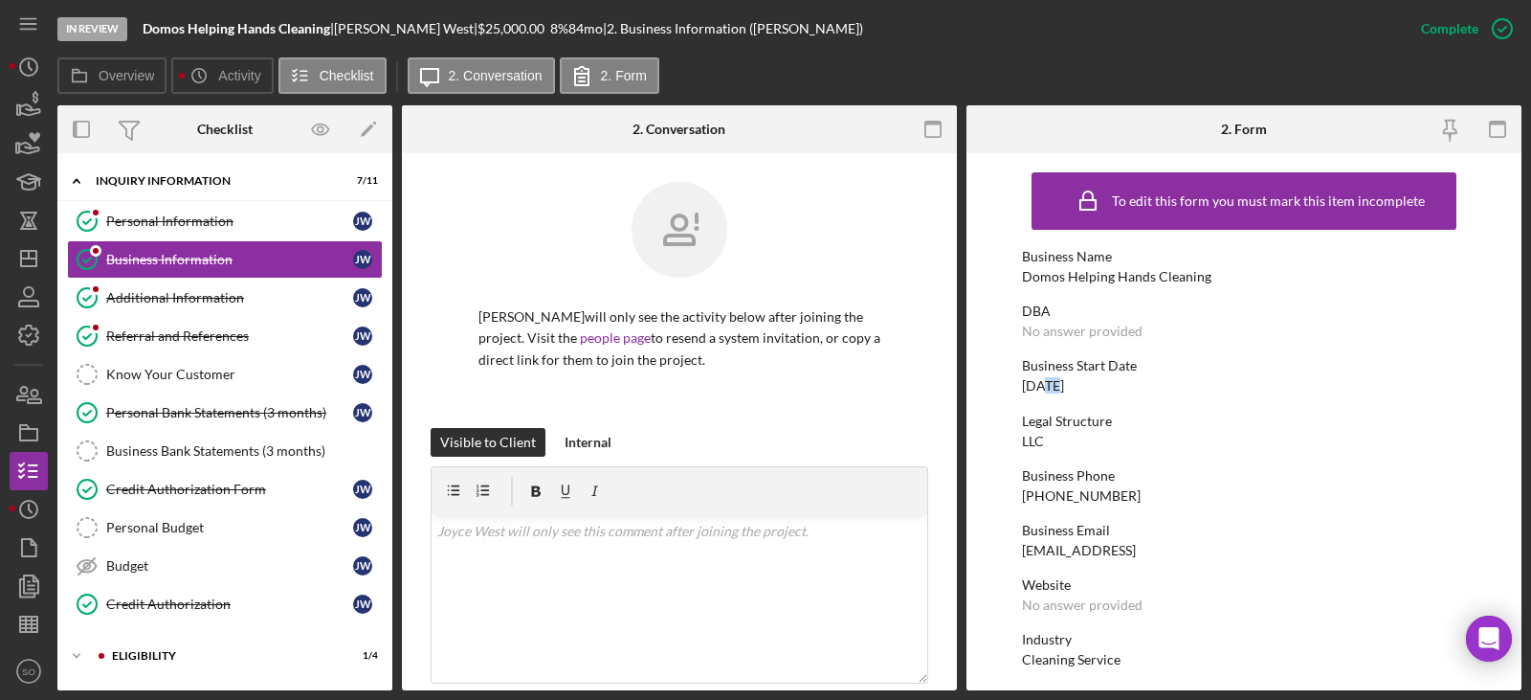
click at [1054, 382] on div "12/13/2023" at bounding box center [1043, 385] width 42 height 15
copy div "12/13/2023"
click at [1132, 275] on div "Domos Helping Hands Cleaning" at bounding box center [1116, 276] width 189 height 15
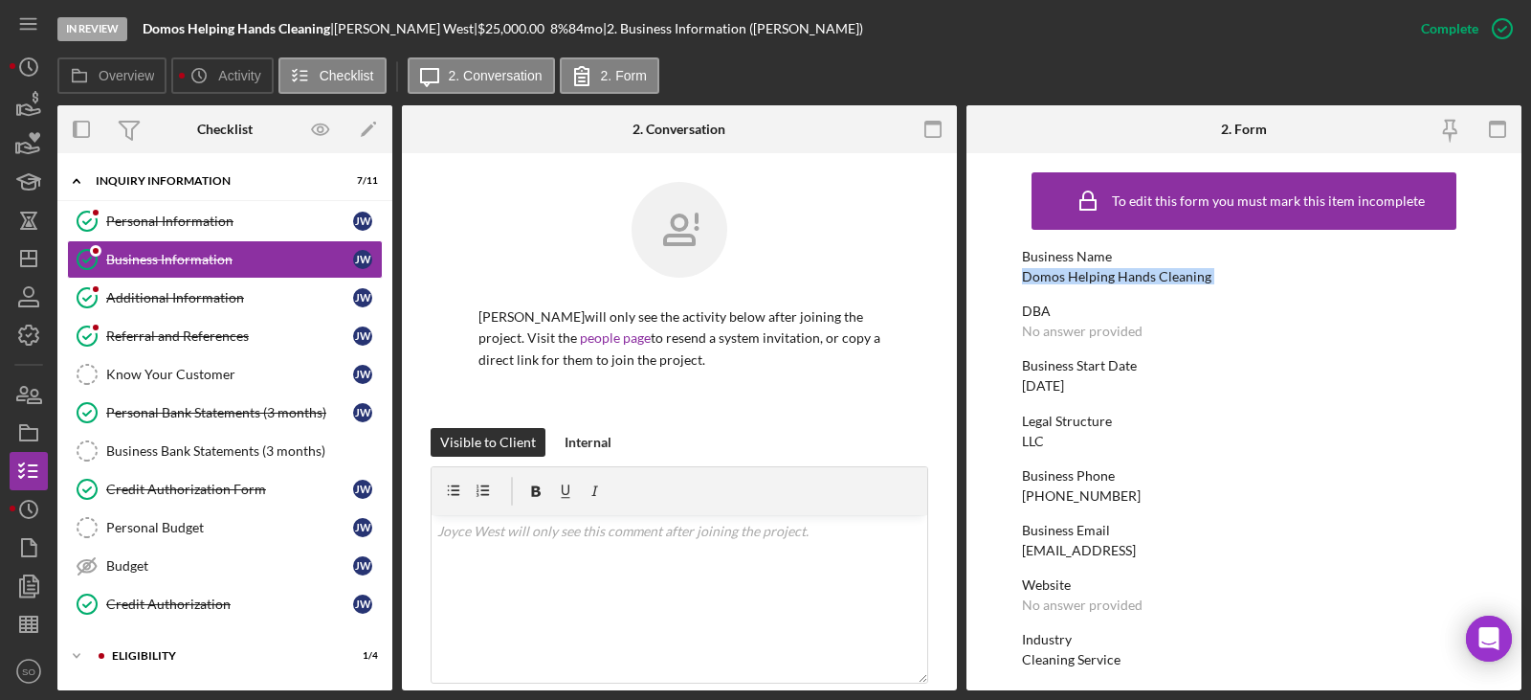
click at [1132, 275] on div "Domos Helping Hands Cleaning" at bounding box center [1116, 276] width 189 height 15
copy div "Domos Helping Hands Cleaning"
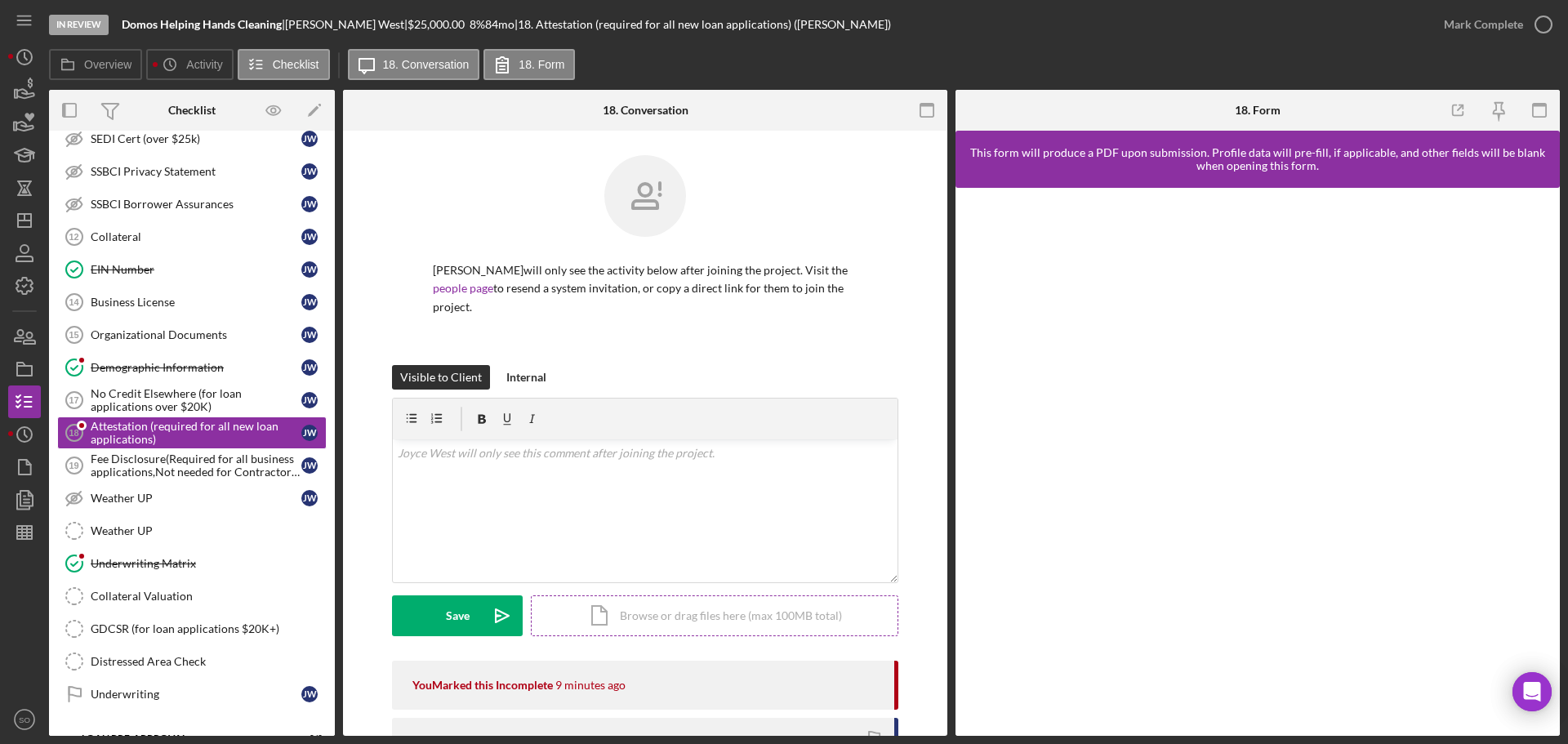
scroll to position [289, 0]
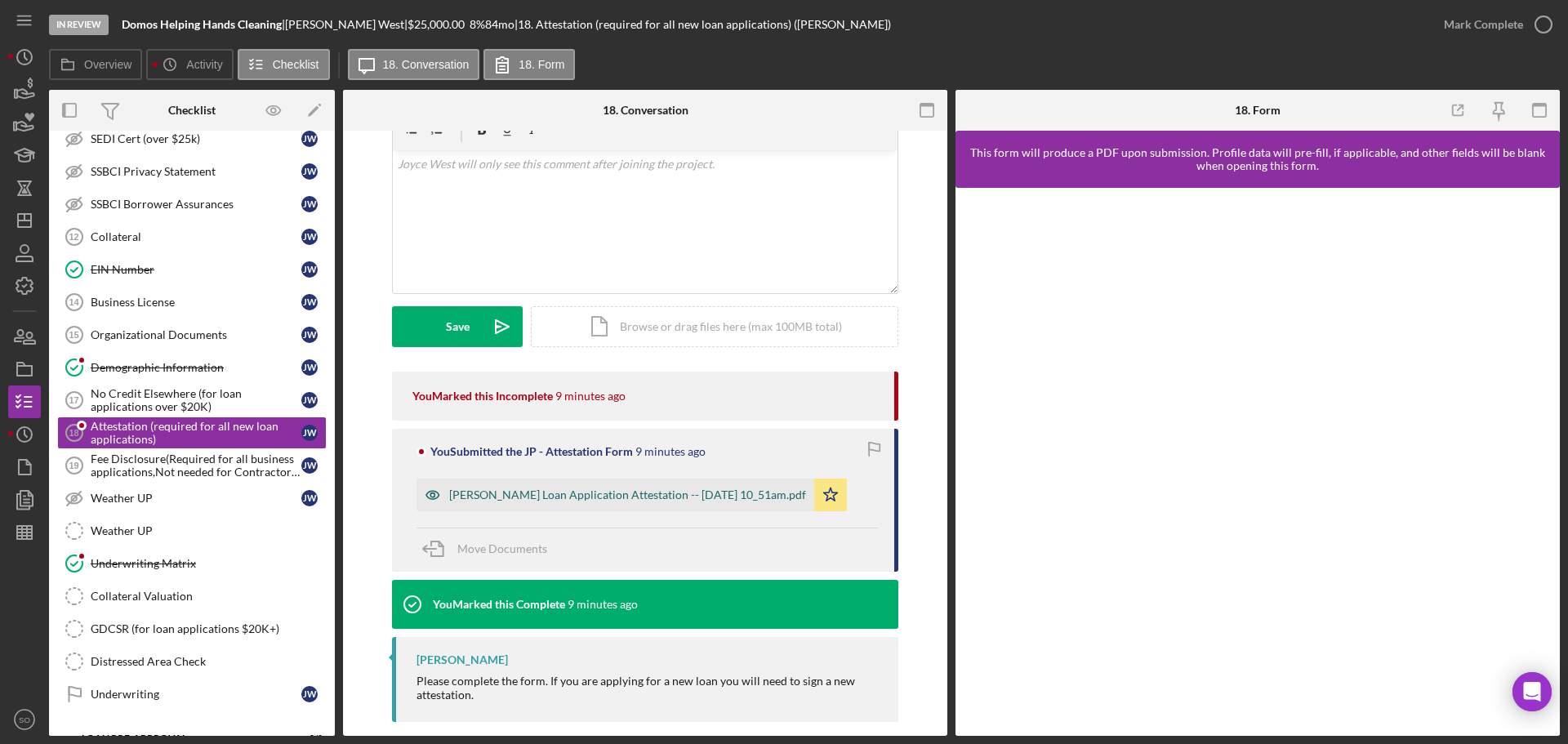
drag, startPoint x: 712, startPoint y: 468, endPoint x: 723, endPoint y: 476, distance: 13.6
click at [712, 479] on div "Justine Petersen Loan Application Attestation -- 2025-08-18 10_51am.pdf" at bounding box center [615, 495] width 398 height 32
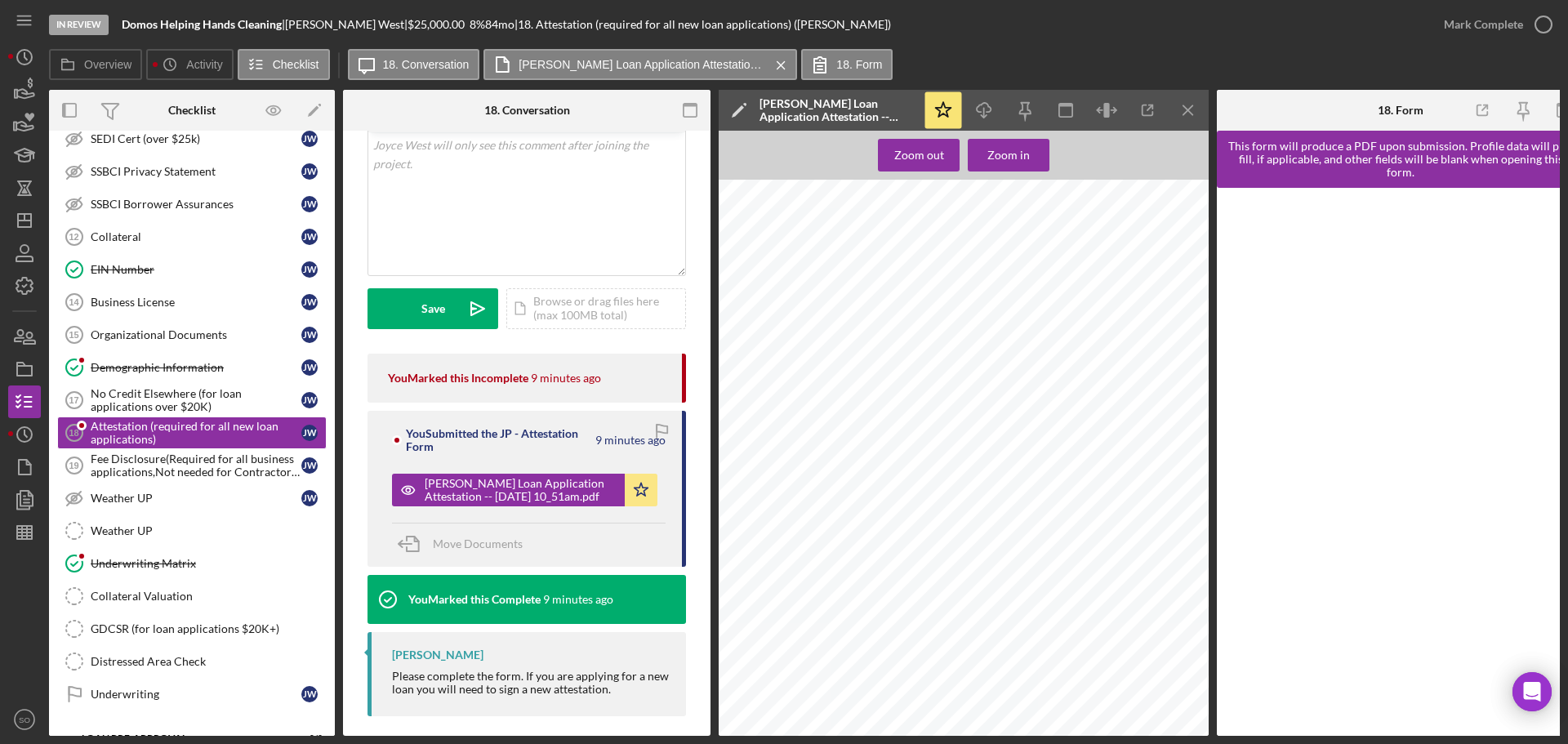
click at [1177, 113] on icon "Icon/Menu Close" at bounding box center [1188, 110] width 37 height 37
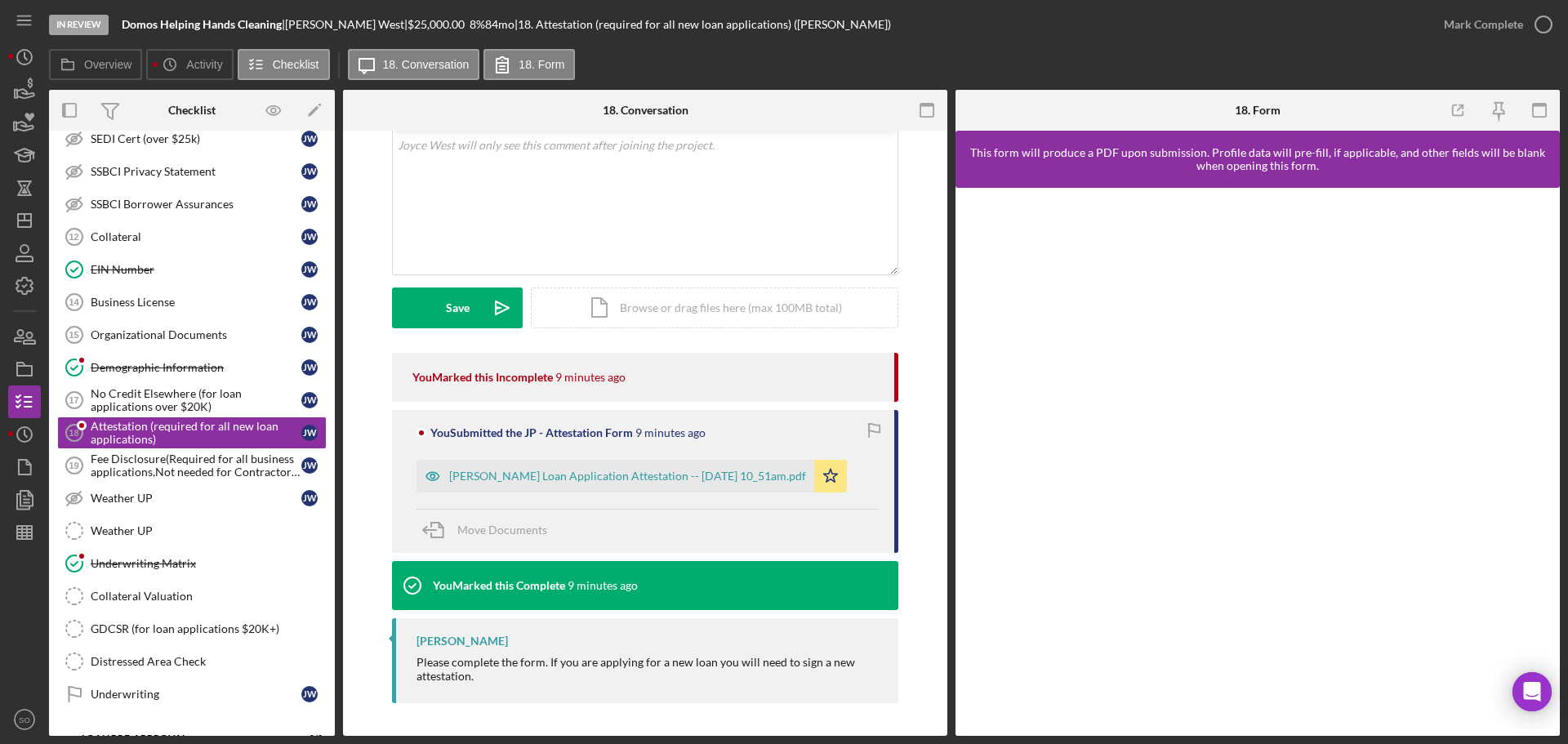
scroll to position [289, 0]
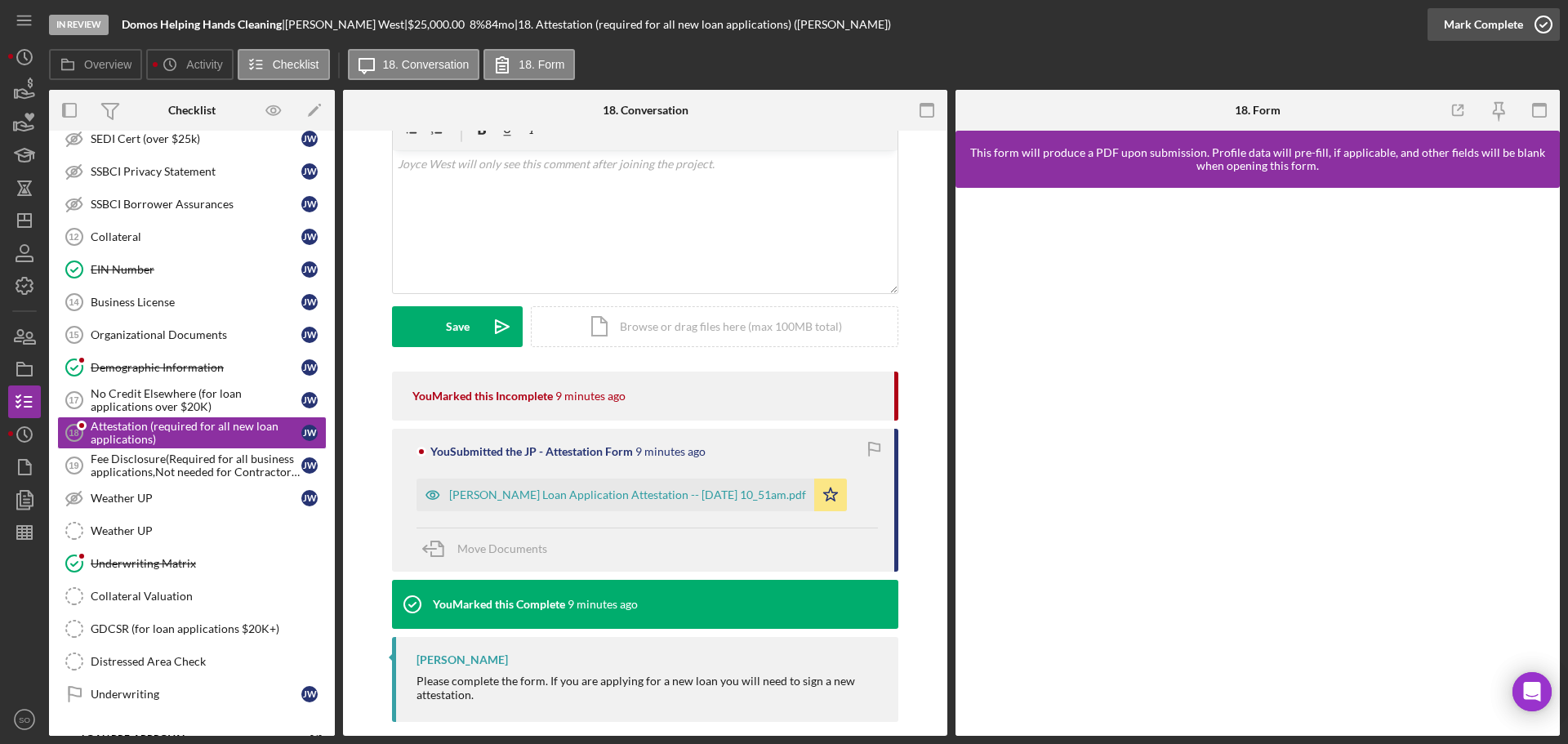
drag, startPoint x: 1464, startPoint y: 21, endPoint x: 1461, endPoint y: 32, distance: 11.4
click at [1464, 21] on div "Mark Complete" at bounding box center [1483, 25] width 79 height 32
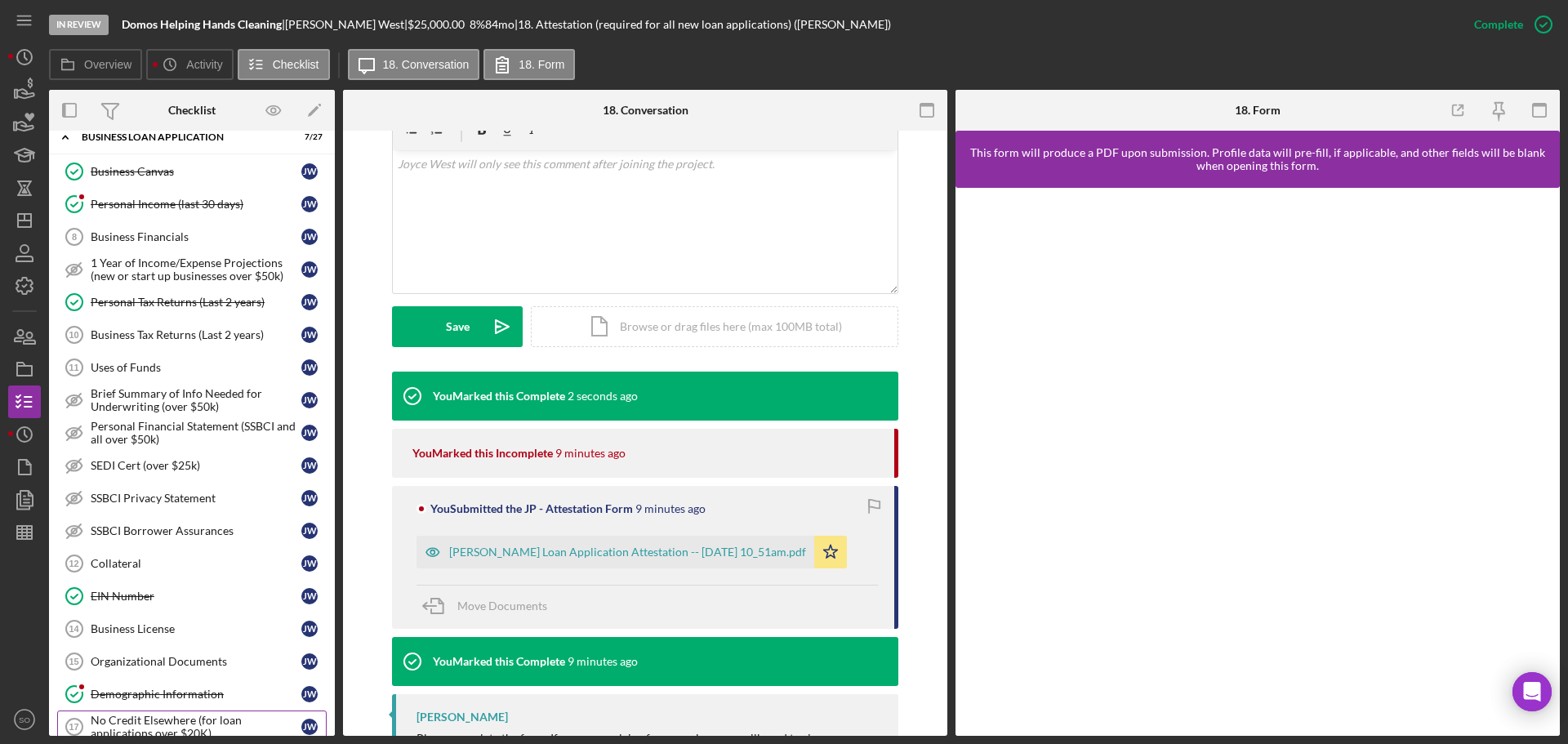
scroll to position [499, 0]
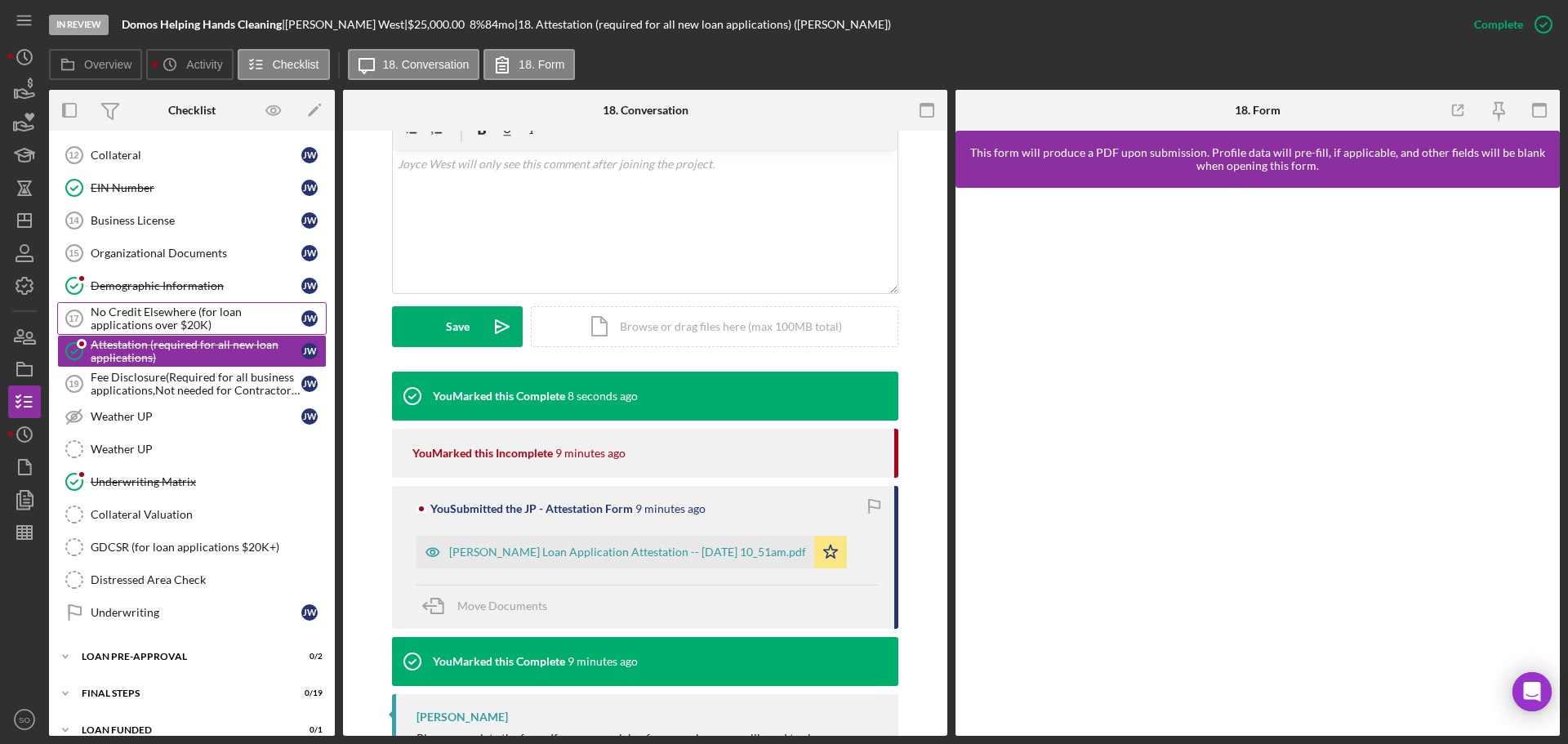
drag, startPoint x: 163, startPoint y: 259, endPoint x: 195, endPoint y: 312, distance: 61.9
click at [163, 259] on div "Organizational Documents" at bounding box center [195, 253] width 211 height 13
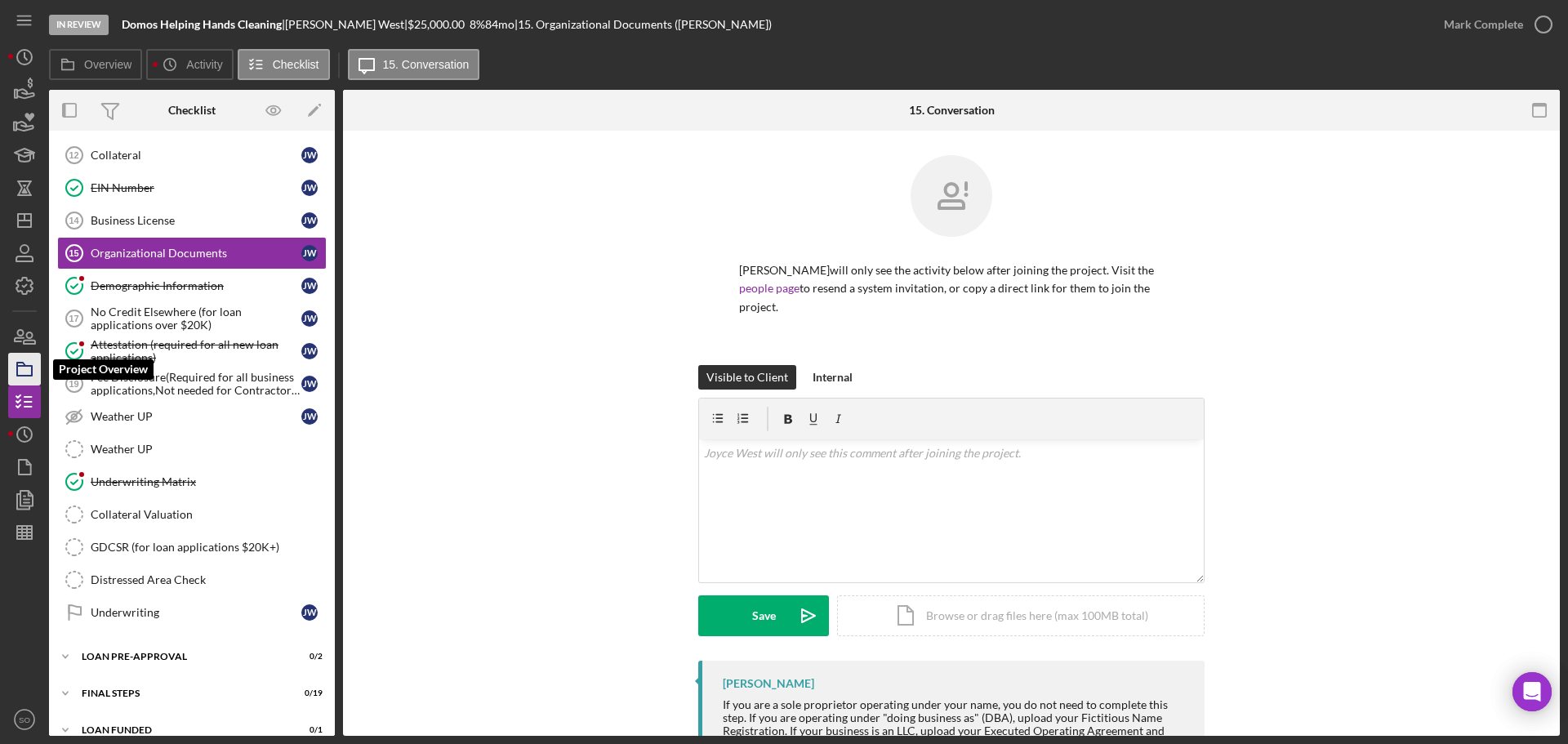
click at [36, 373] on icon "button" at bounding box center [25, 369] width 41 height 41
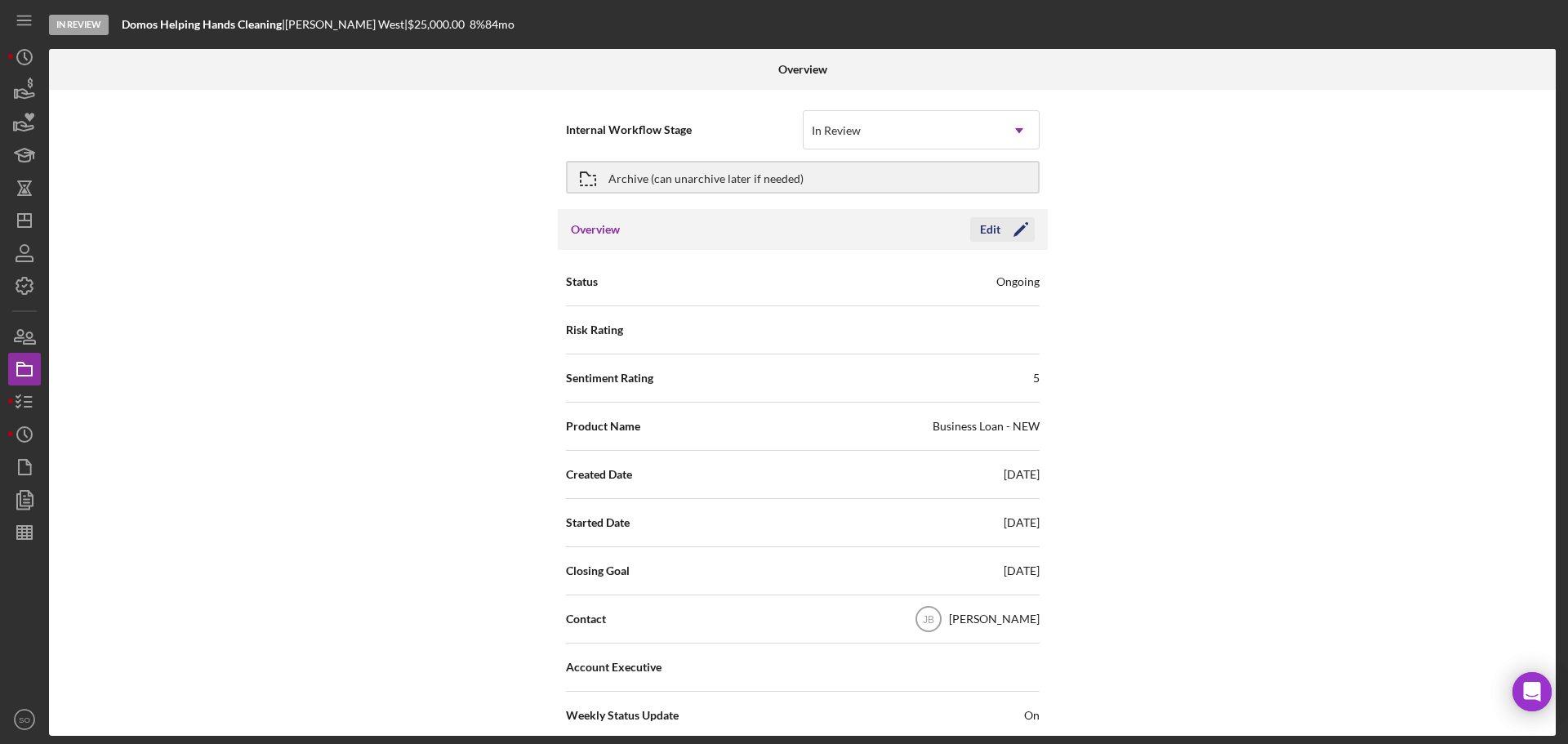
click at [1017, 236] on icon "Icon/Edit" at bounding box center [1020, 230] width 41 height 41
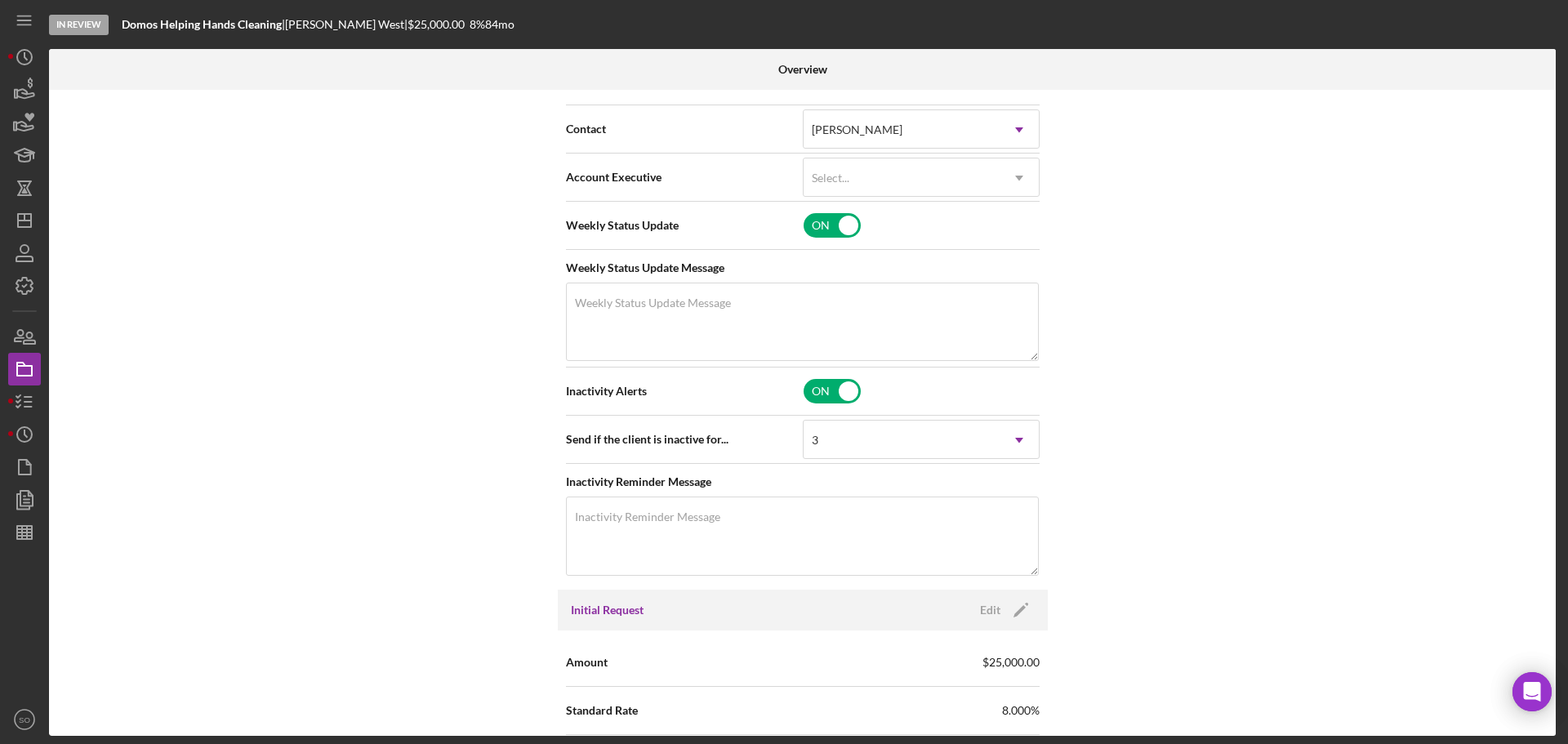
scroll to position [735, 0]
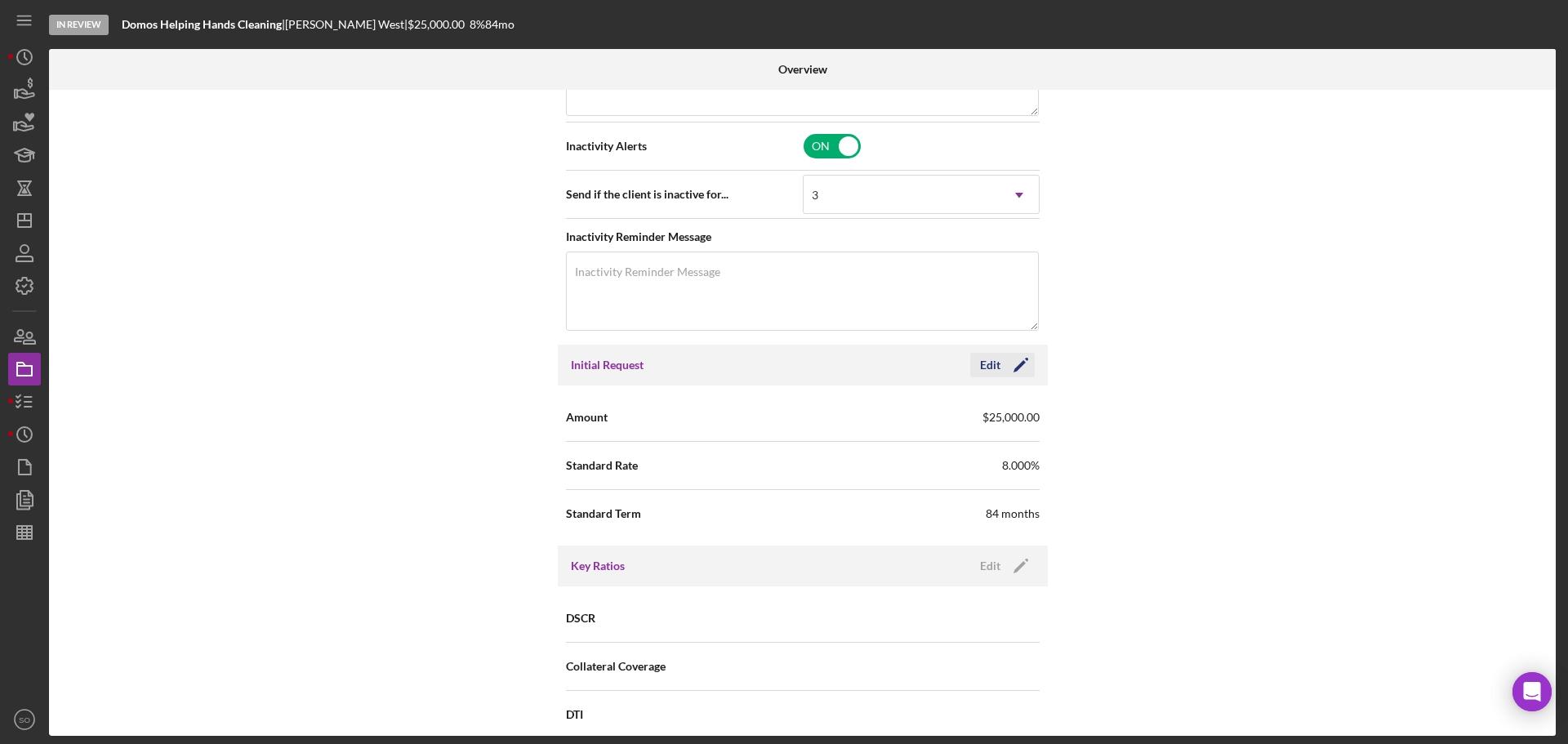
click at [1021, 366] on icon "Icon/Edit" at bounding box center [1020, 365] width 41 height 41
drag, startPoint x: 880, startPoint y: 413, endPoint x: 537, endPoint y: 447, distance: 344.7
click at [537, 447] on div "Internal Workflow Stage In Review Icon/Dropdown Arrow Archive (can unarchive la…" at bounding box center [802, 412] width 1507 height 646
type input "$15,000"
click at [1006, 362] on div "Save" at bounding box center [1007, 364] width 23 height 25
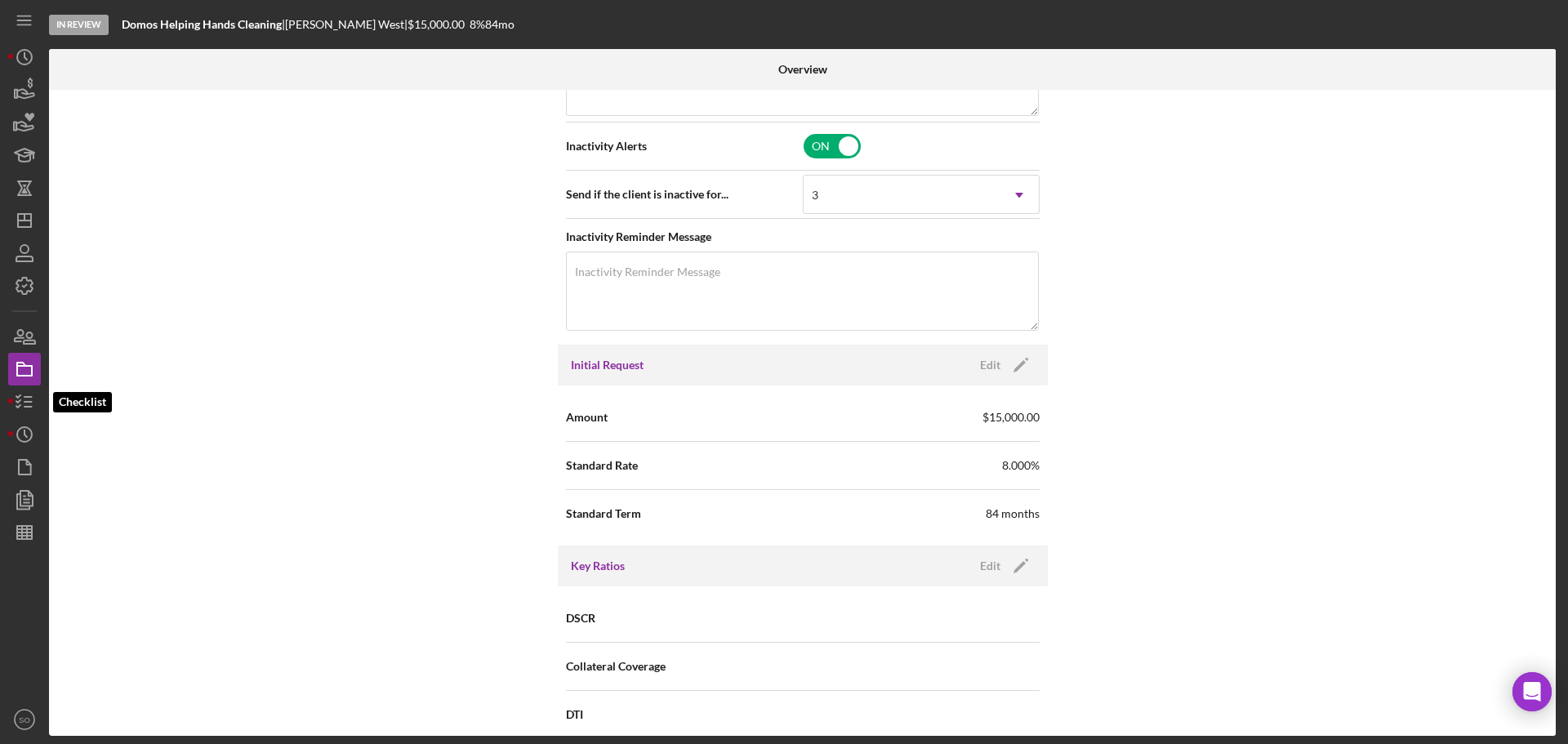
drag, startPoint x: 32, startPoint y: 396, endPoint x: 43, endPoint y: 409, distance: 17.0
click at [32, 396] on icon "button" at bounding box center [25, 402] width 41 height 41
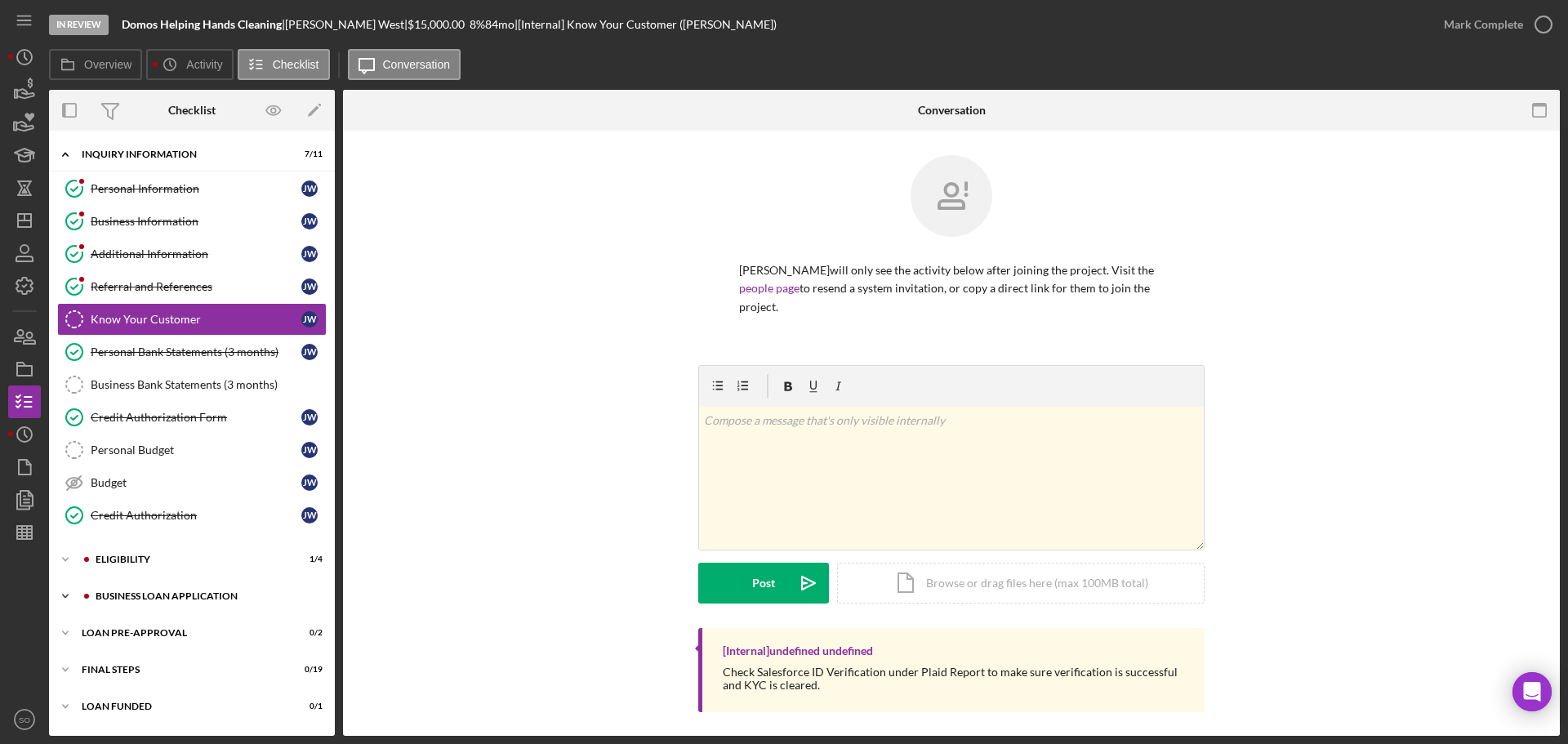
click at [206, 605] on div "Icon/Expander BUSINESS LOAN APPLICATION 7 / 27" at bounding box center [191, 596] width 286 height 32
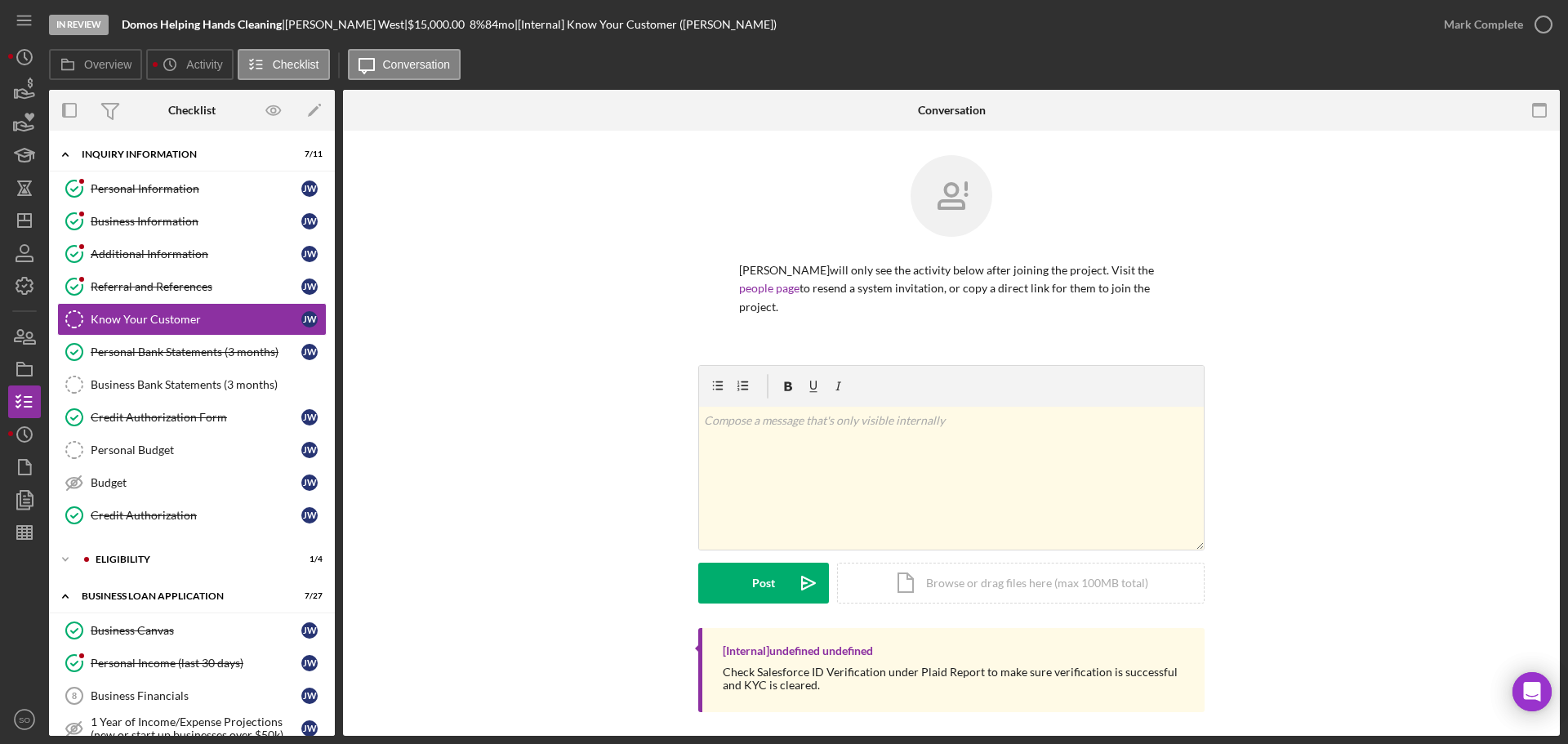
scroll to position [490, 0]
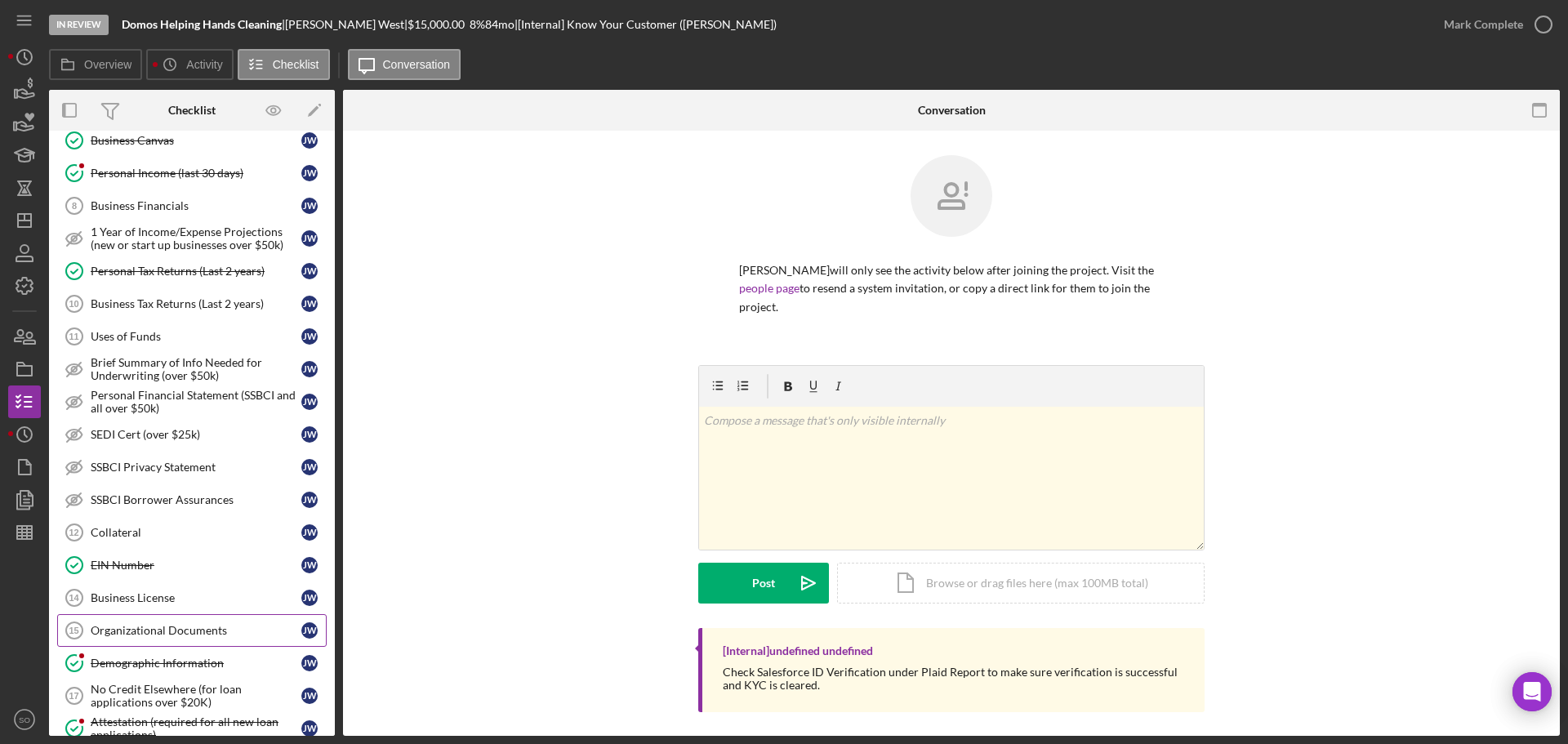
click at [186, 620] on link "Organizational Documents 15 Organizational Documents J W" at bounding box center [192, 631] width 270 height 32
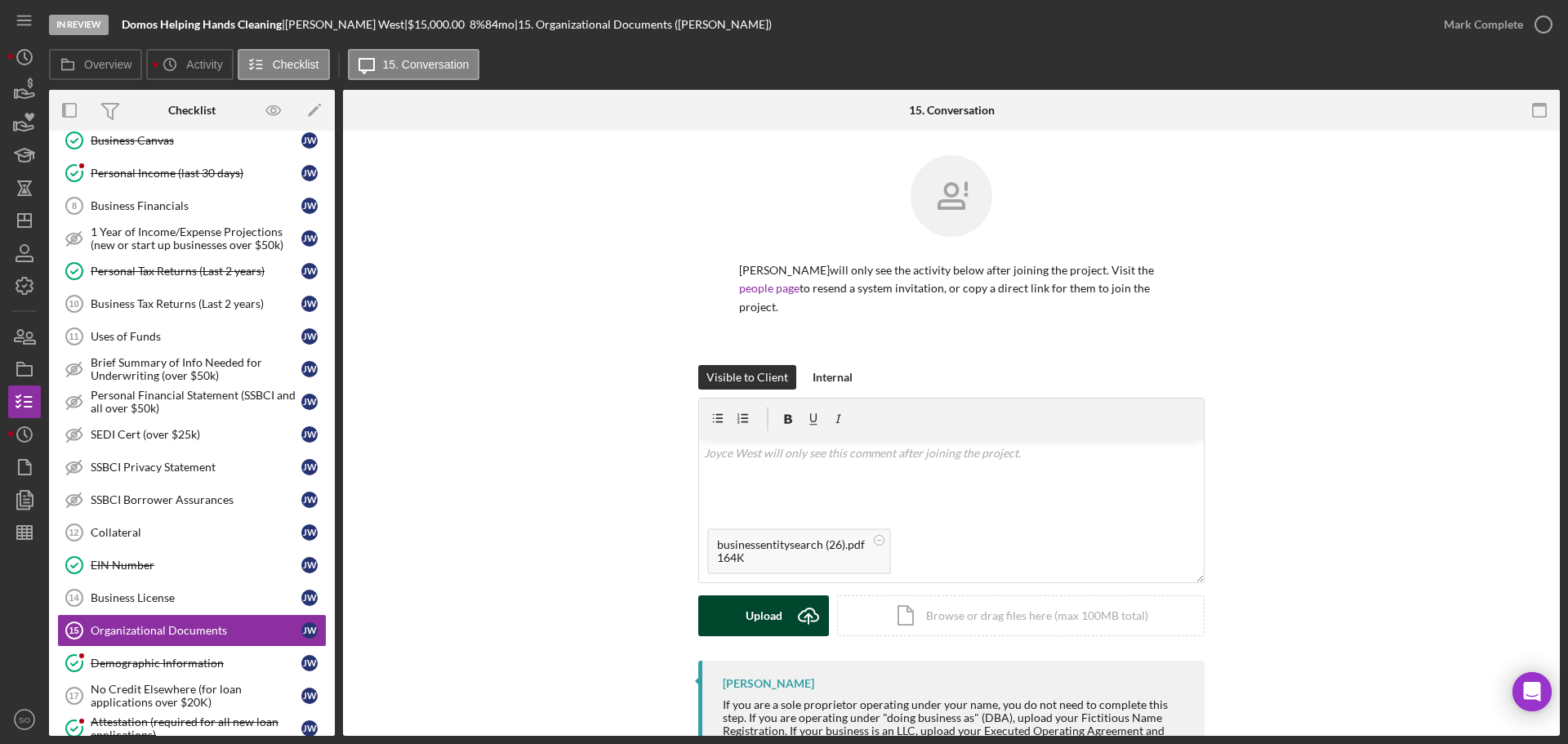
click at [783, 613] on button "Upload Icon/Upload" at bounding box center [763, 616] width 131 height 41
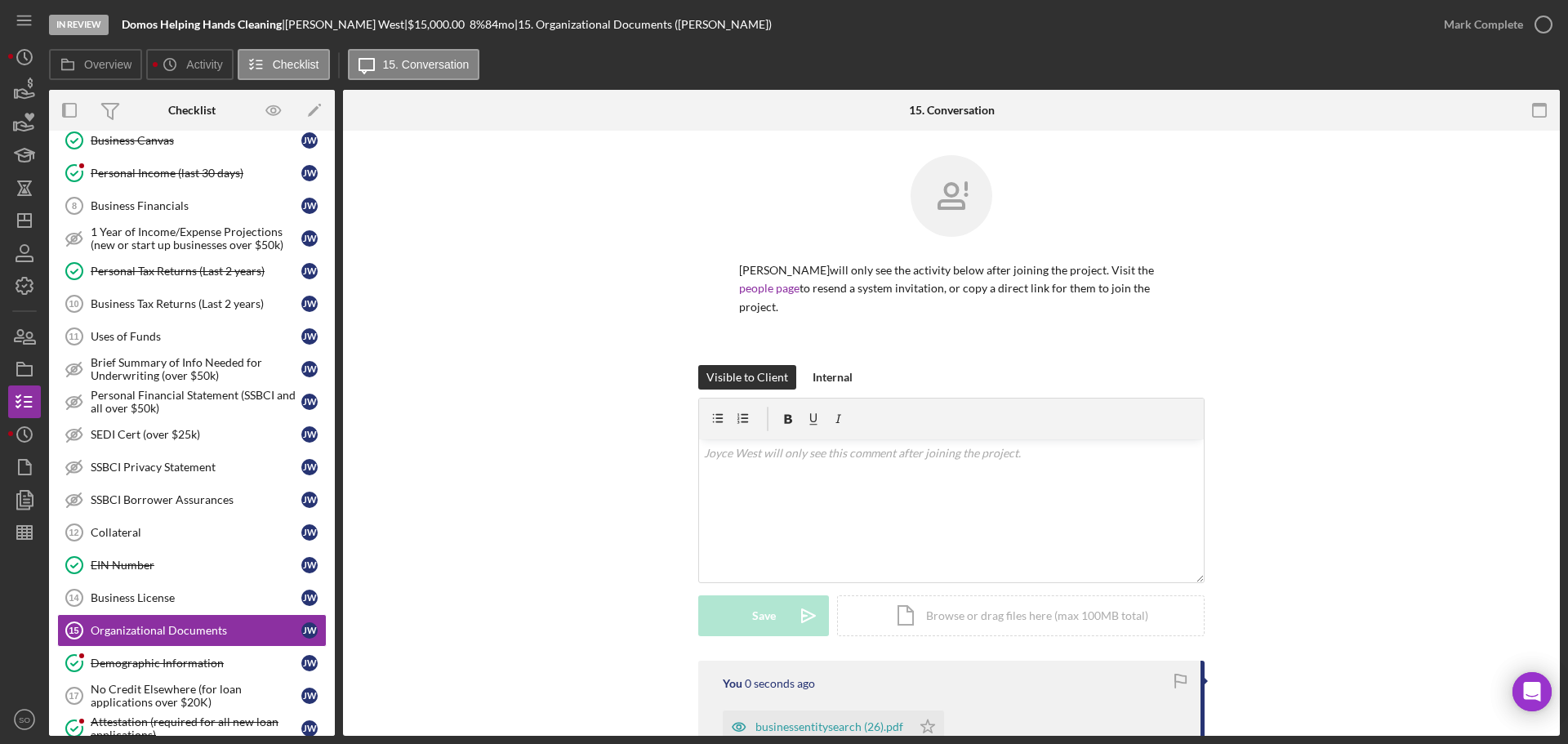
scroll to position [228, 0]
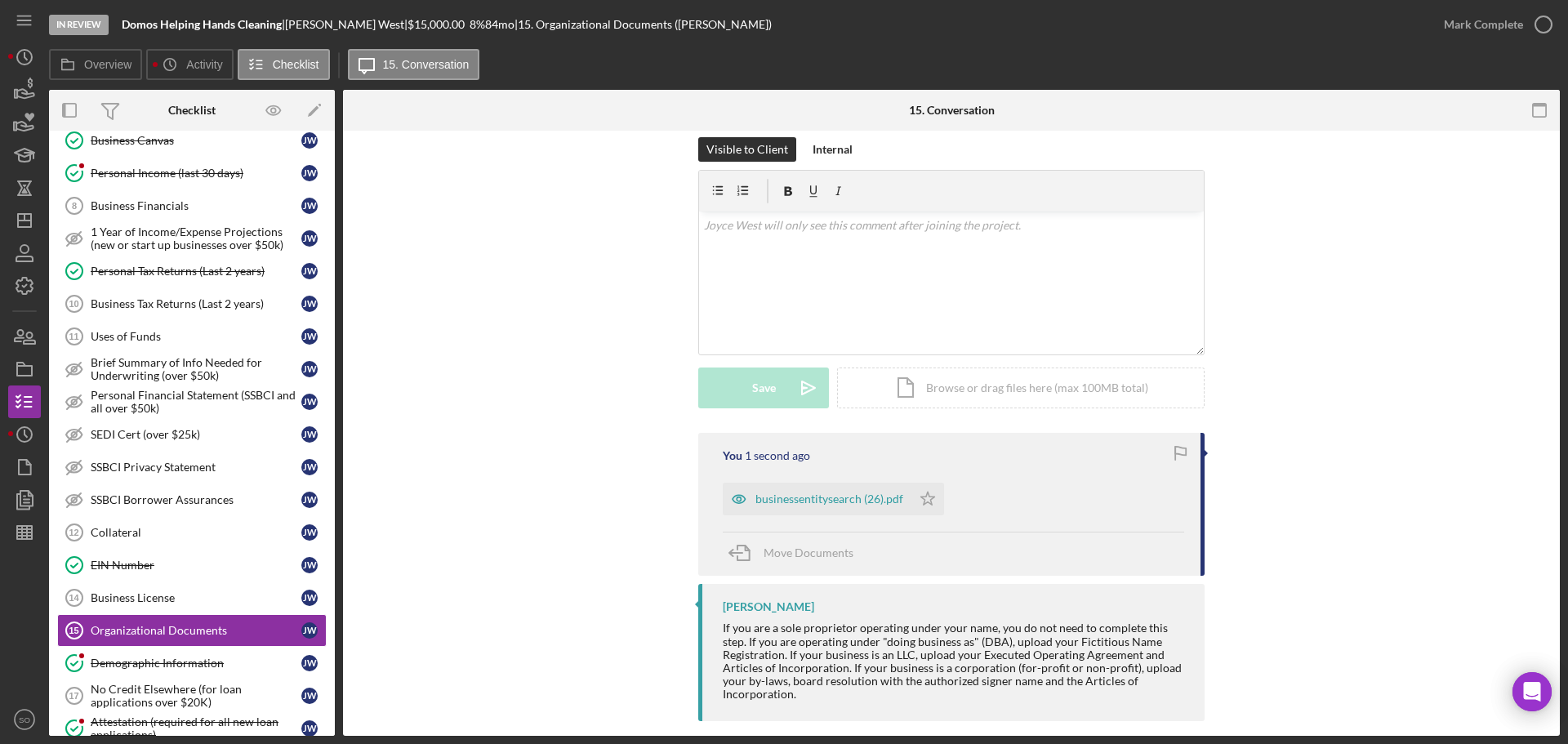
drag, startPoint x: 925, startPoint y: 488, endPoint x: 964, endPoint y: 346, distance: 147.3
click at [925, 487] on icon "Icon/Star" at bounding box center [927, 499] width 32 height 32
click at [1455, 22] on div "Mark Complete" at bounding box center [1483, 25] width 79 height 32
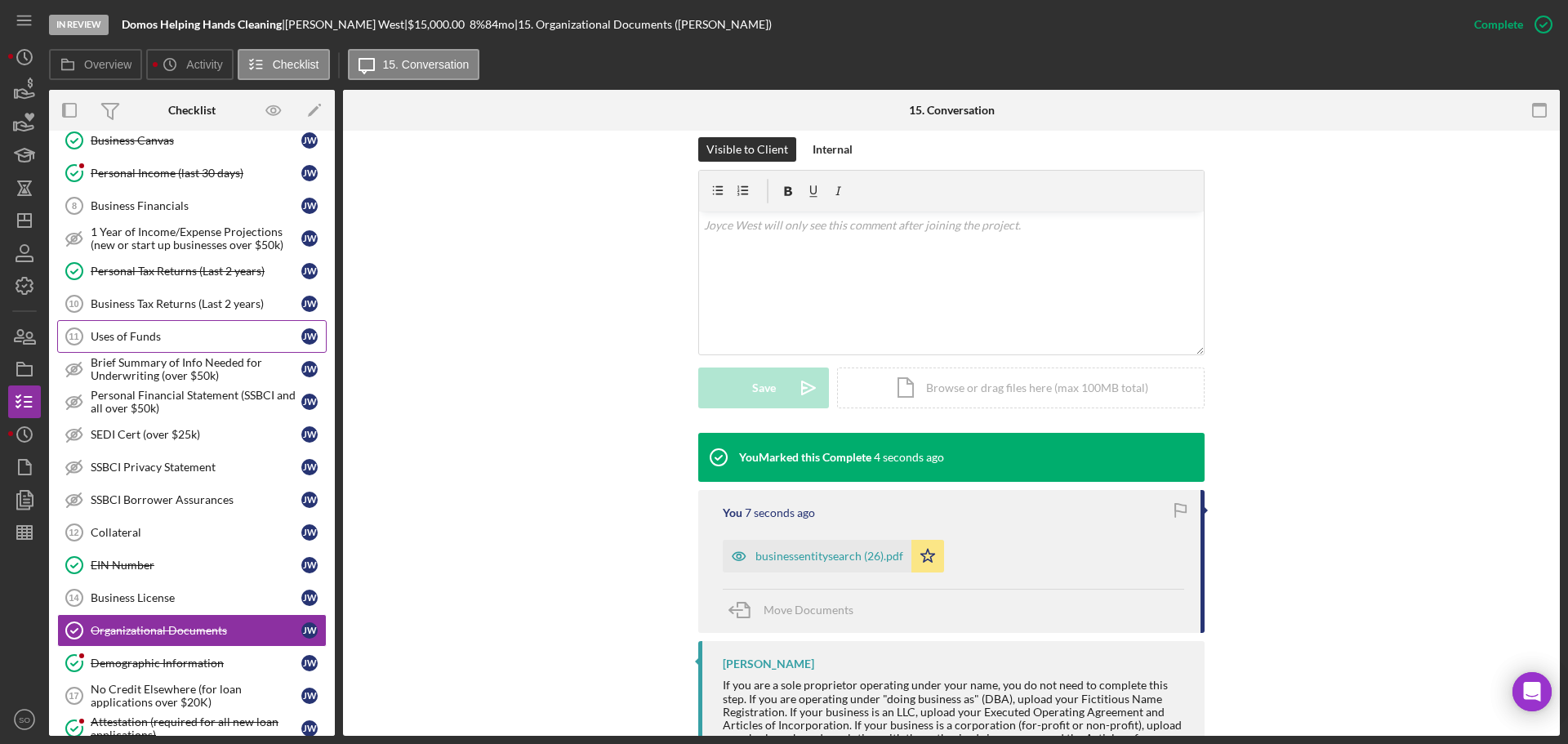
click at [138, 335] on div "Uses of Funds" at bounding box center [195, 336] width 211 height 13
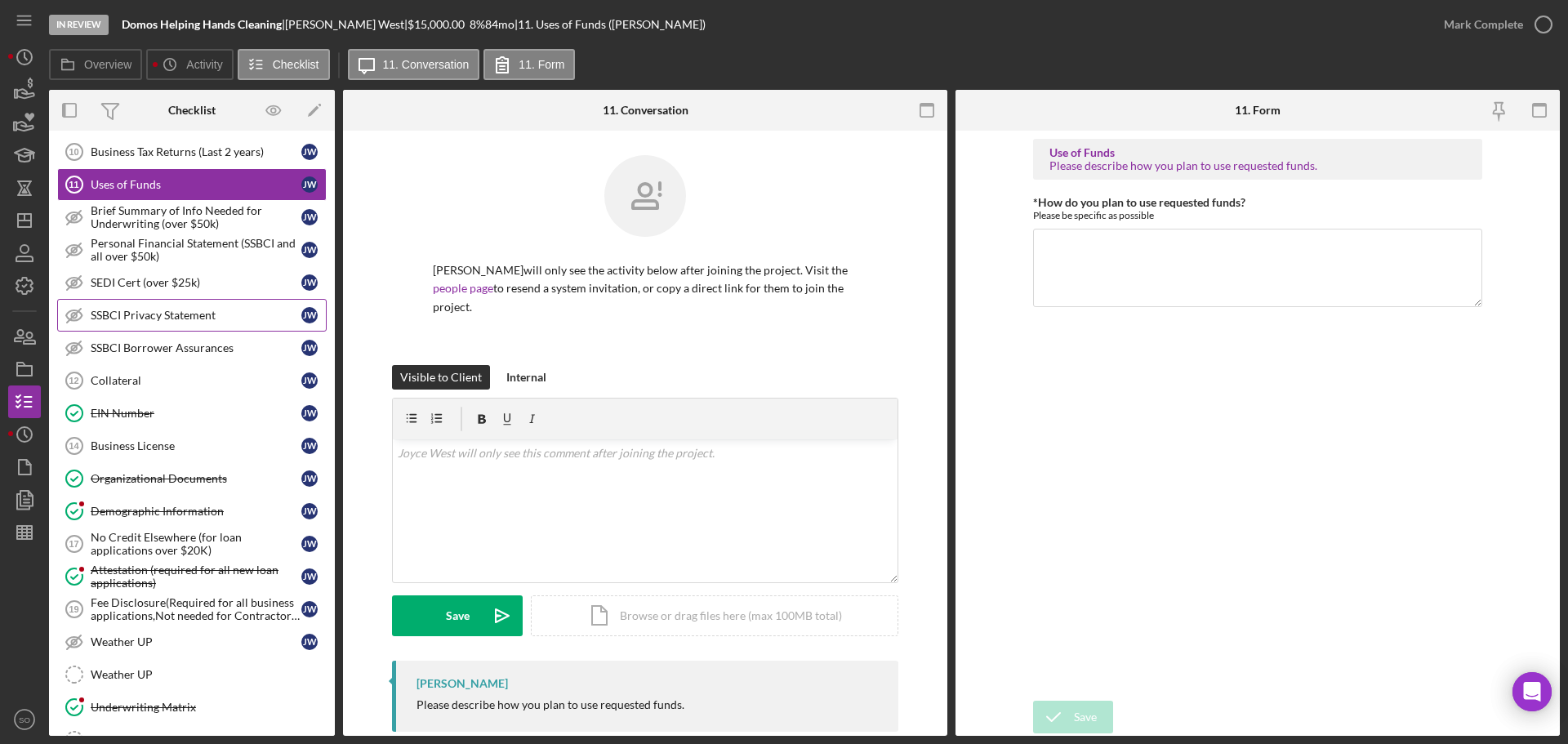
scroll to position [886, 0]
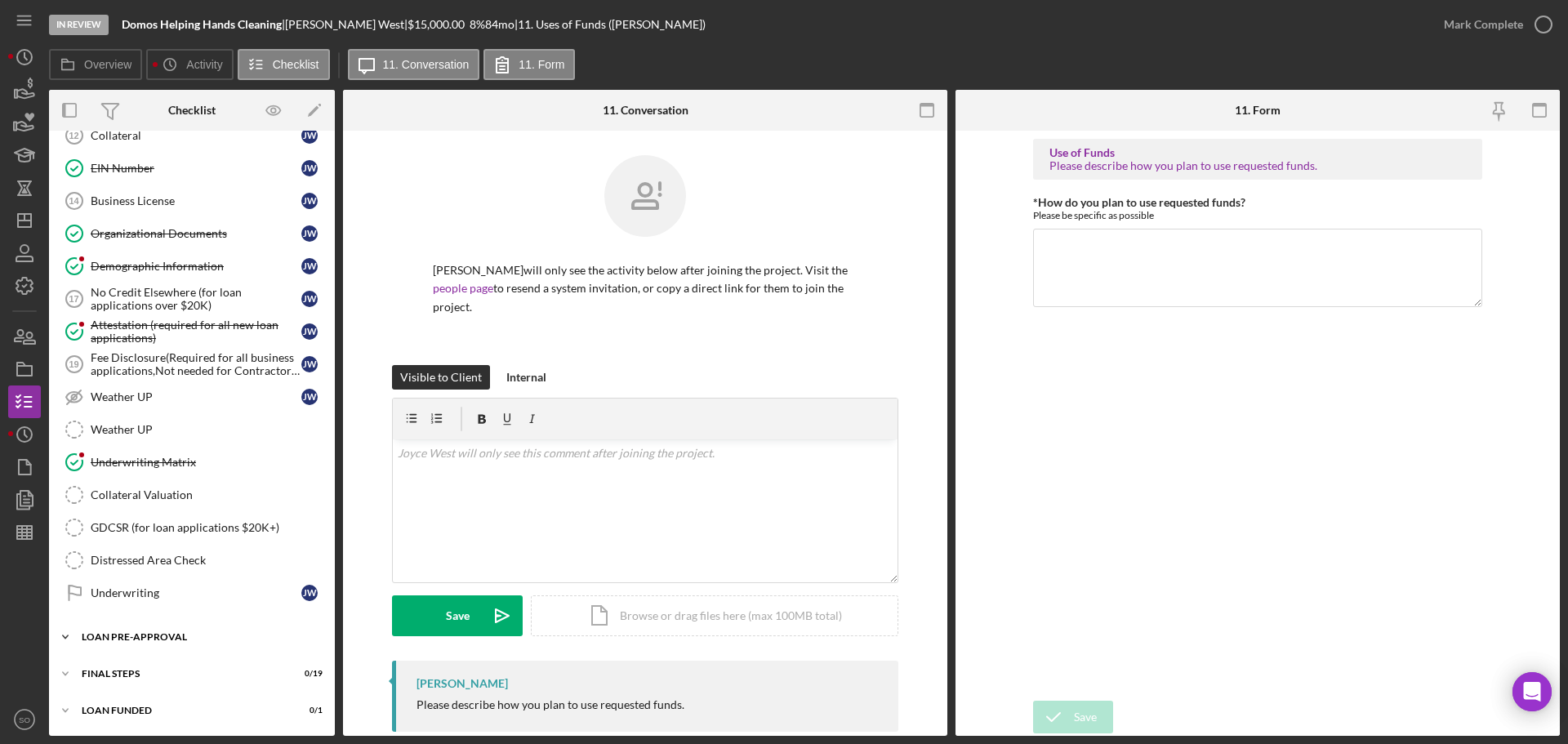
click at [171, 634] on div "LOAN PRE-APPROVAL" at bounding box center [198, 636] width 233 height 9
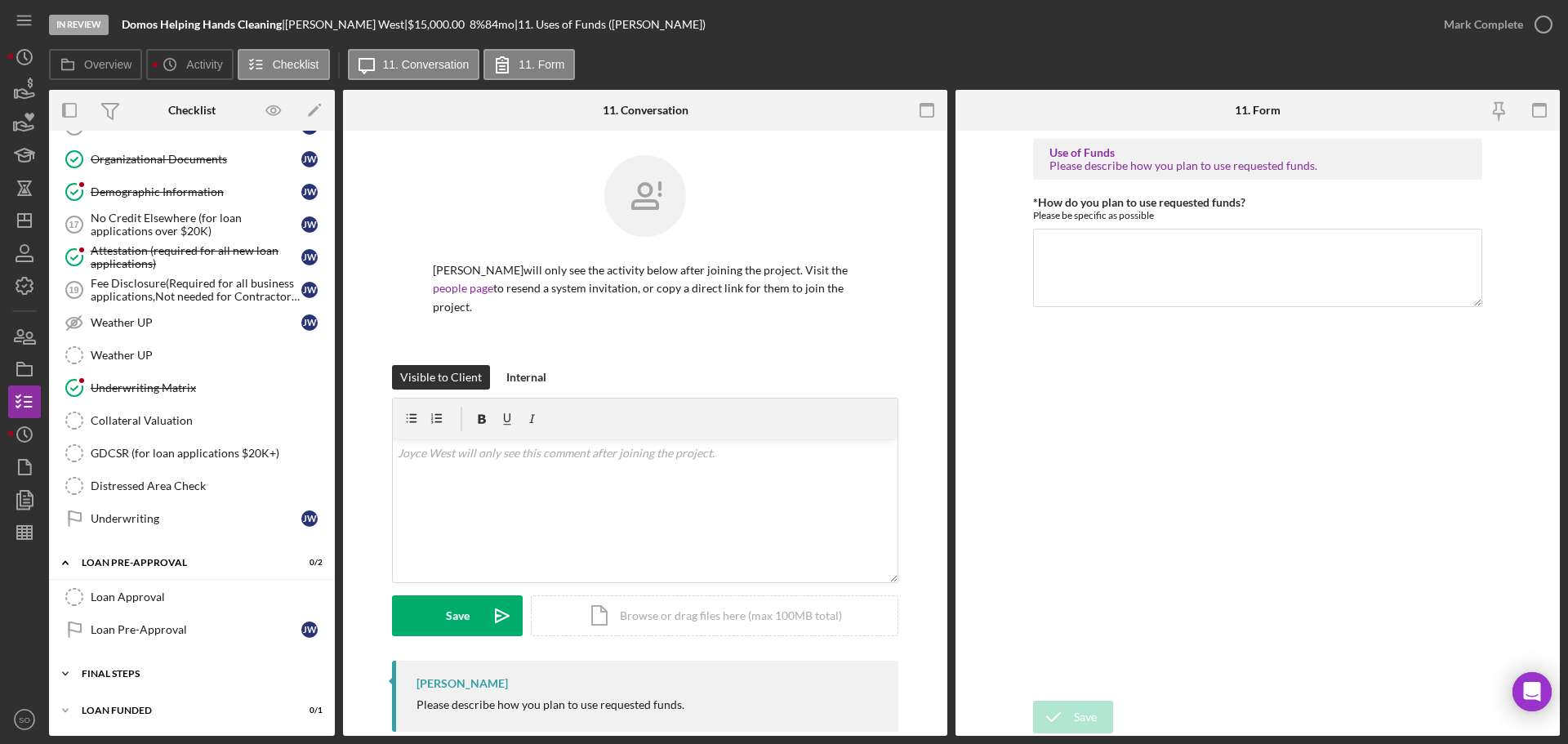
click at [167, 676] on div "FINAL STEPS" at bounding box center [198, 673] width 233 height 9
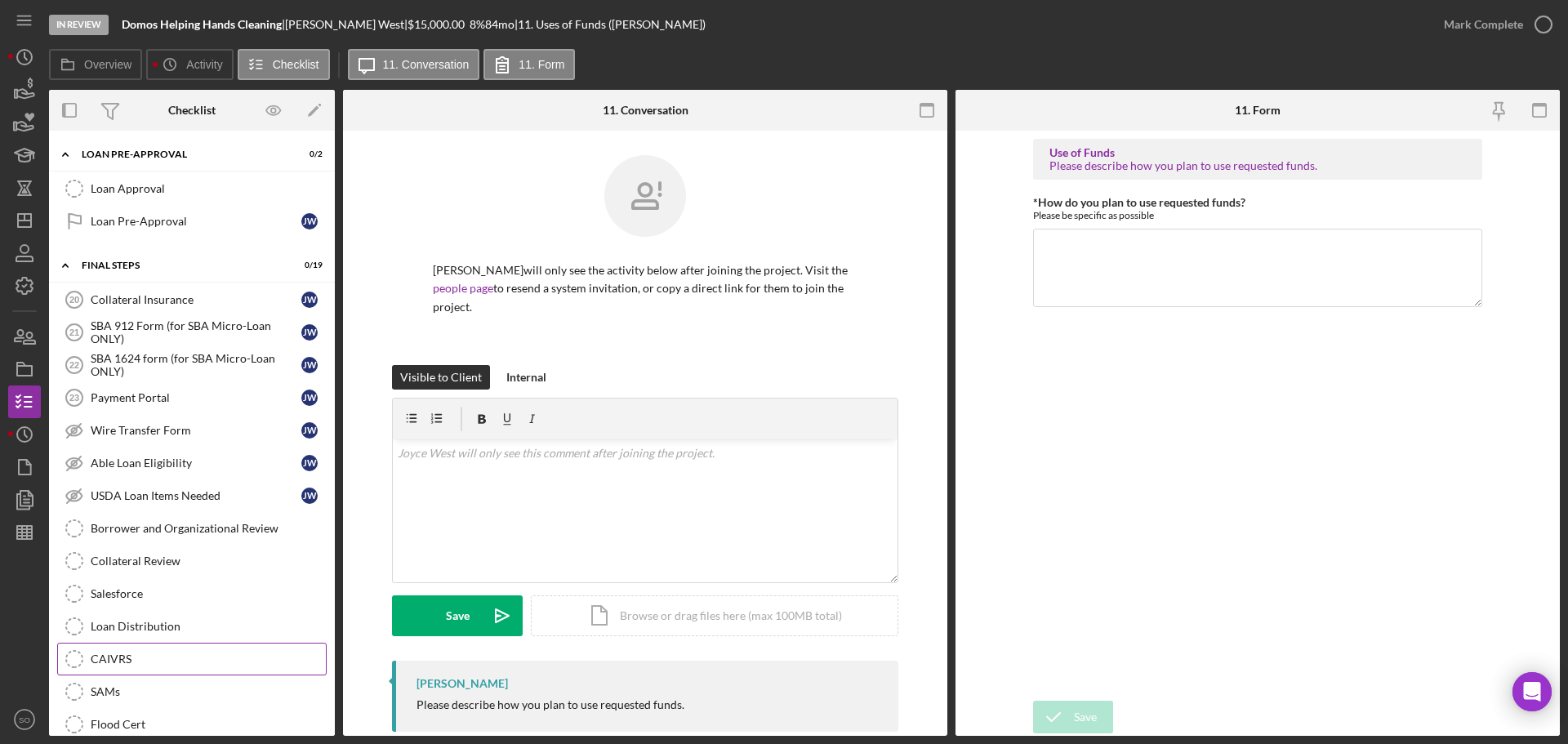
scroll to position [1206, 0]
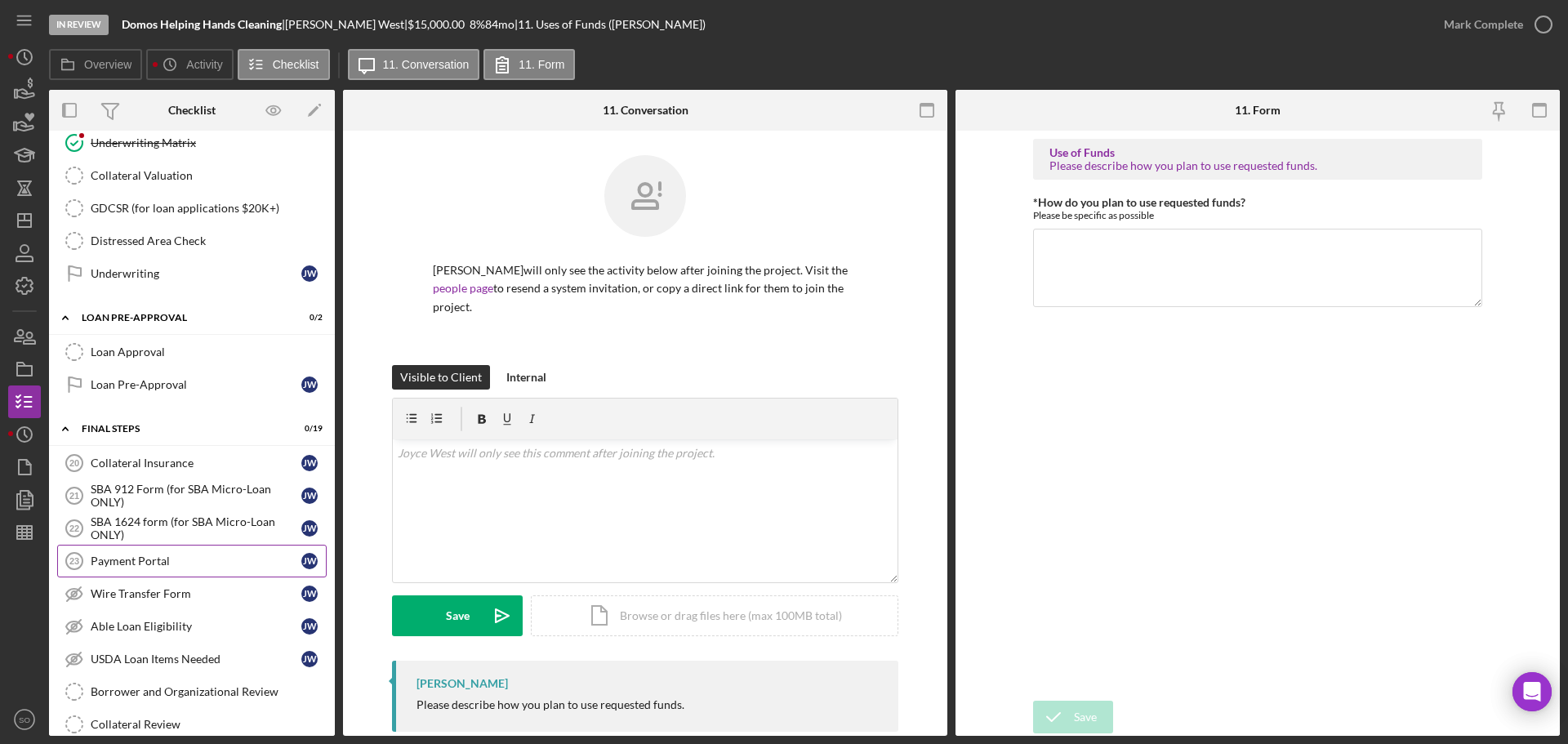
click at [156, 570] on link "Payment Portal 23 Payment Portal J W" at bounding box center [192, 561] width 270 height 32
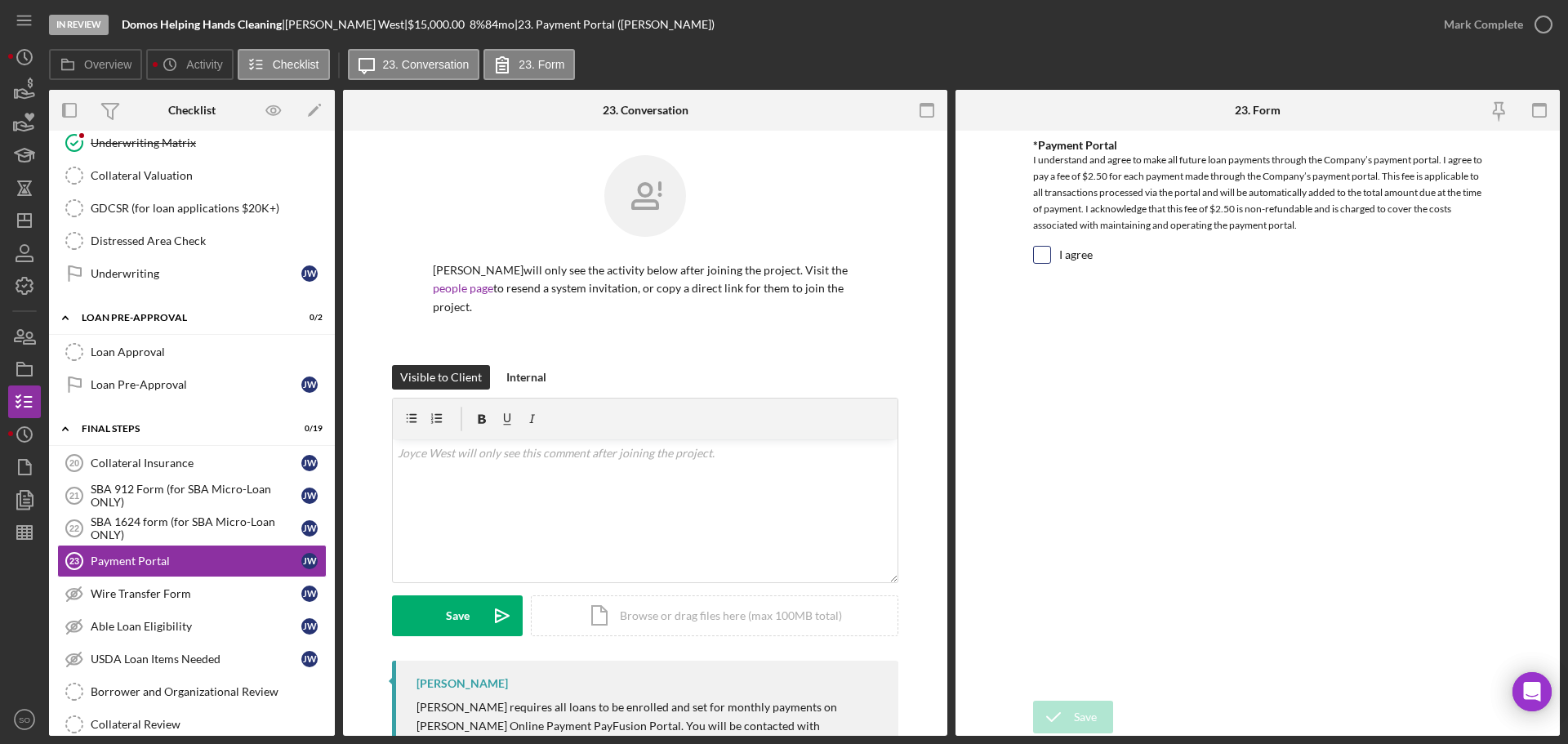
click at [1045, 257] on input "I agree" at bounding box center [1042, 254] width 16 height 16
checkbox input "true"
click at [1066, 717] on icon "submit" at bounding box center [1054, 717] width 41 height 41
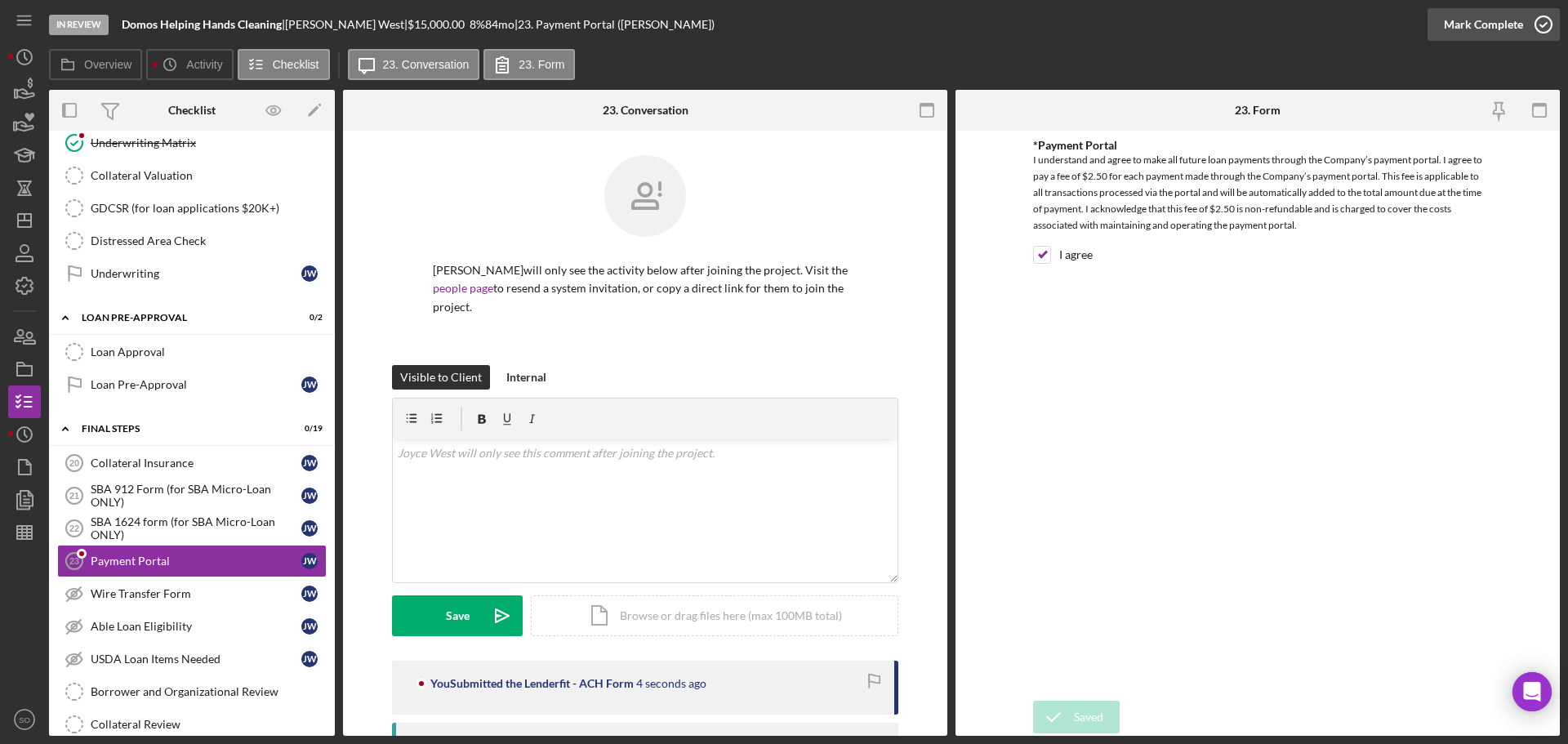
click at [1438, 36] on button "Mark Complete" at bounding box center [1493, 25] width 132 height 32
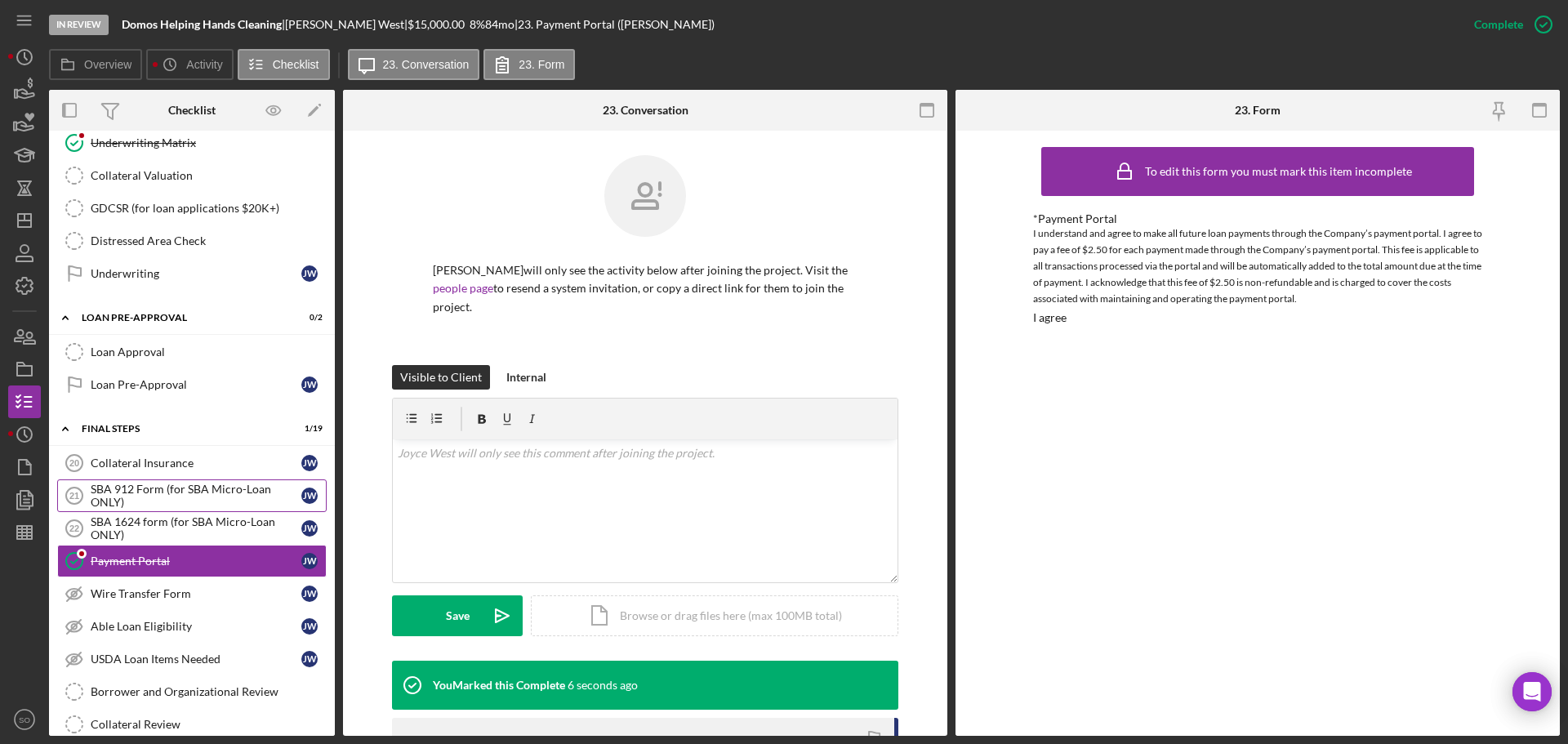
scroll to position [1287, 0]
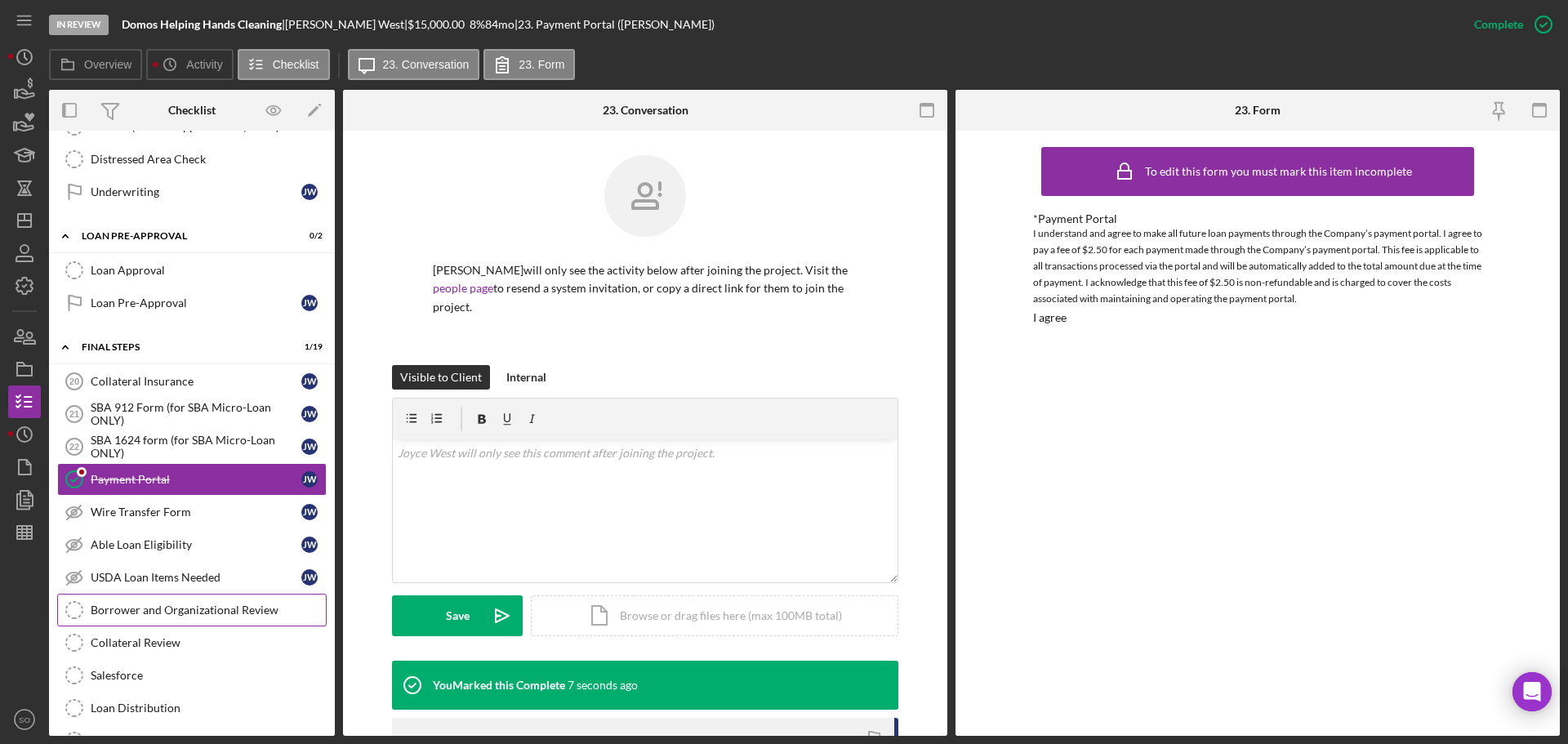
click at [239, 608] on div "Borrower and Organizational Review" at bounding box center [208, 609] width 235 height 13
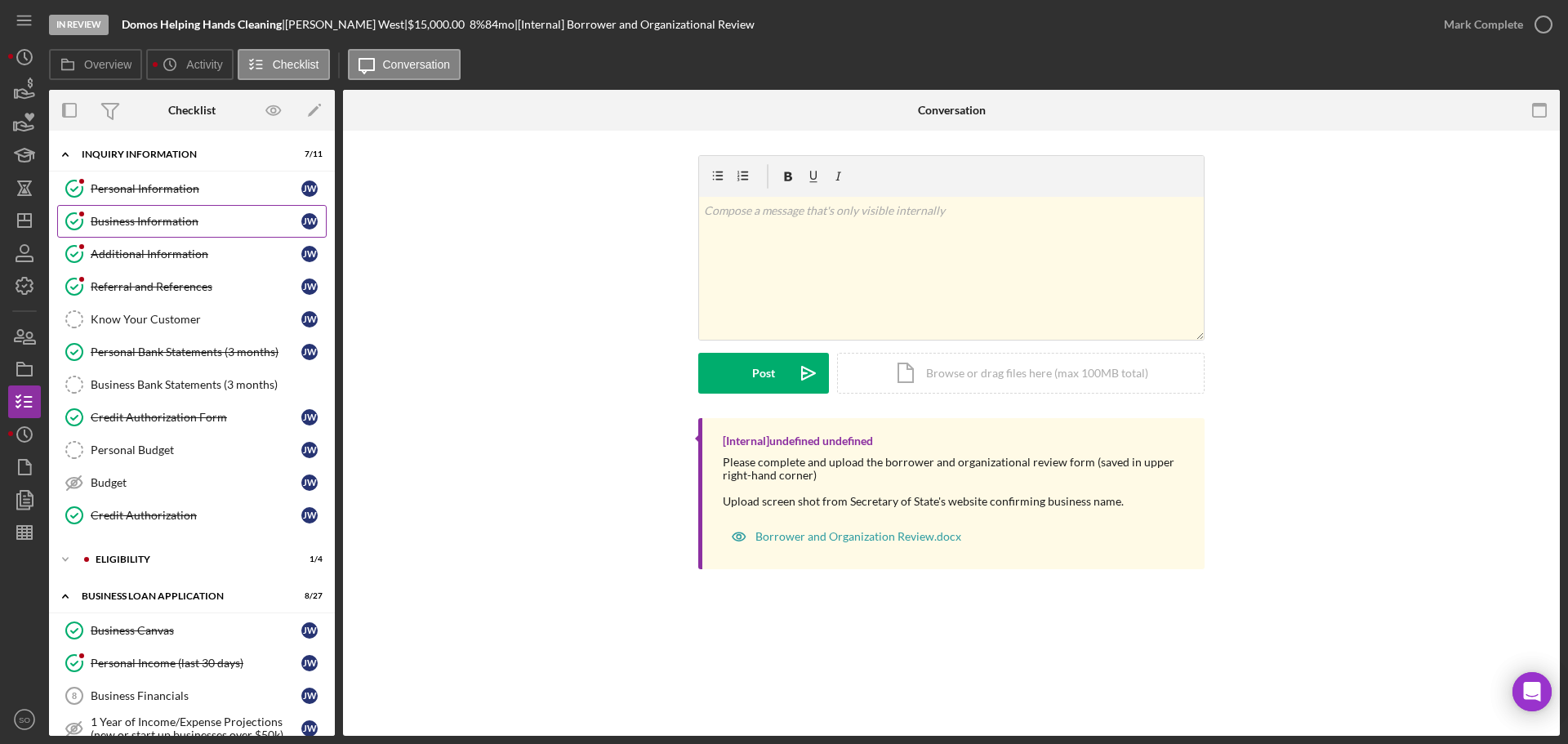
click at [171, 225] on div "Business Information" at bounding box center [195, 221] width 211 height 13
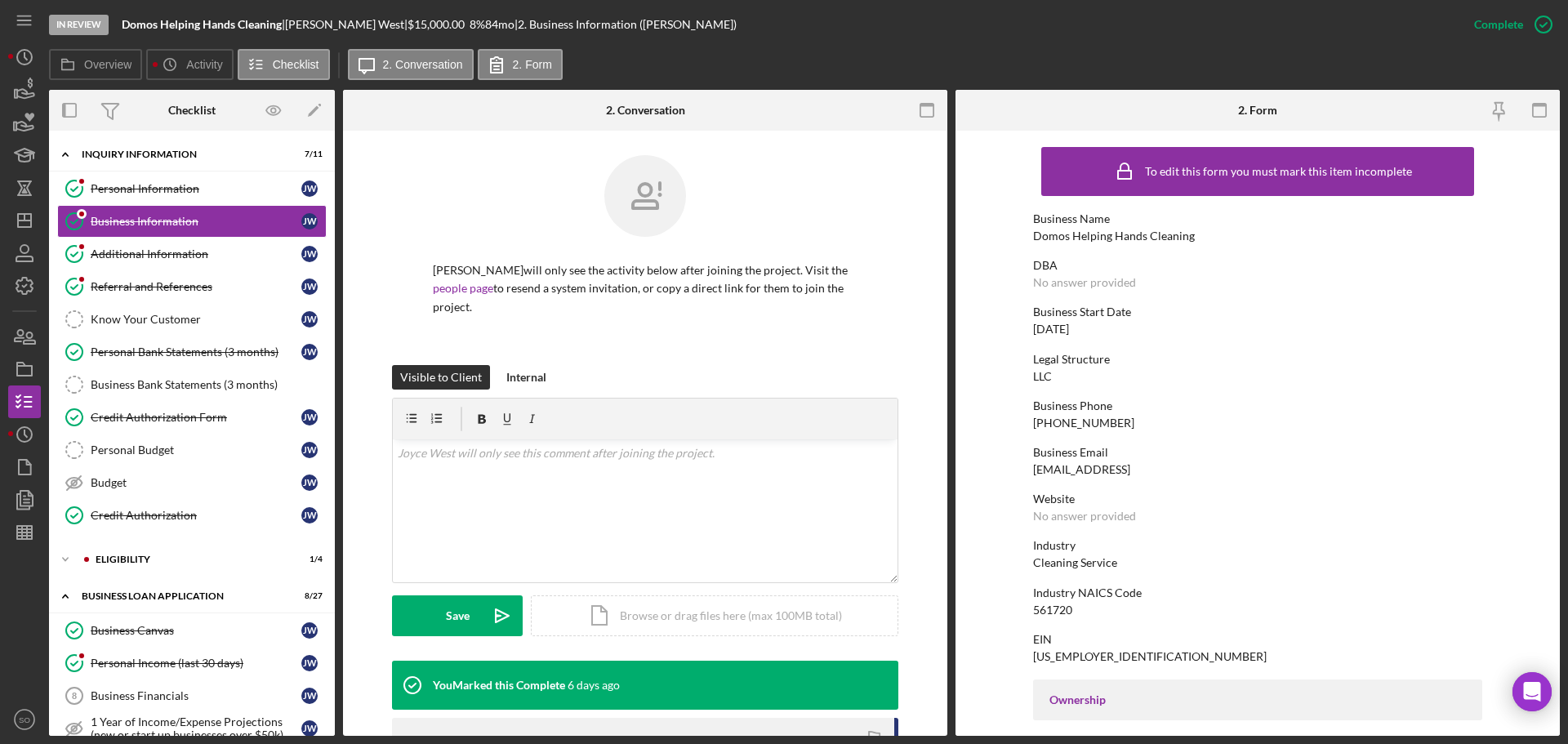
click at [1127, 241] on div "Domos Helping Hands Cleaning" at bounding box center [1113, 235] width 161 height 13
copy div "Domos Helping Hands Cleaning"
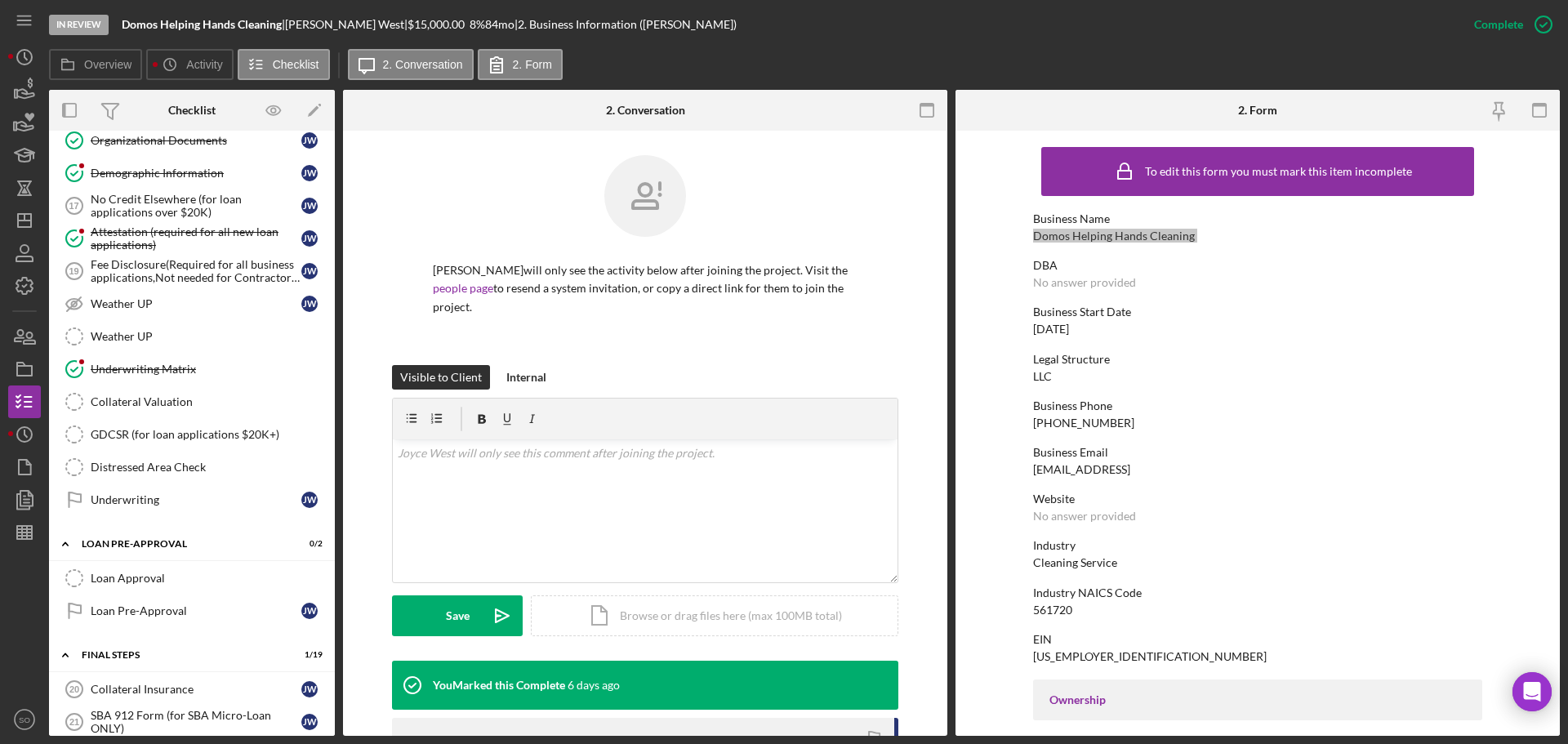
scroll to position [1225, 0]
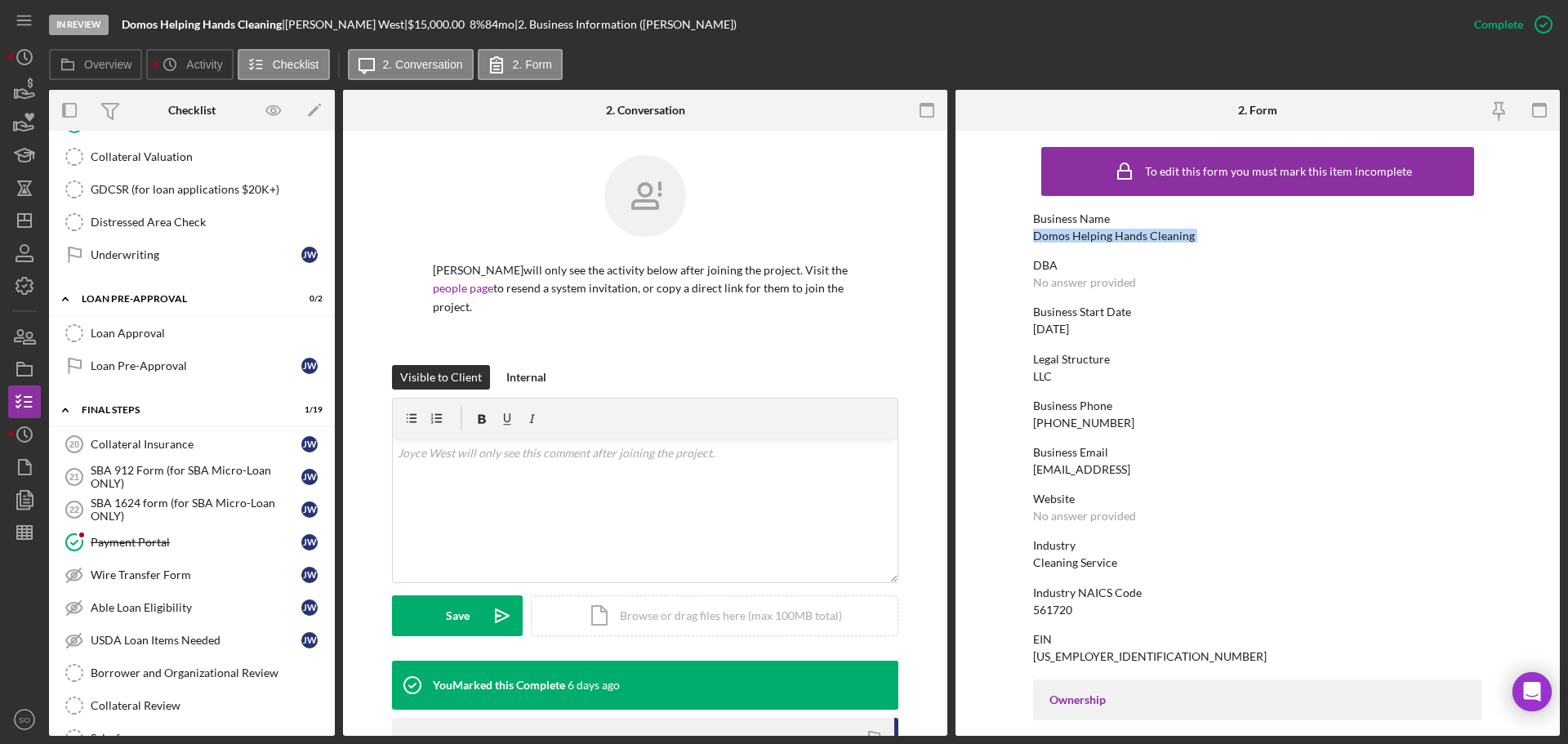
click at [200, 665] on link "Borrower and Organizational Review Borrower and Organizational Review" at bounding box center [192, 672] width 270 height 32
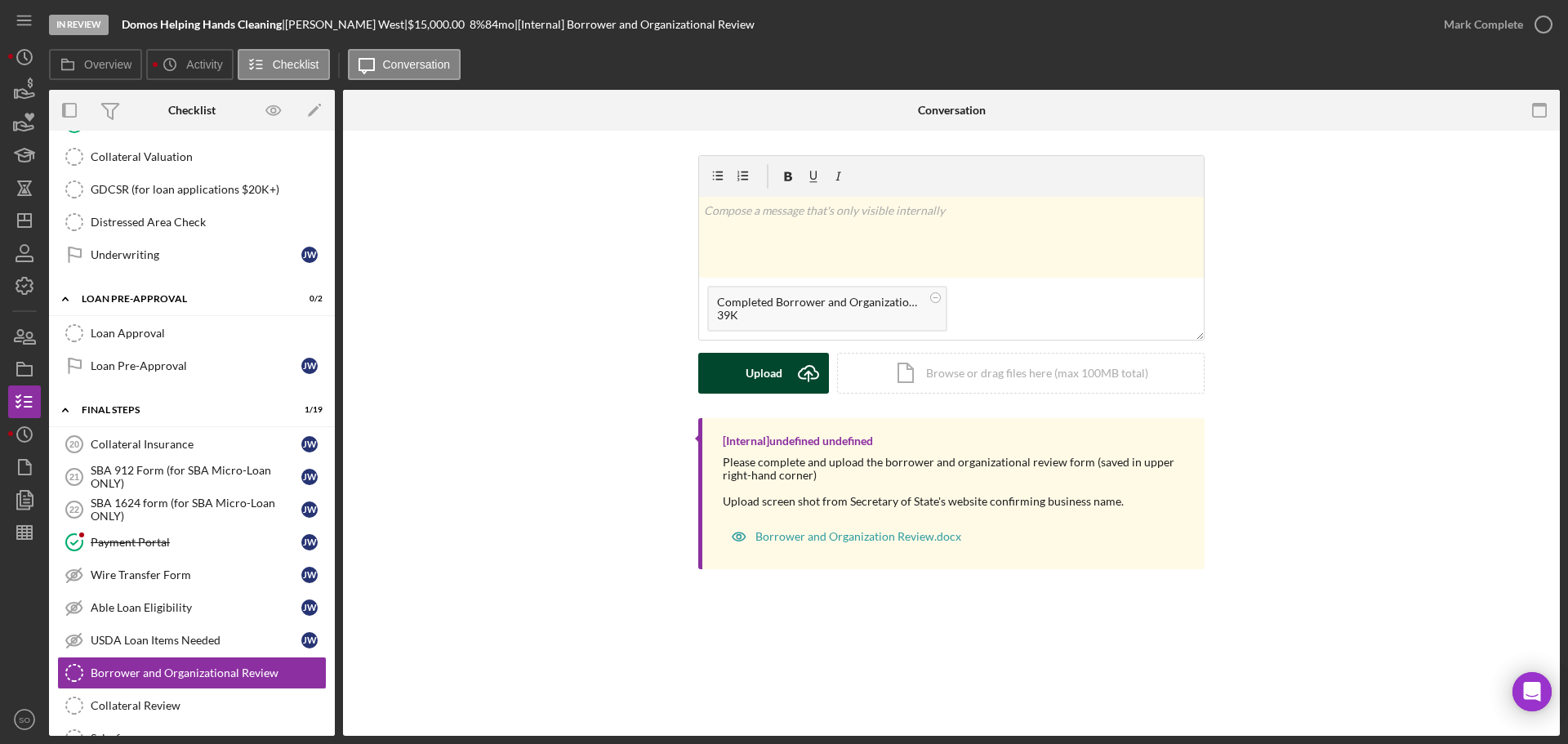
click at [759, 370] on div "Upload" at bounding box center [764, 373] width 37 height 41
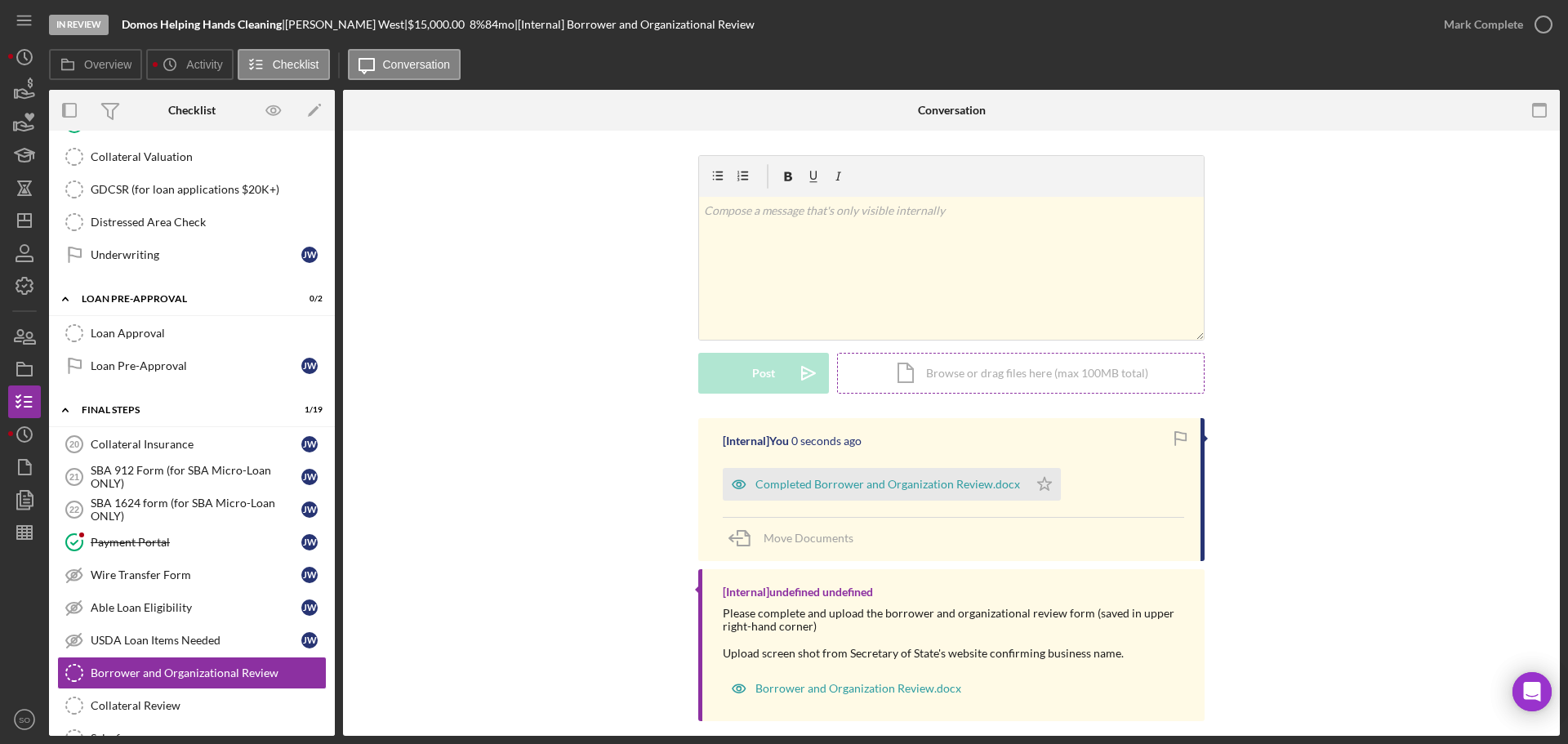
scroll to position [18, 0]
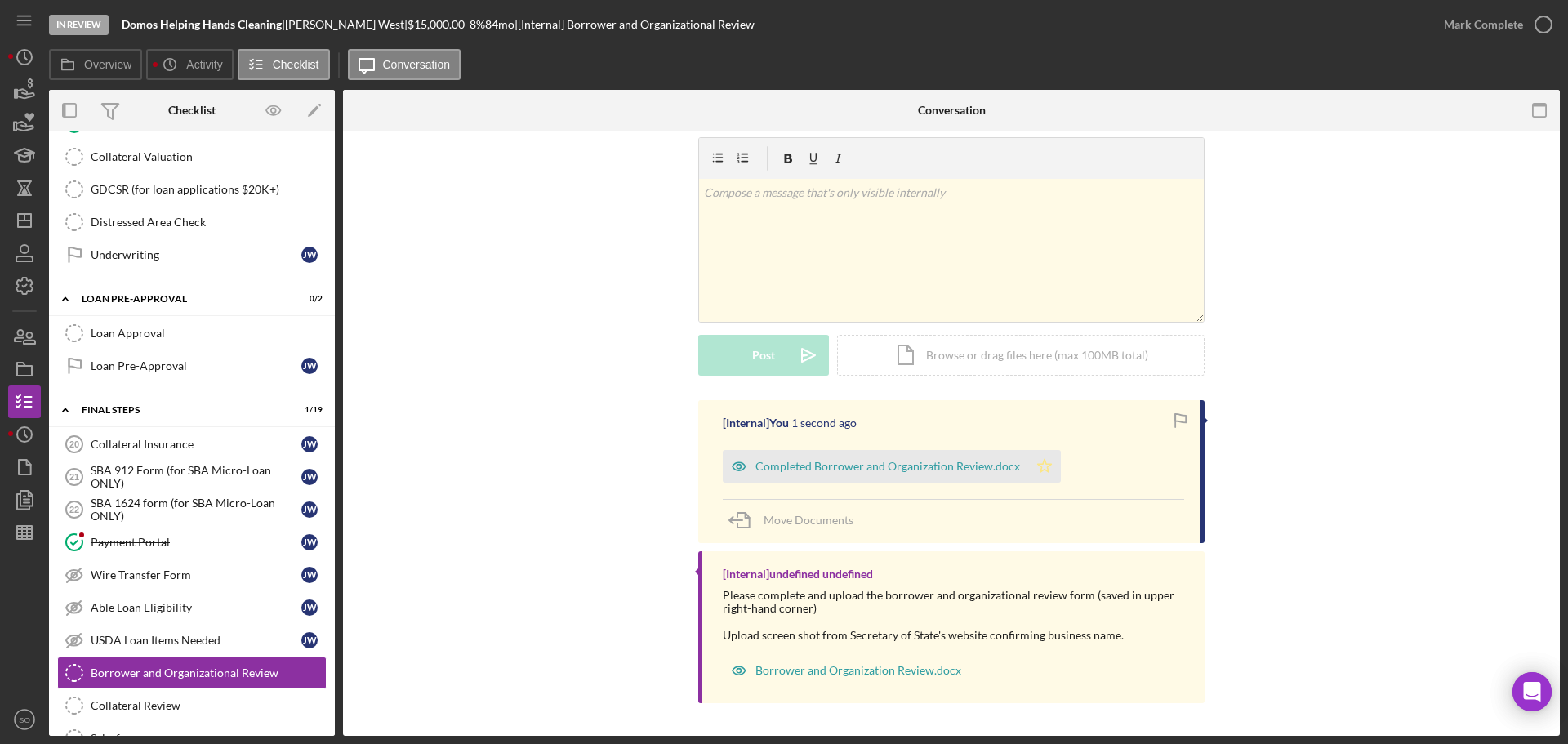
click at [1045, 460] on icon "Icon/Star" at bounding box center [1044, 466] width 32 height 32
click at [1461, 20] on div "Mark Complete" at bounding box center [1483, 25] width 79 height 32
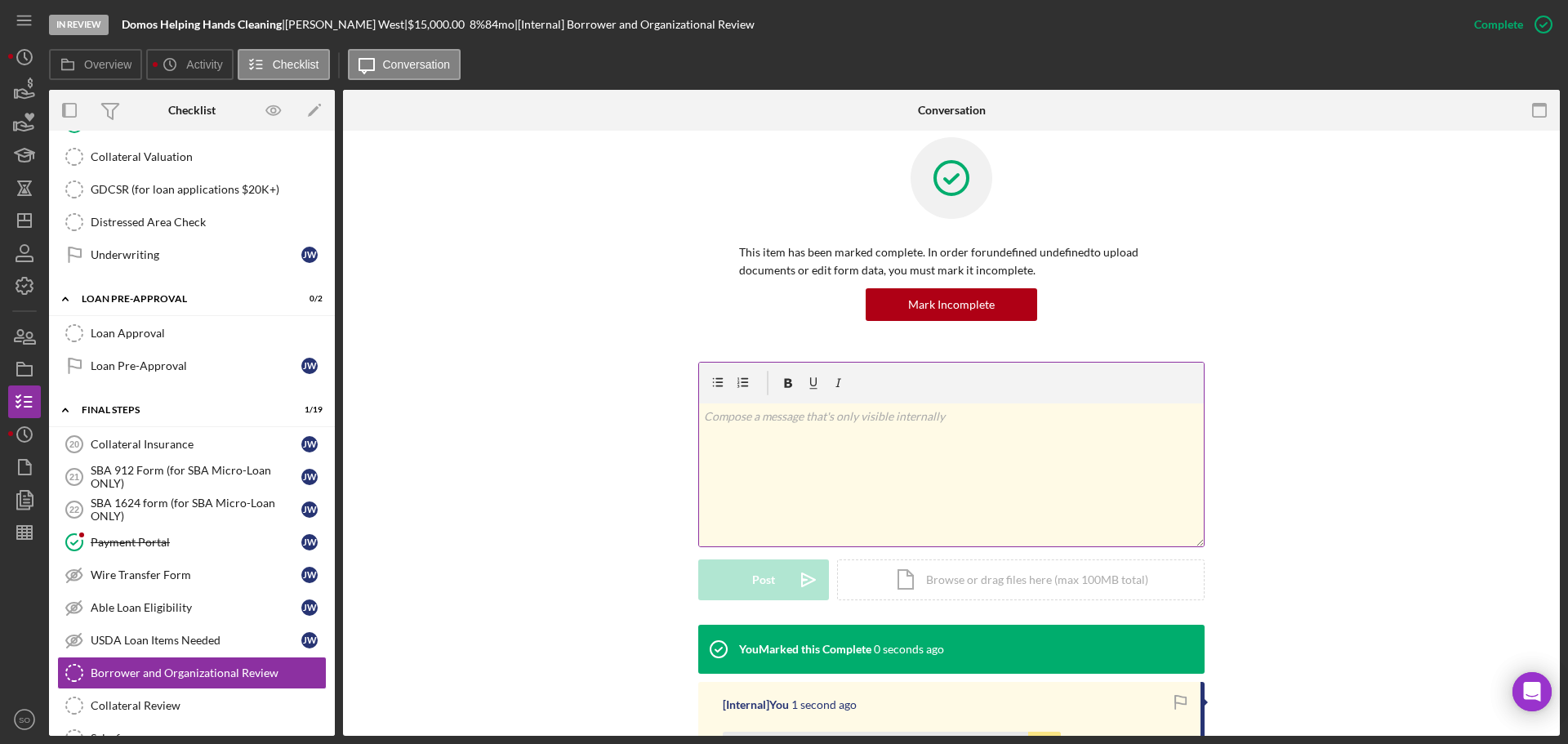
scroll to position [242, 0]
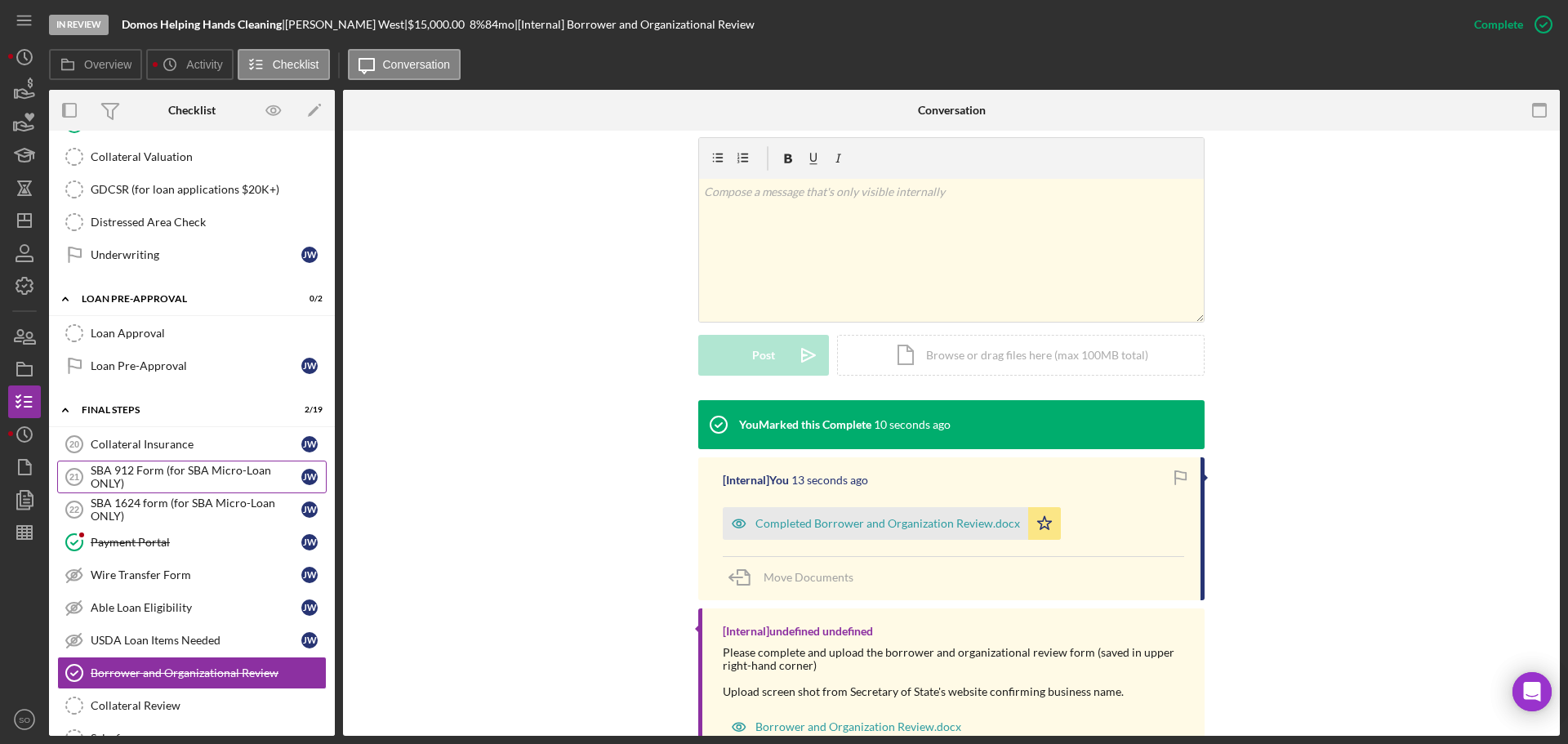
click at [189, 477] on div "SBA 912 Form (for SBA Micro-Loan ONLY)" at bounding box center [195, 477] width 211 height 26
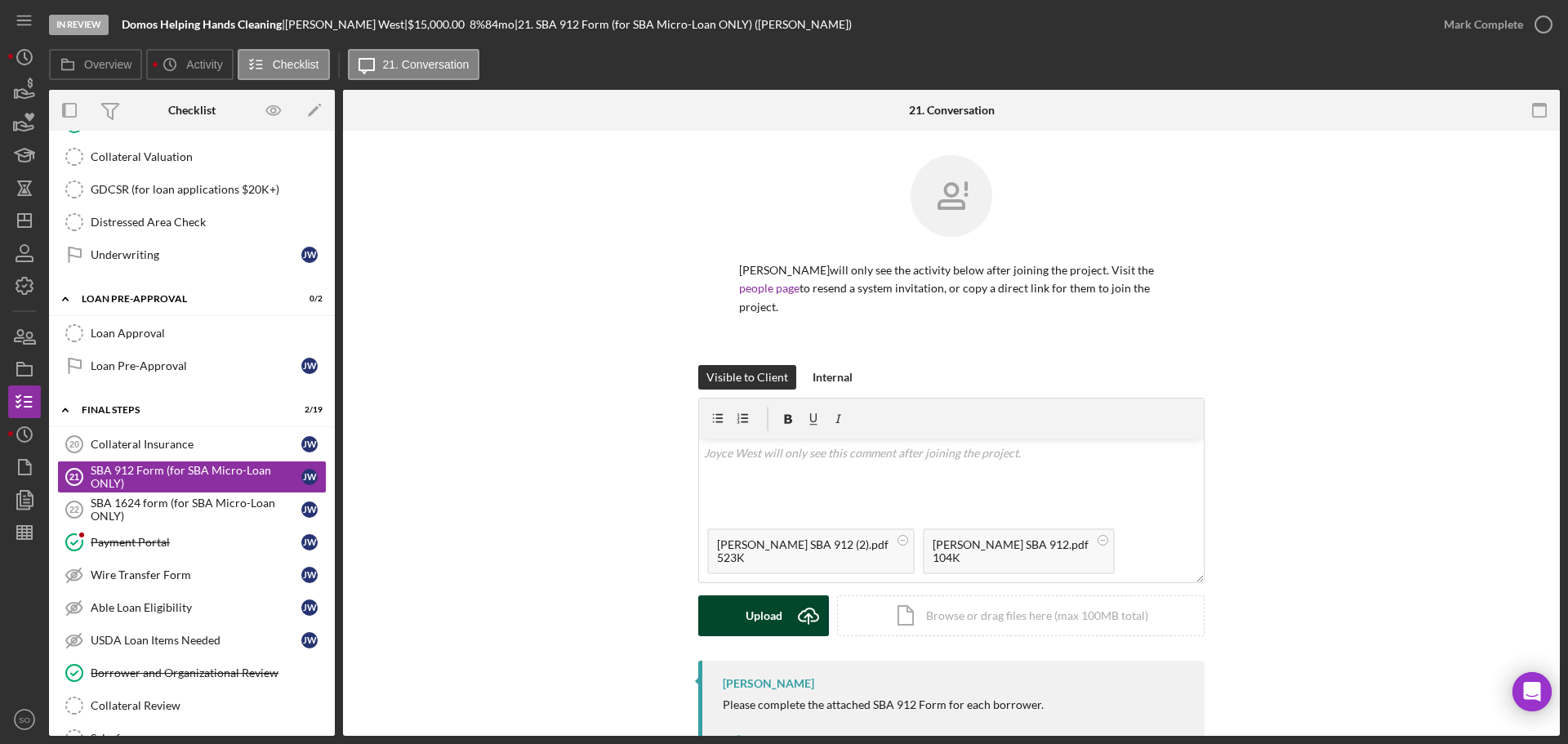
click at [772, 597] on div "Upload" at bounding box center [764, 616] width 37 height 41
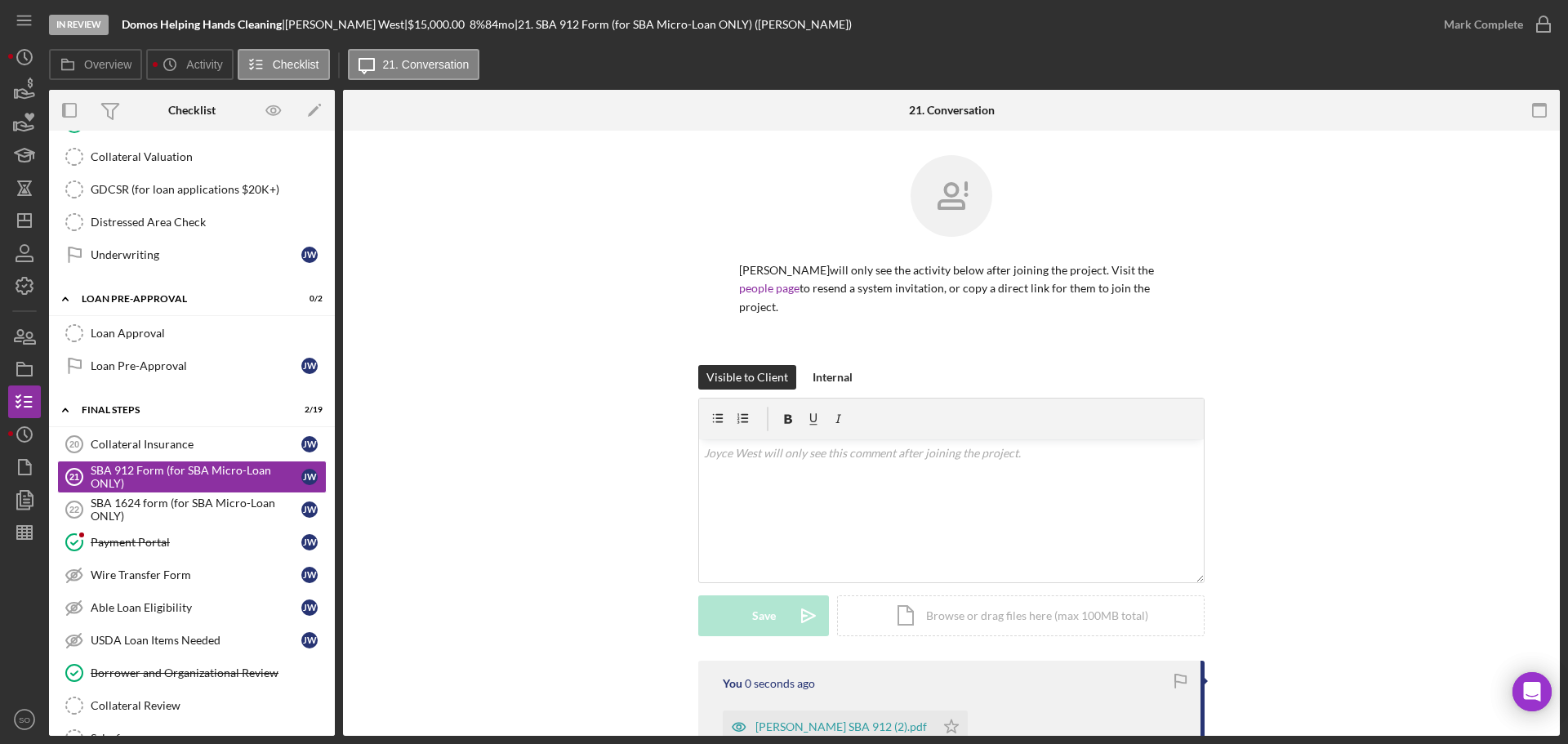
scroll to position [202, 0]
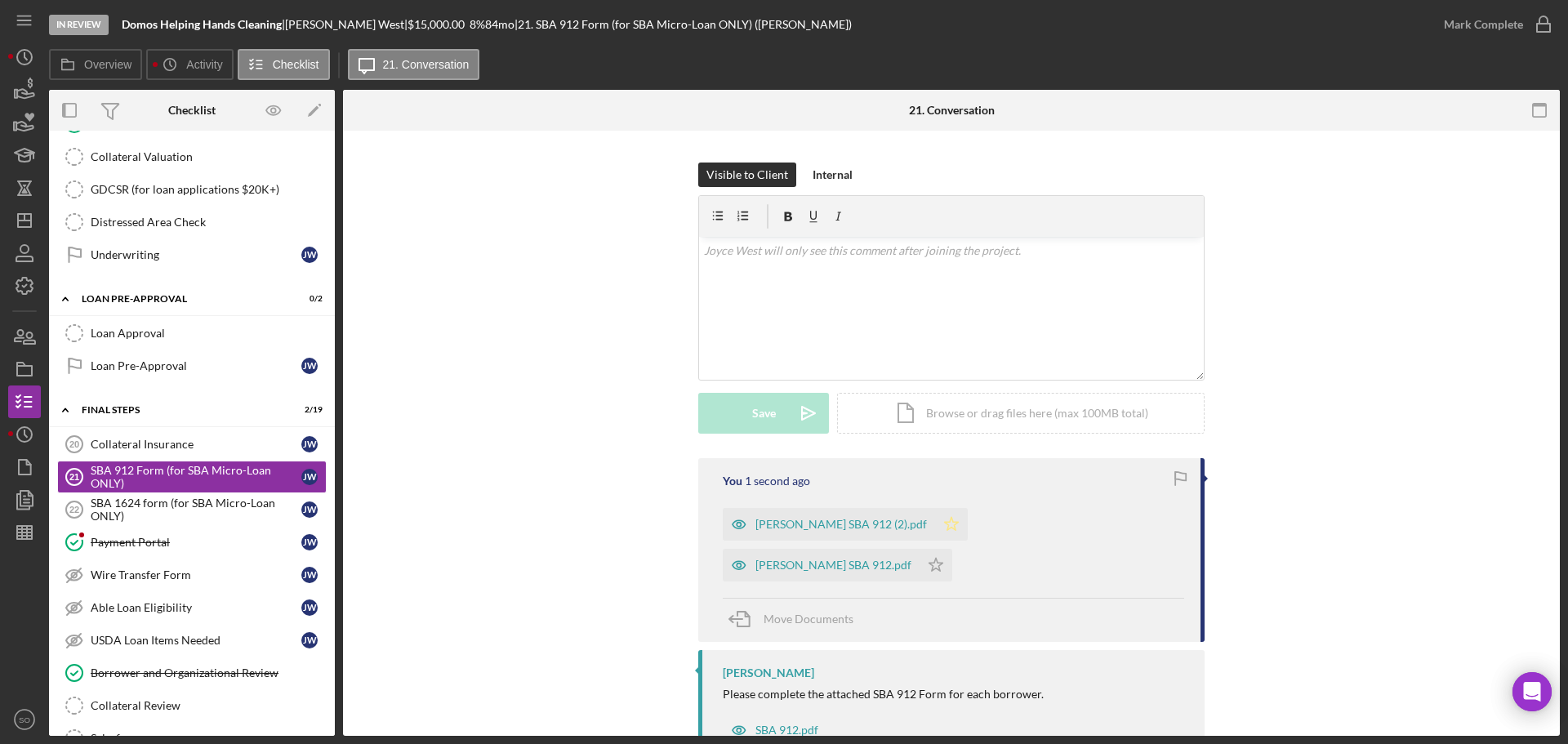
click at [935, 508] on icon "Icon/Star" at bounding box center [951, 524] width 32 height 32
click at [943, 558] on polygon "button" at bounding box center [936, 564] width 14 height 13
click at [1457, 35] on div "Mark Complete" at bounding box center [1483, 25] width 79 height 32
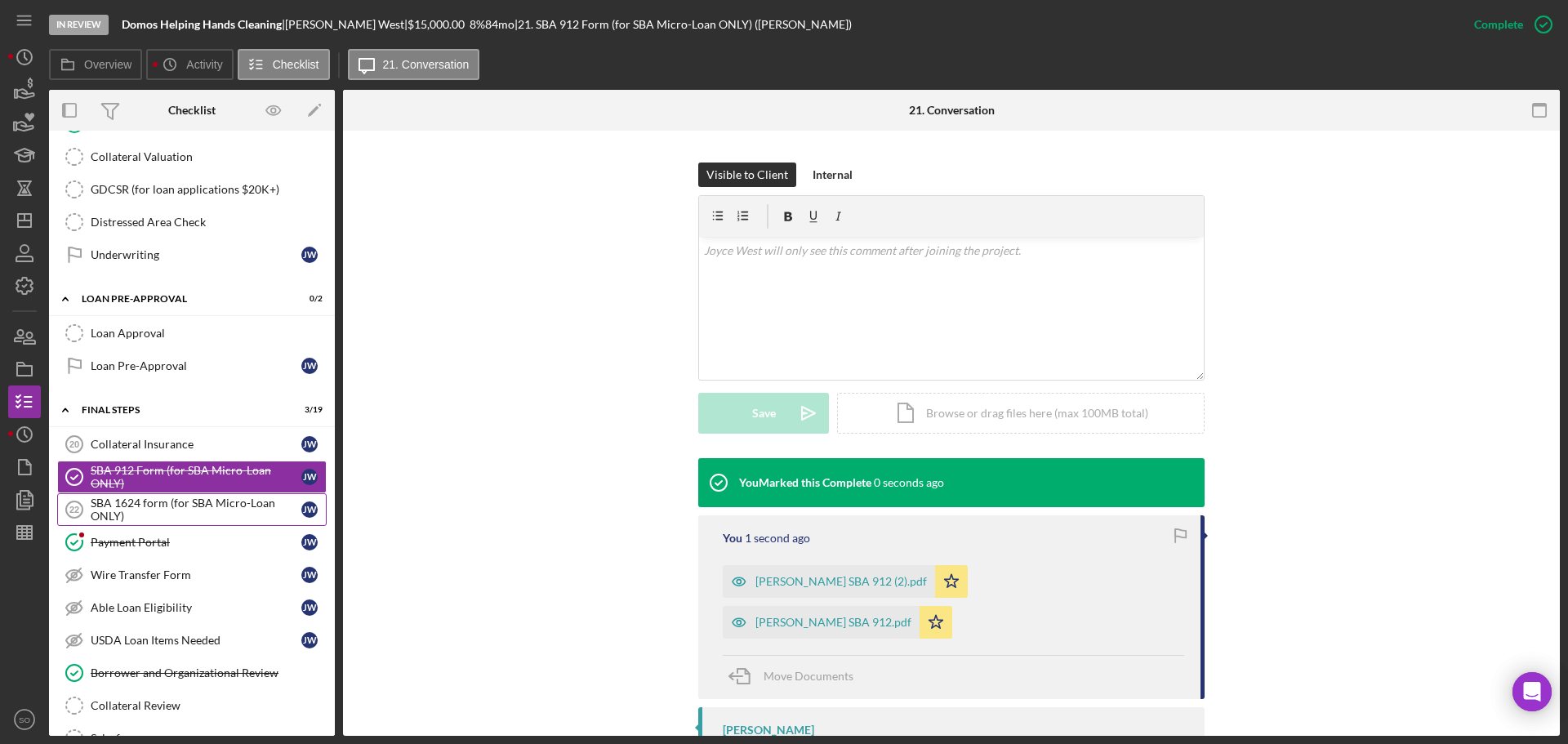
click at [227, 497] on div "SBA 1624 form (for SBA Micro-Loan ONLY)" at bounding box center [195, 509] width 211 height 26
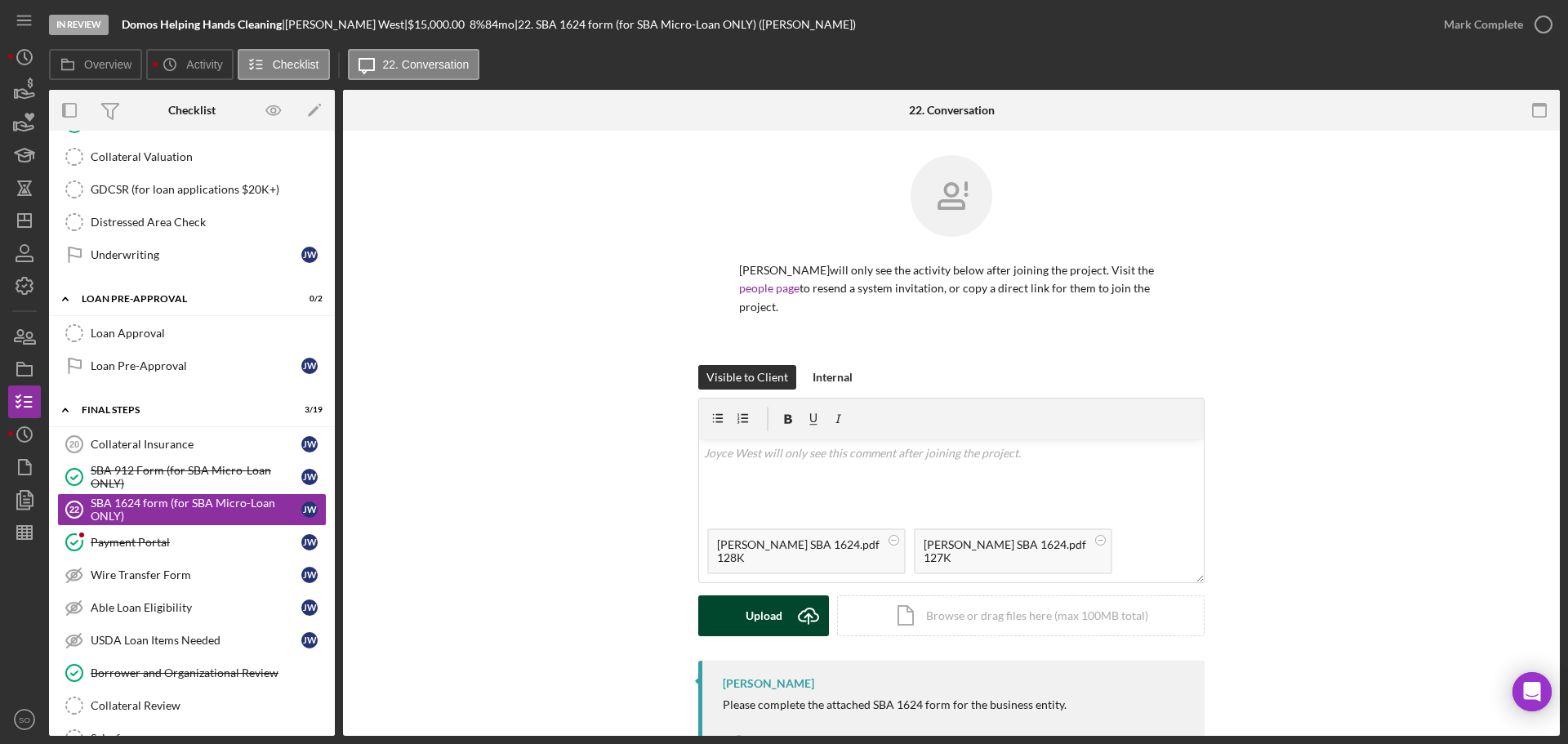
click at [780, 596] on button "Upload Icon/Upload" at bounding box center [763, 616] width 131 height 41
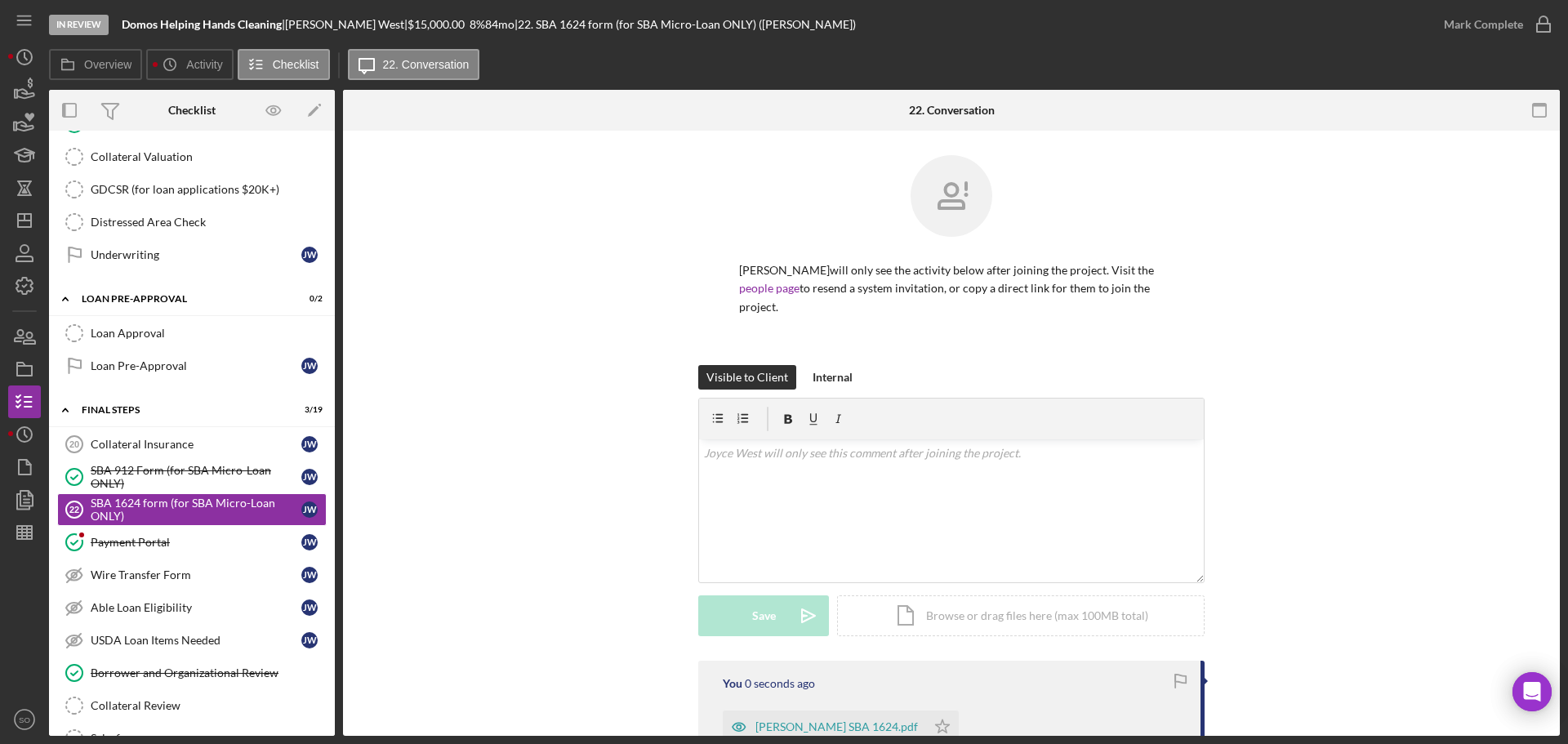
scroll to position [202, 0]
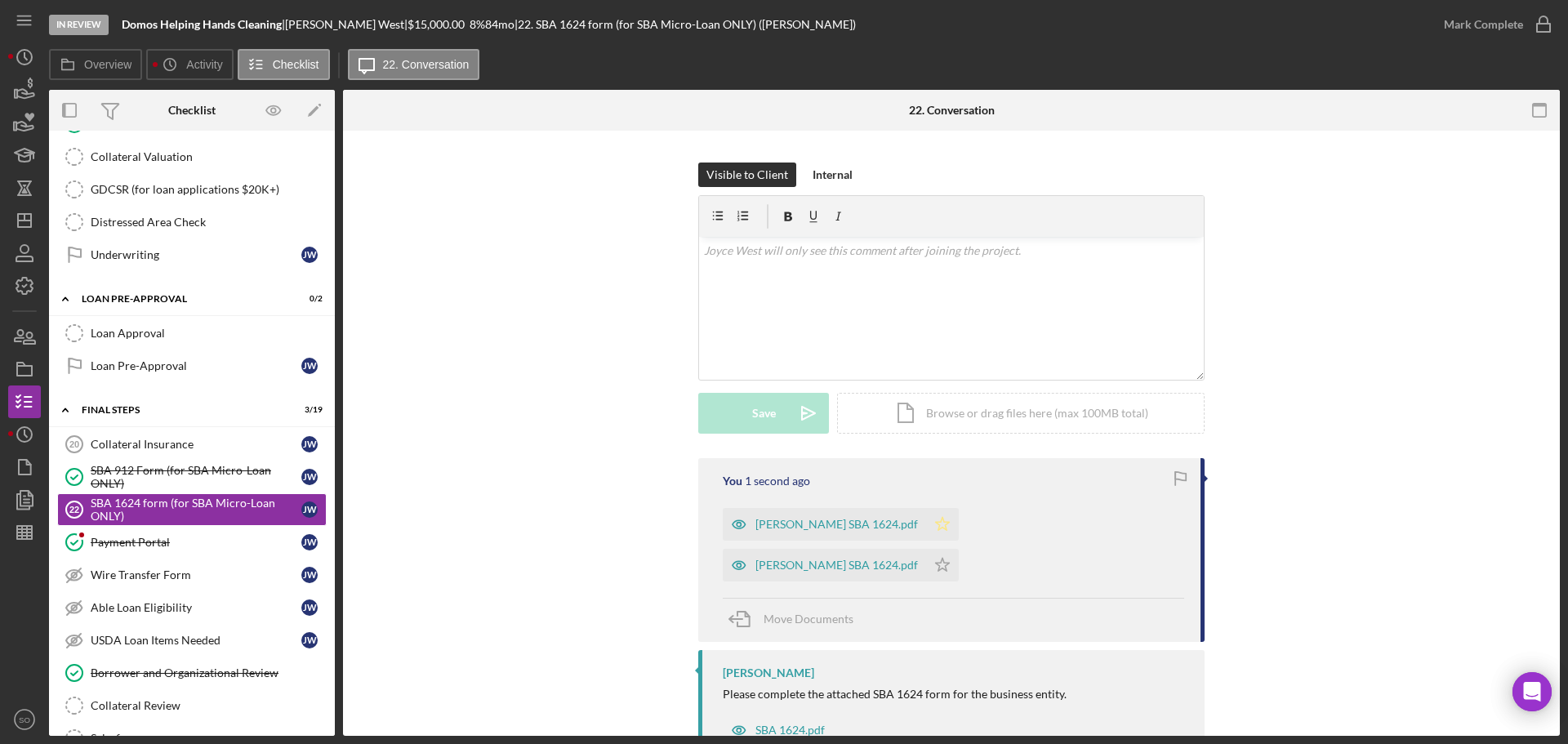
click at [936, 517] on polygon "button" at bounding box center [943, 523] width 14 height 13
click at [959, 549] on icon "Icon/Star" at bounding box center [942, 565] width 32 height 32
click at [1501, 14] on div "Mark Complete" at bounding box center [1483, 25] width 79 height 32
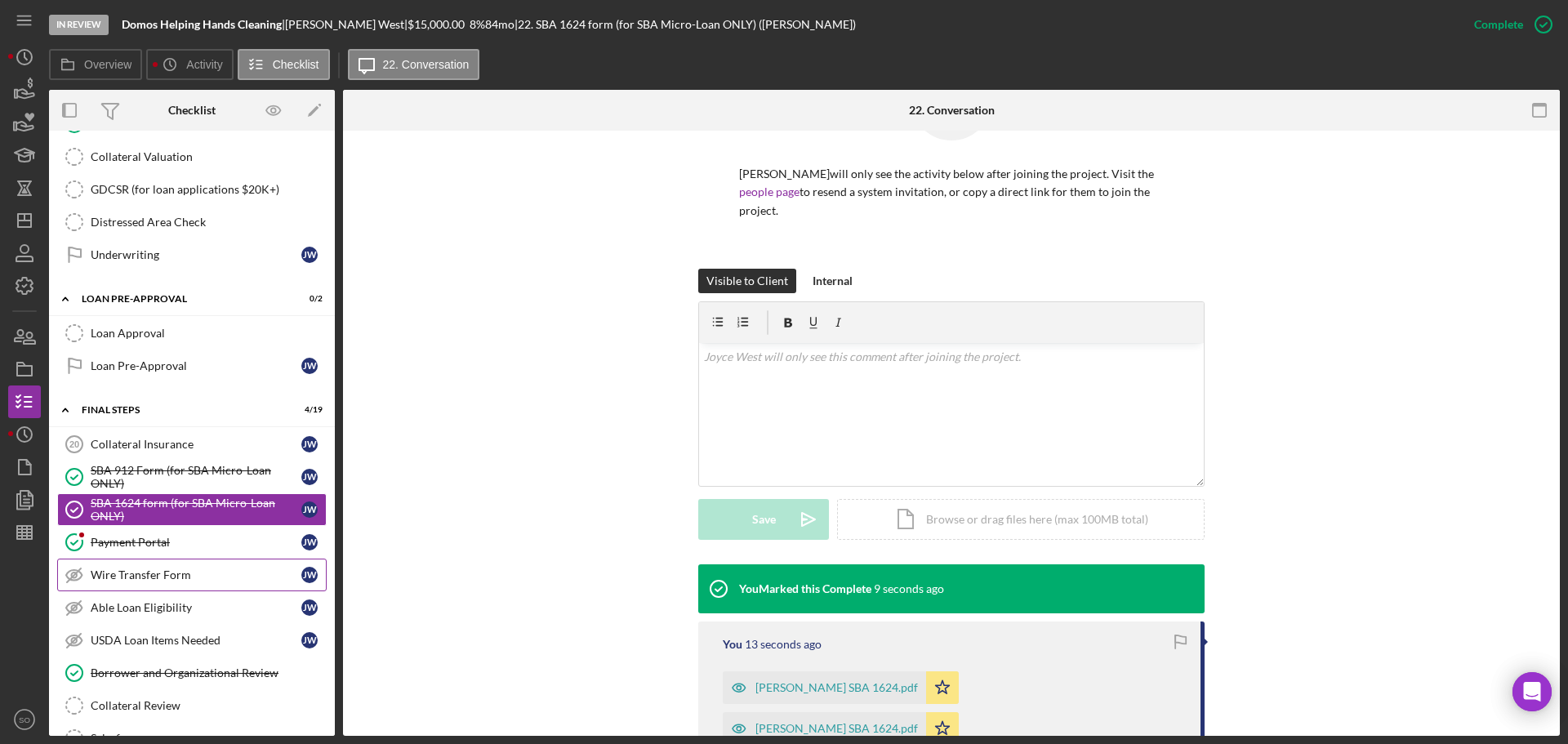
scroll to position [979, 0]
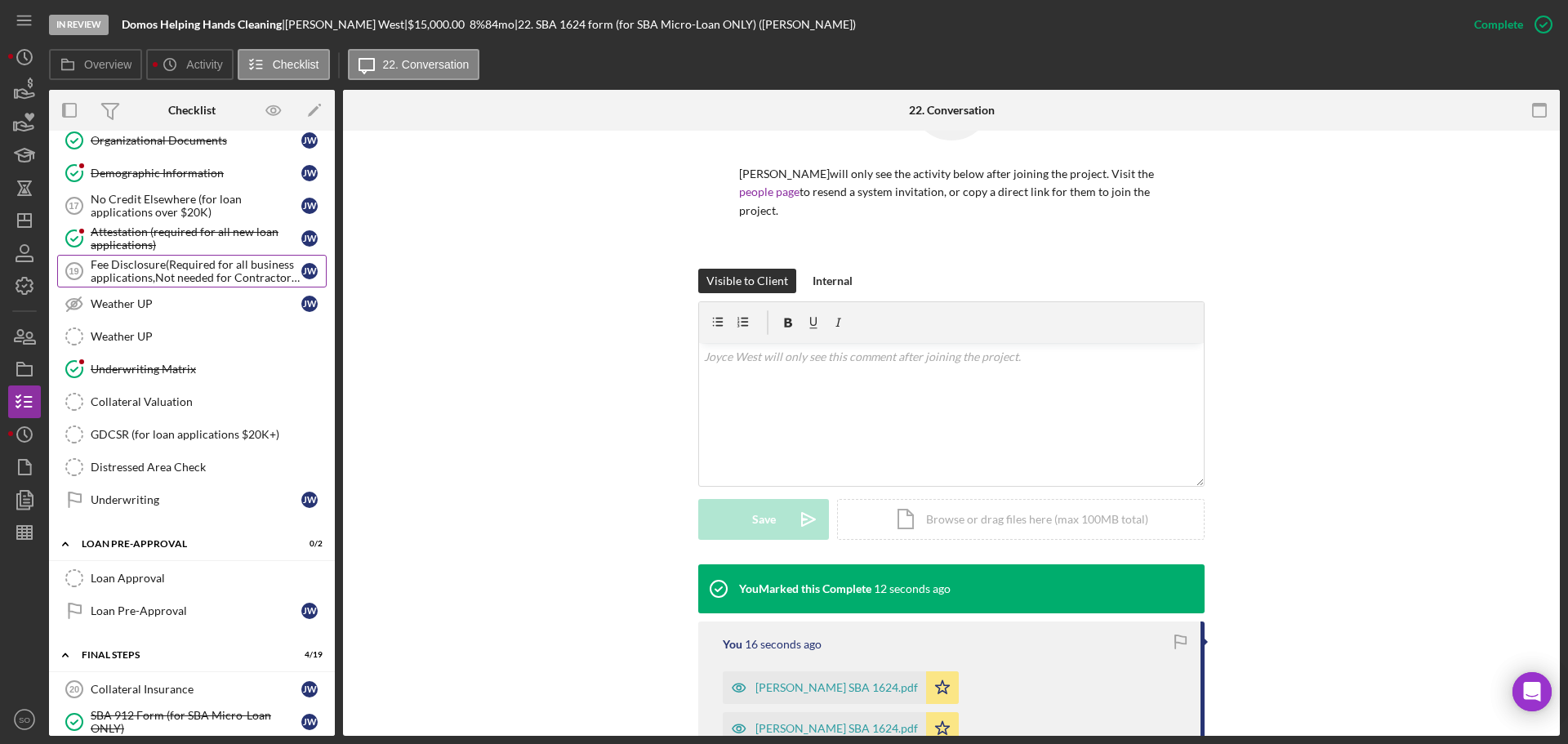
click at [200, 276] on div "Fee Disclosure(Required for all business applications,Not needed for Contractor…" at bounding box center [195, 270] width 211 height 26
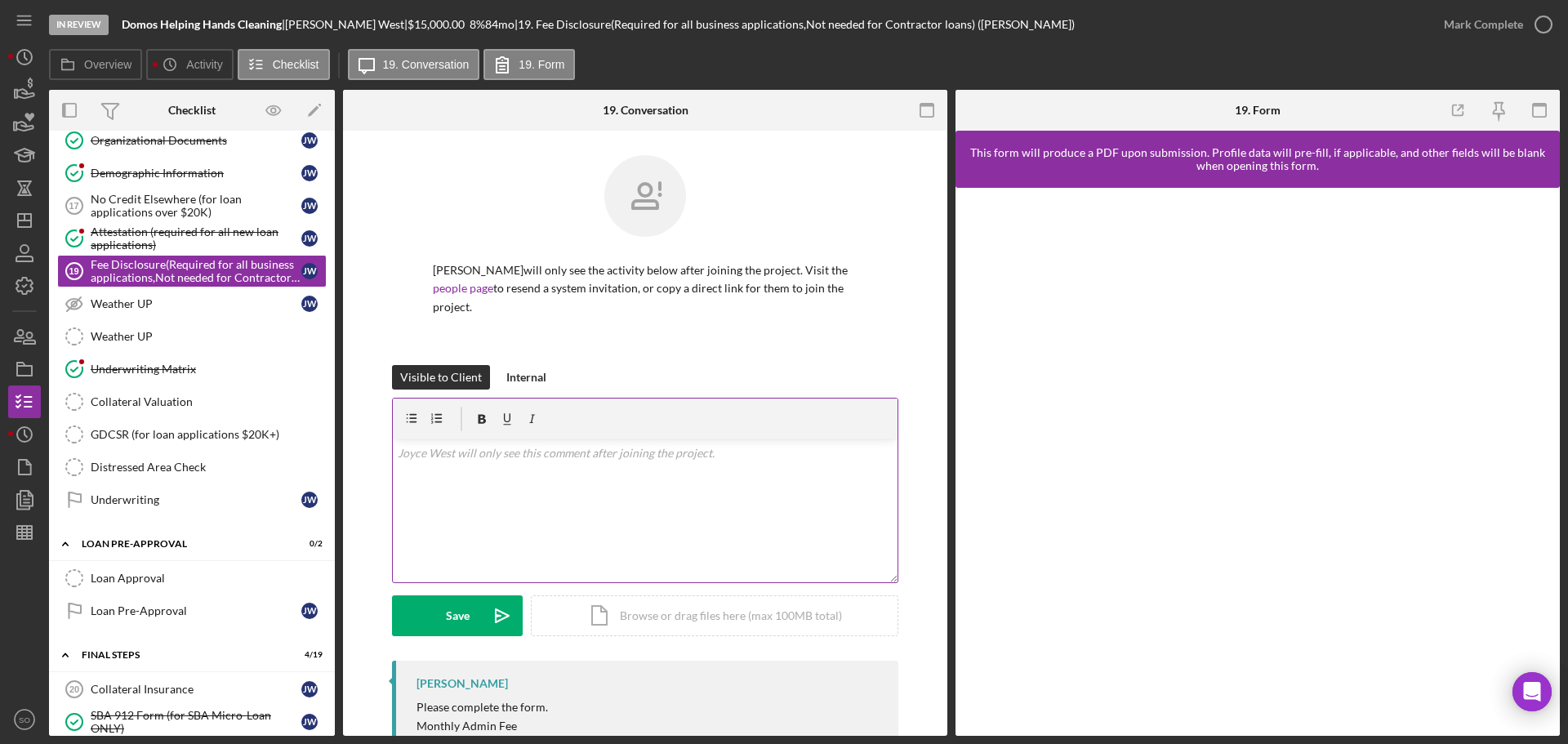
scroll to position [70, 0]
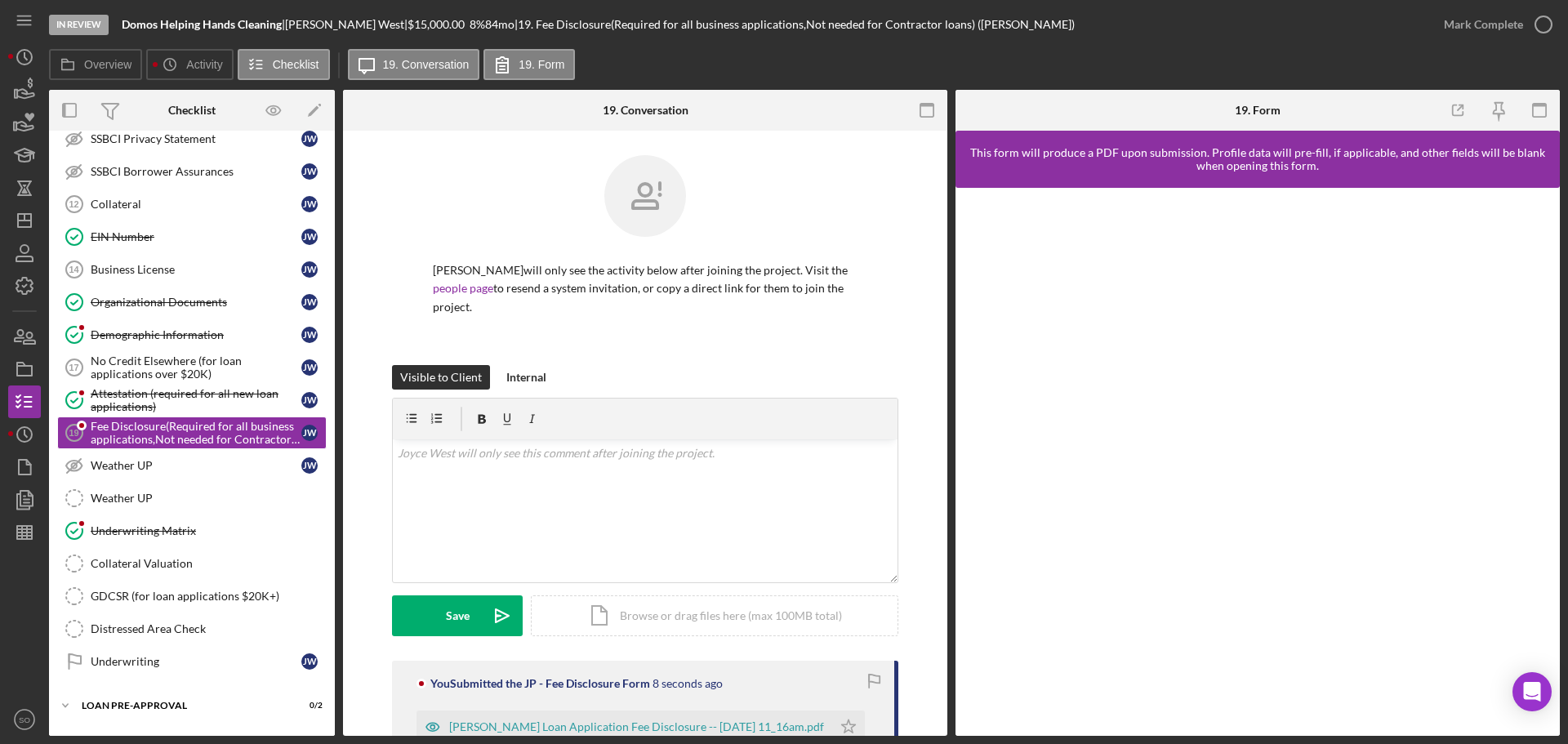
scroll to position [222, 0]
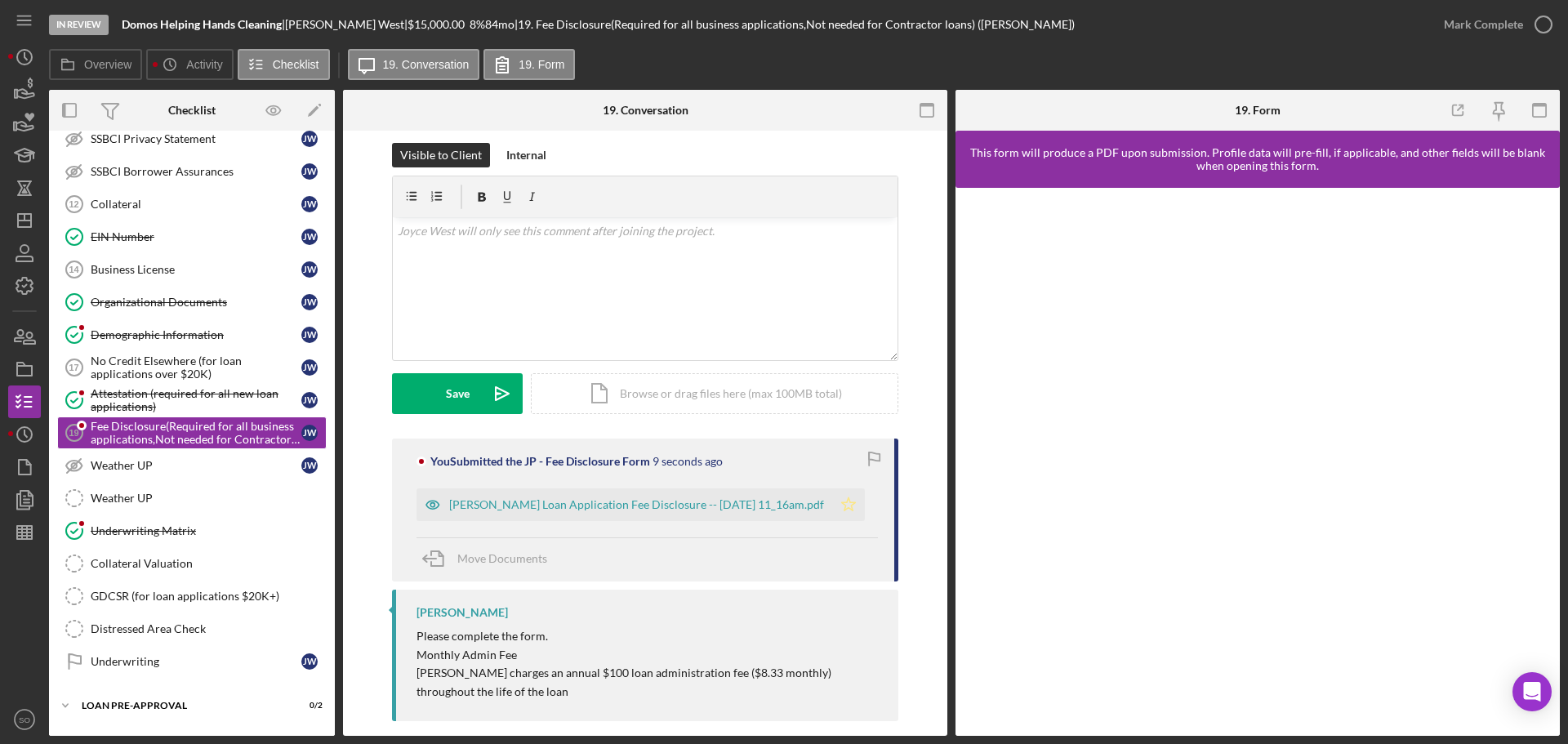
click at [845, 489] on icon "Icon/Star" at bounding box center [848, 504] width 32 height 32
click at [1461, 38] on div "Mark Complete" at bounding box center [1483, 25] width 79 height 32
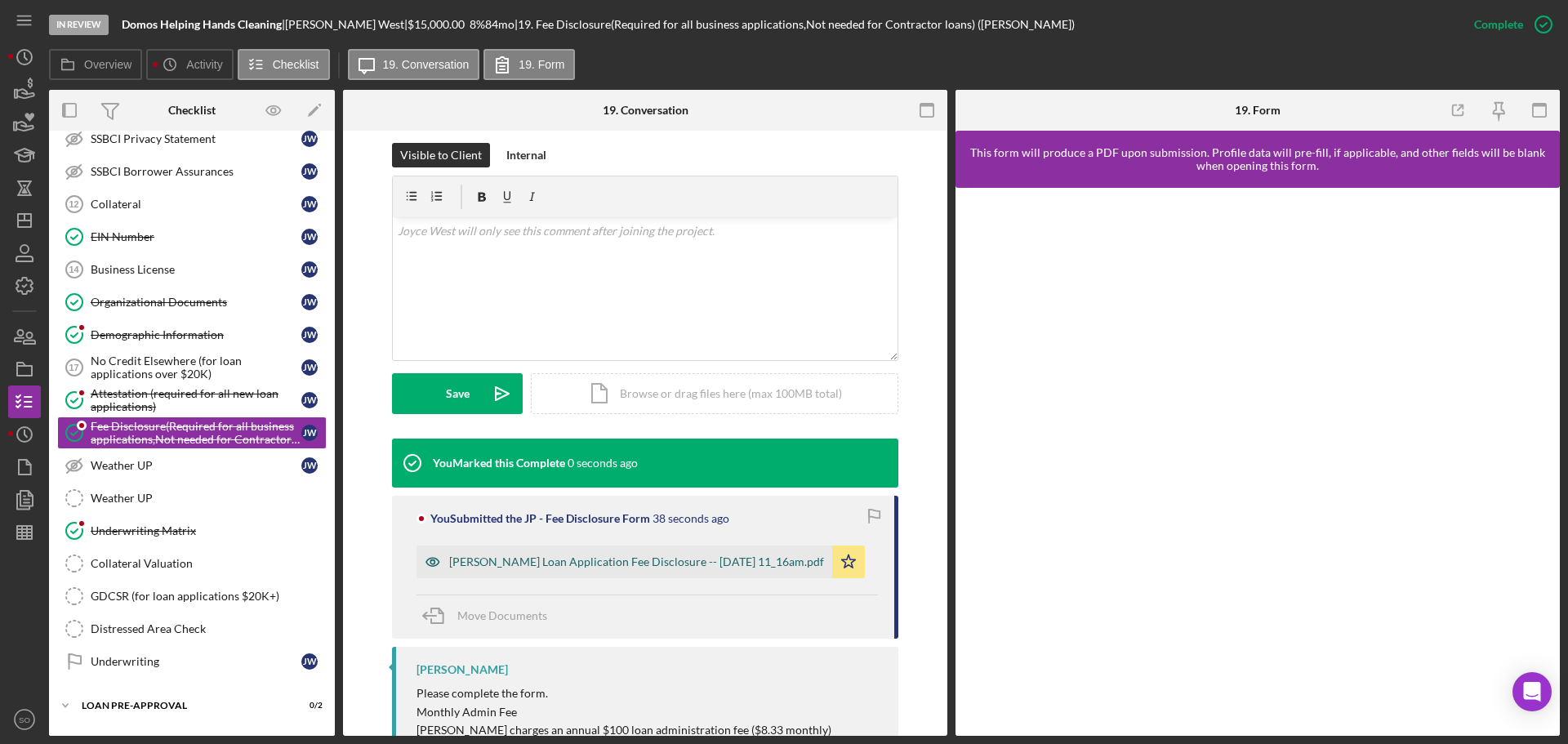
scroll to position [279, 0]
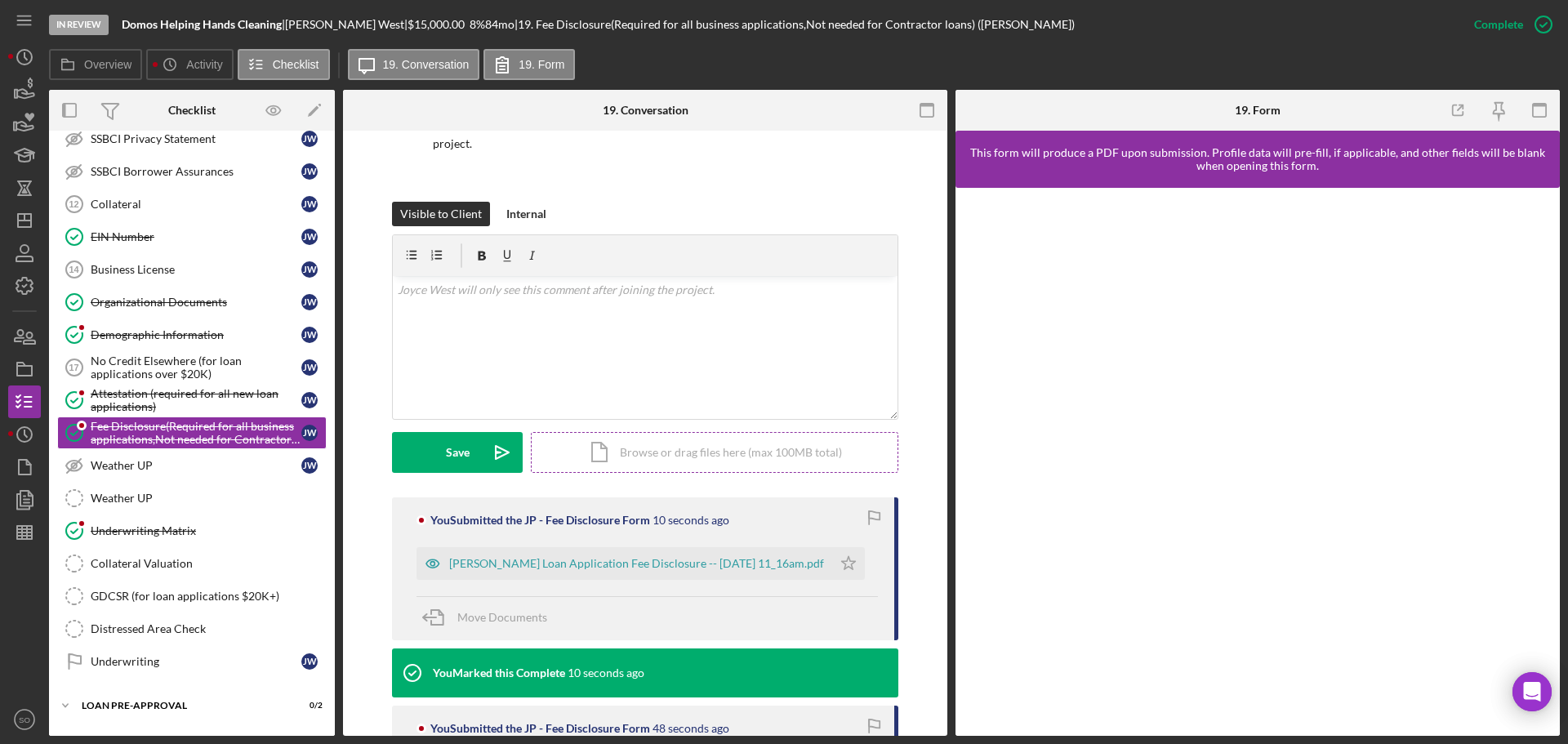
scroll to position [430, 0]
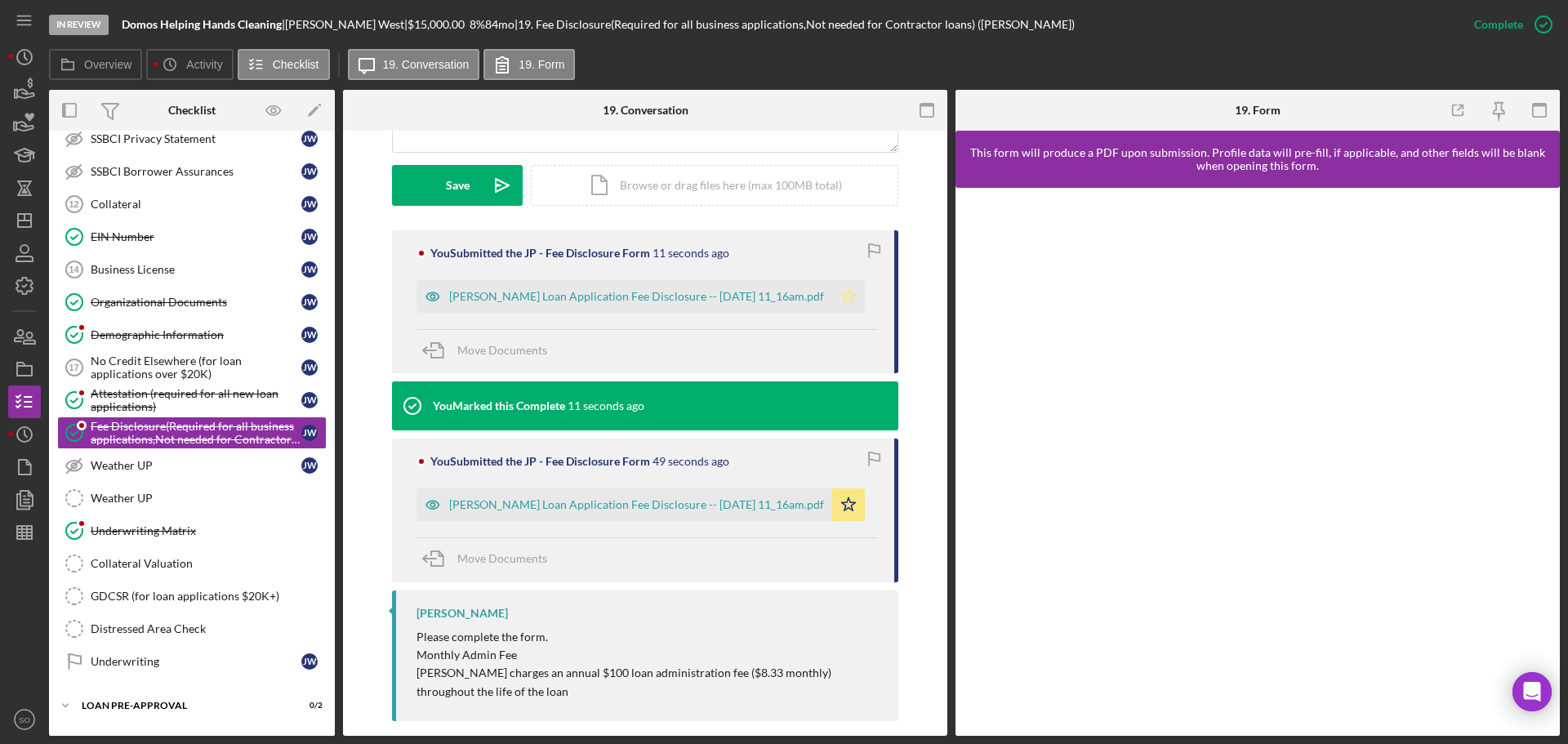
click at [855, 280] on icon "Icon/Star" at bounding box center [848, 296] width 32 height 32
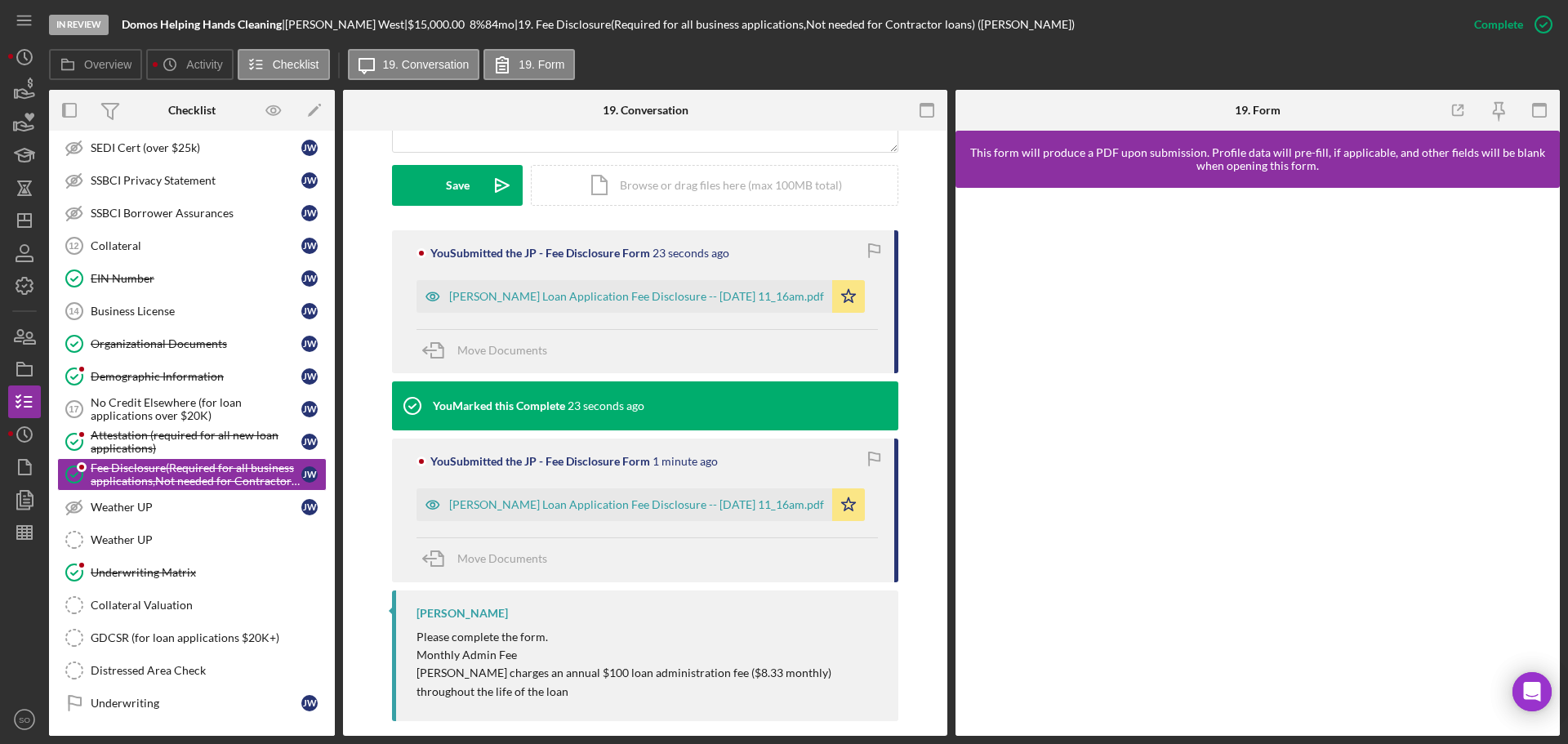
scroll to position [519, 0]
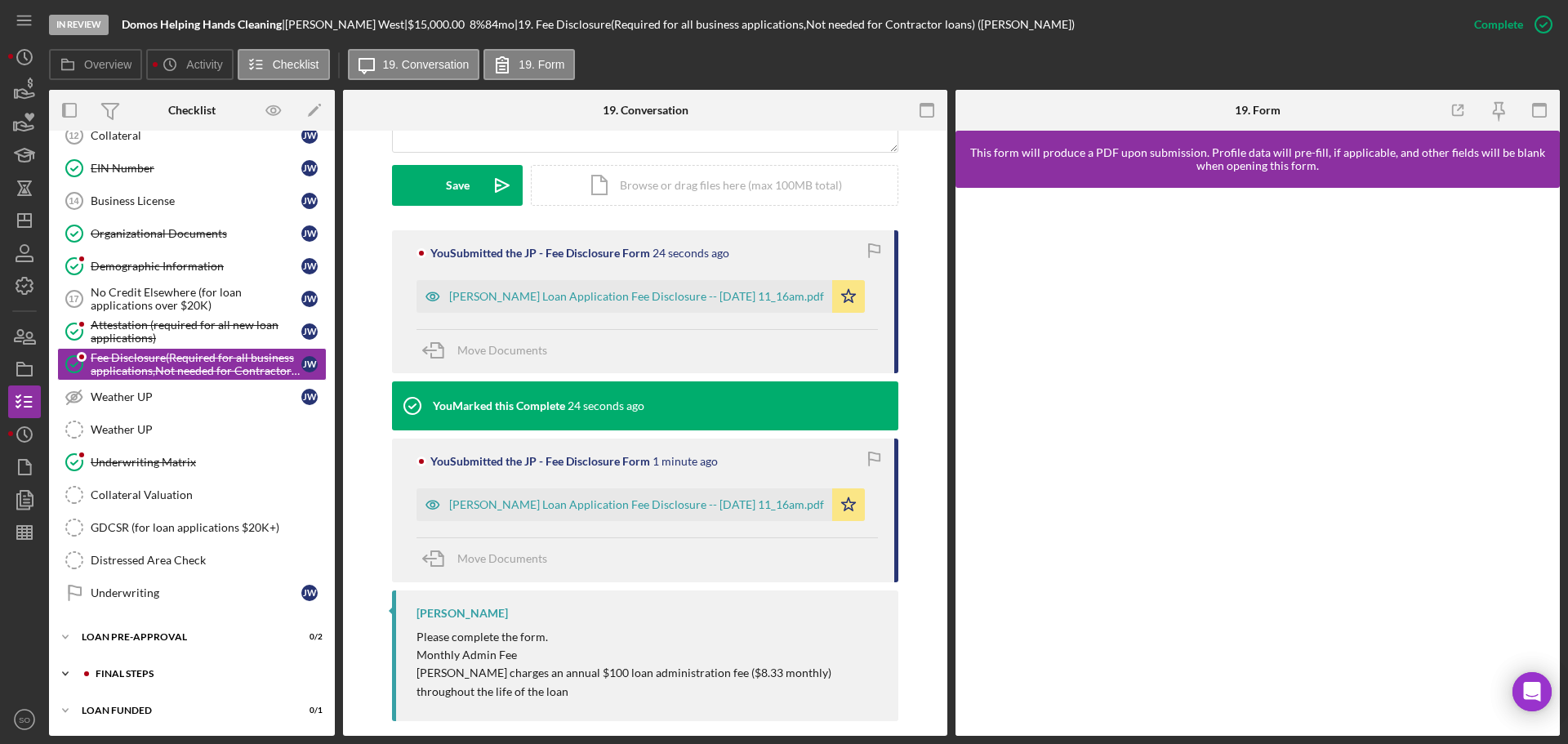
click at [190, 670] on div "FINAL STEPS" at bounding box center [205, 673] width 218 height 9
